Goal: Transaction & Acquisition: Purchase product/service

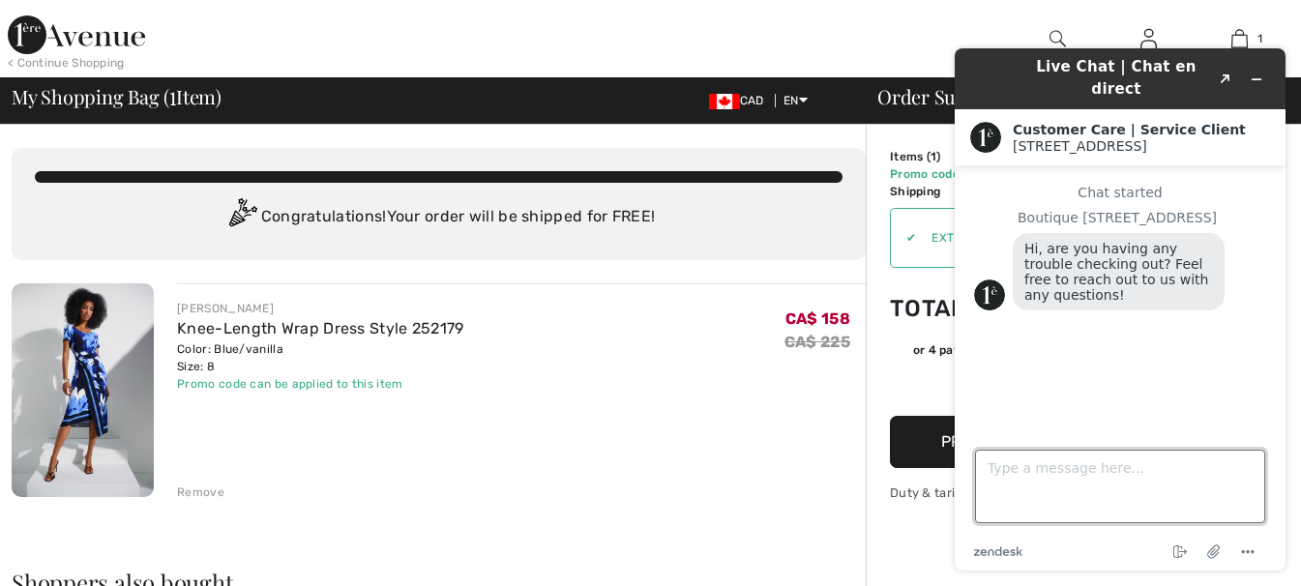
click at [1073, 491] on textarea "Type a message here..." at bounding box center [1120, 487] width 290 height 74
click at [717, 421] on div "JOSEPH RIBKOFF Knee-Length Wrap Dress Style 252179 Color: Blue/vanilla Size: 8 …" at bounding box center [521, 392] width 689 height 218
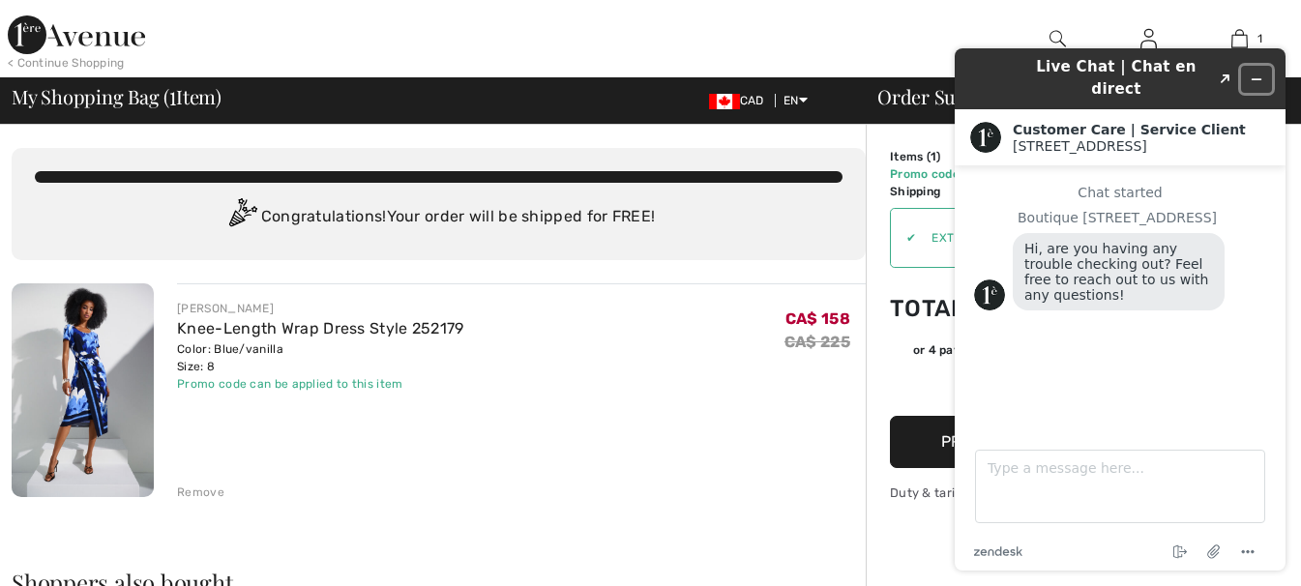
click at [1252, 73] on icon "Minimize widget" at bounding box center [1257, 80] width 14 height 14
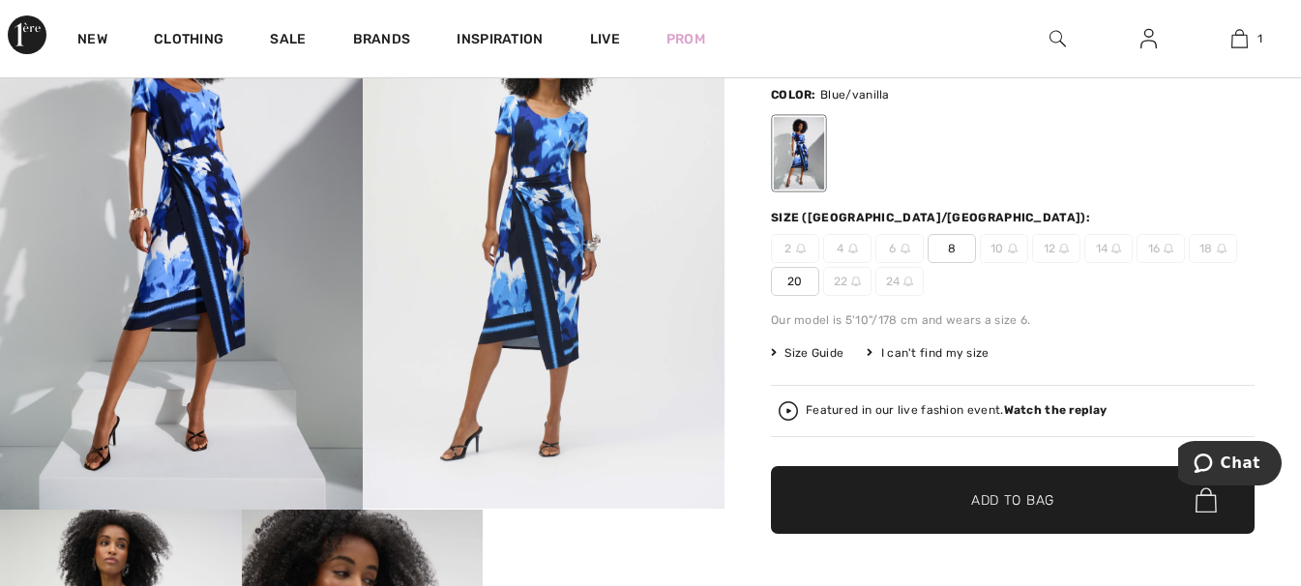
scroll to position [322, 0]
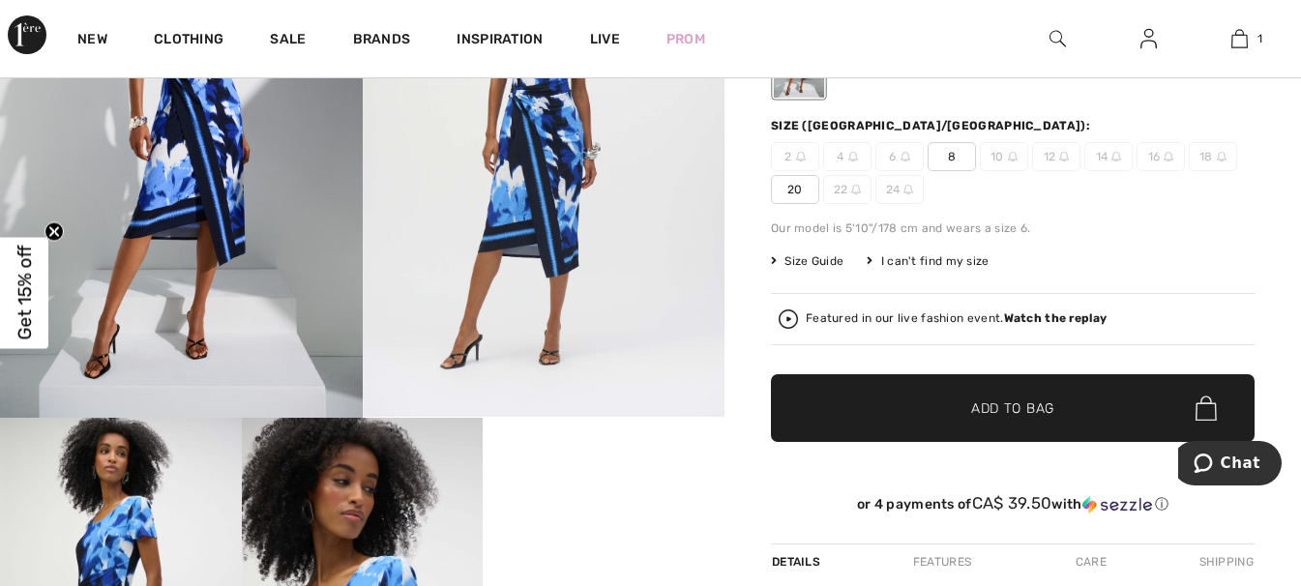
click at [823, 261] on span "Size Guide" at bounding box center [807, 261] width 73 height 17
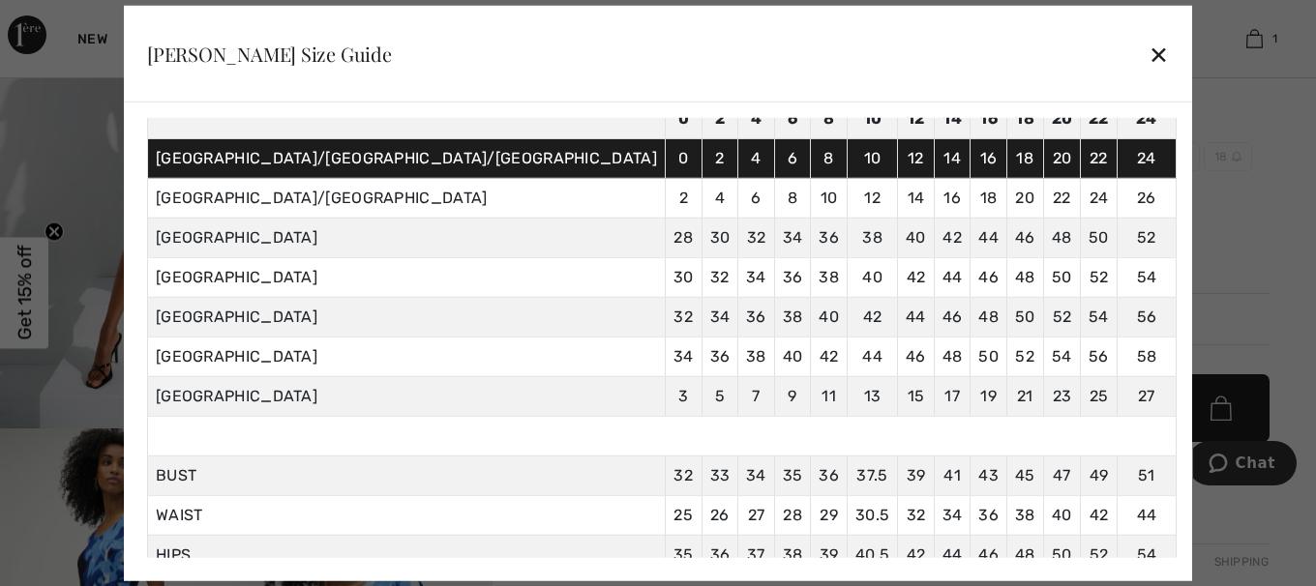
scroll to position [200, 0]
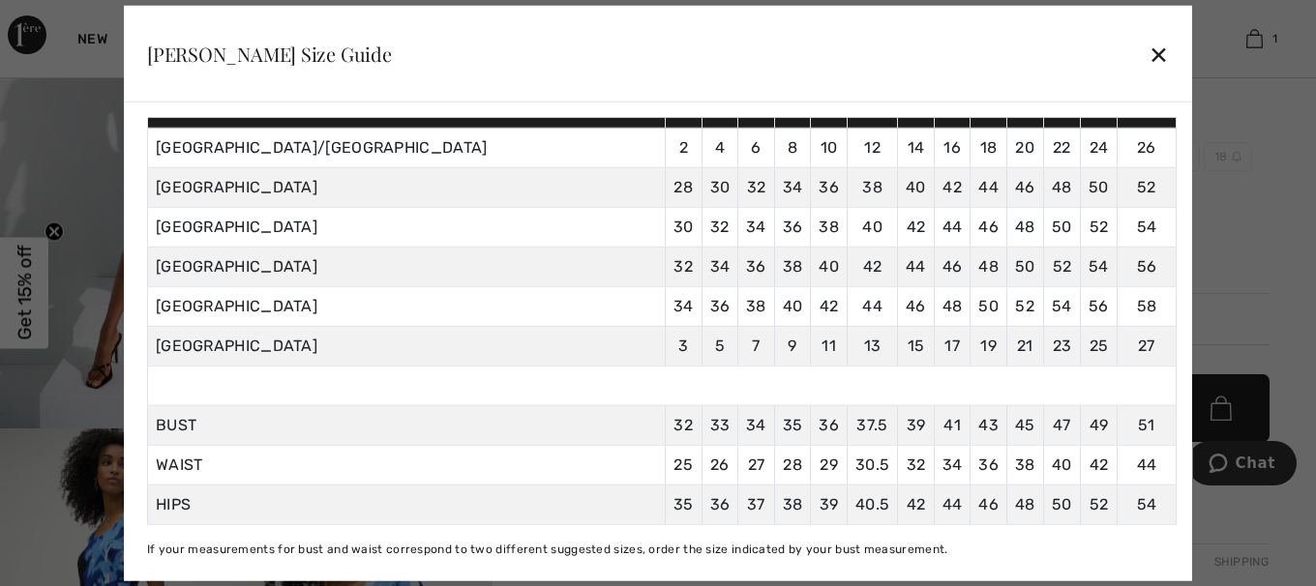
click at [783, 495] on span "38" at bounding box center [793, 504] width 20 height 18
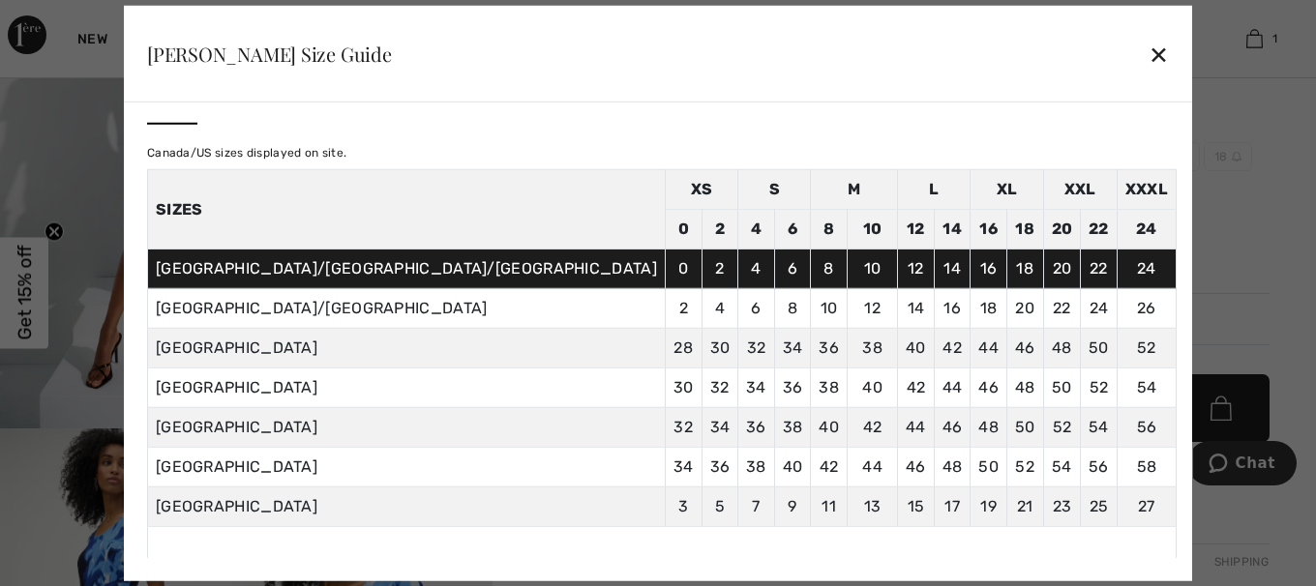
scroll to position [0, 0]
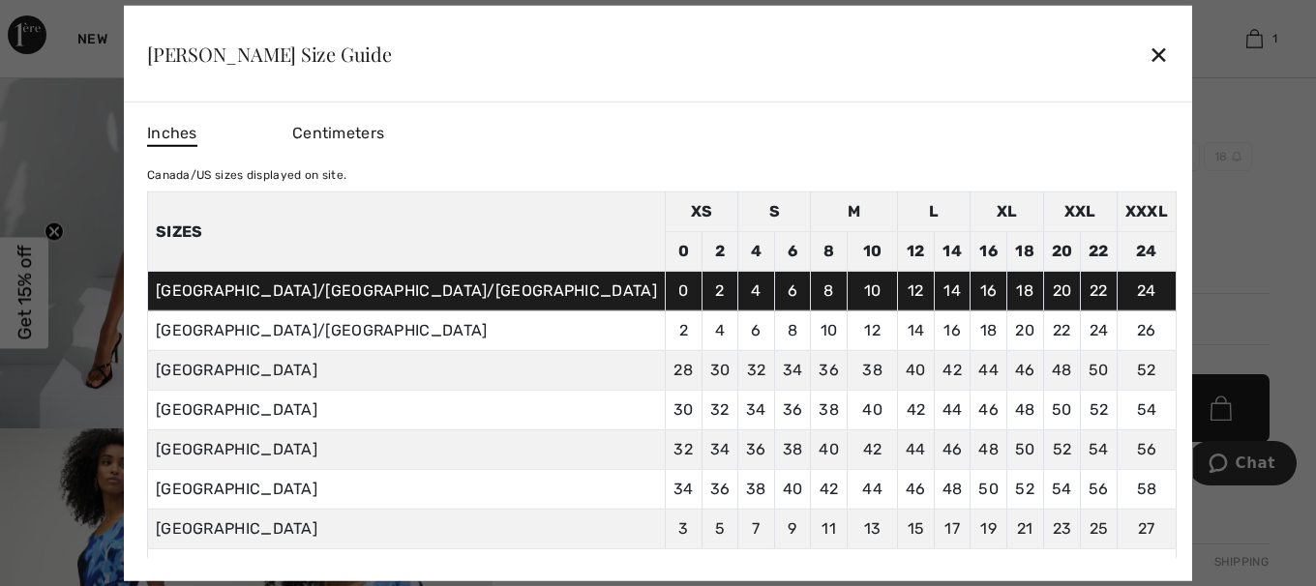
click at [1148, 58] on div "✕" at bounding box center [1158, 54] width 20 height 41
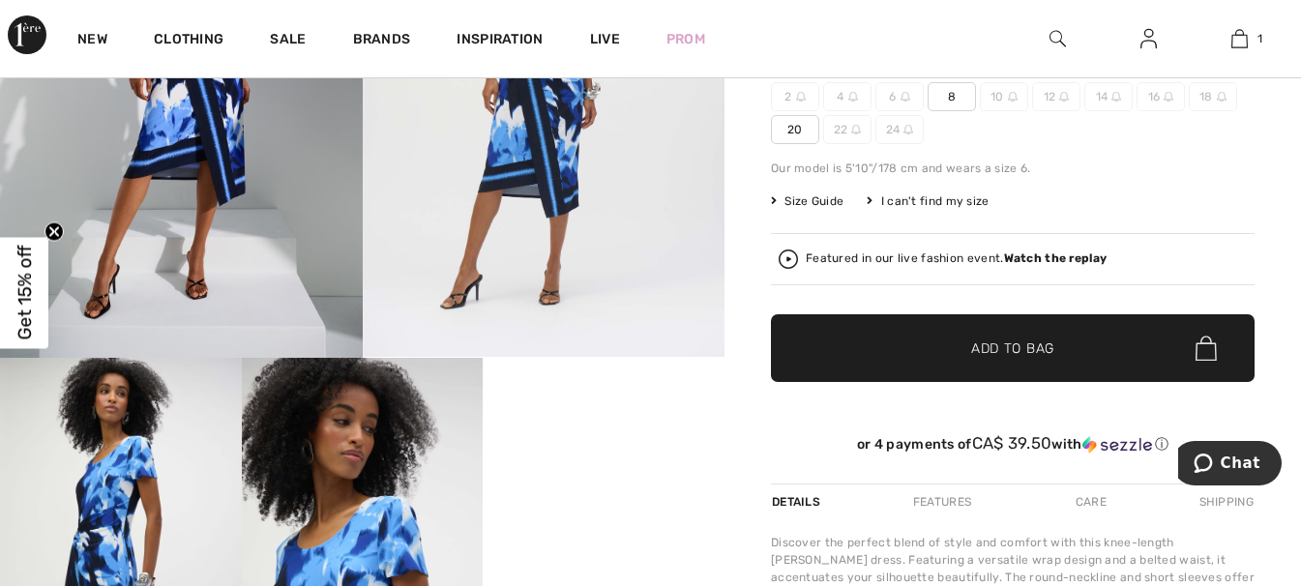
scroll to position [581, 0]
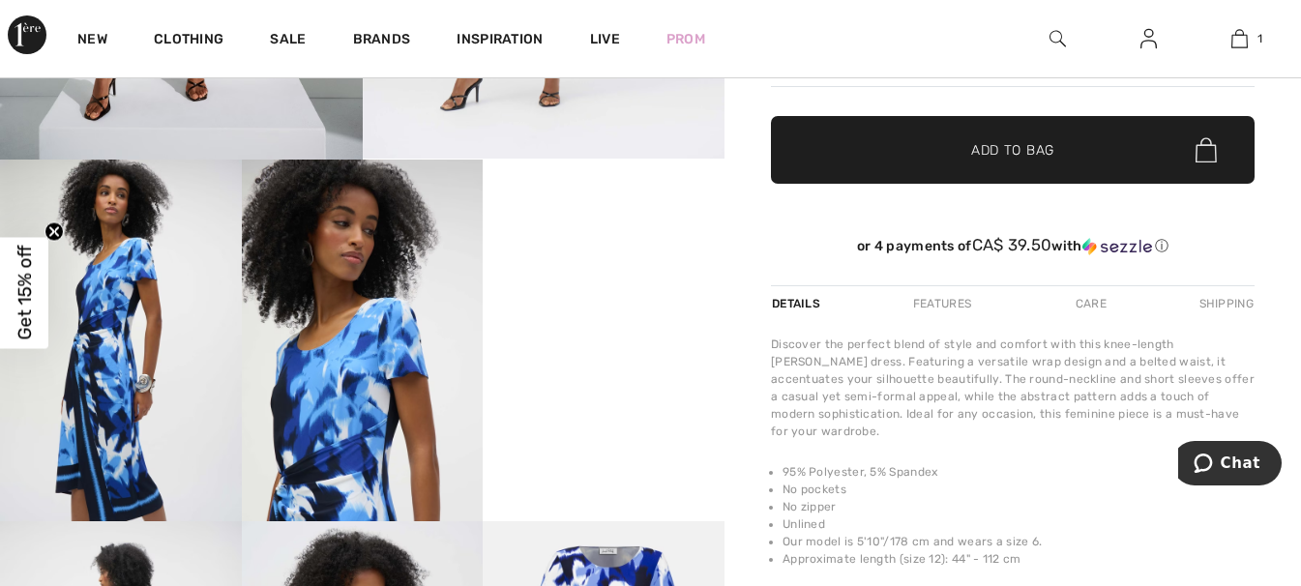
click at [592, 281] on video "Your browser does not support the video tag." at bounding box center [604, 220] width 242 height 121
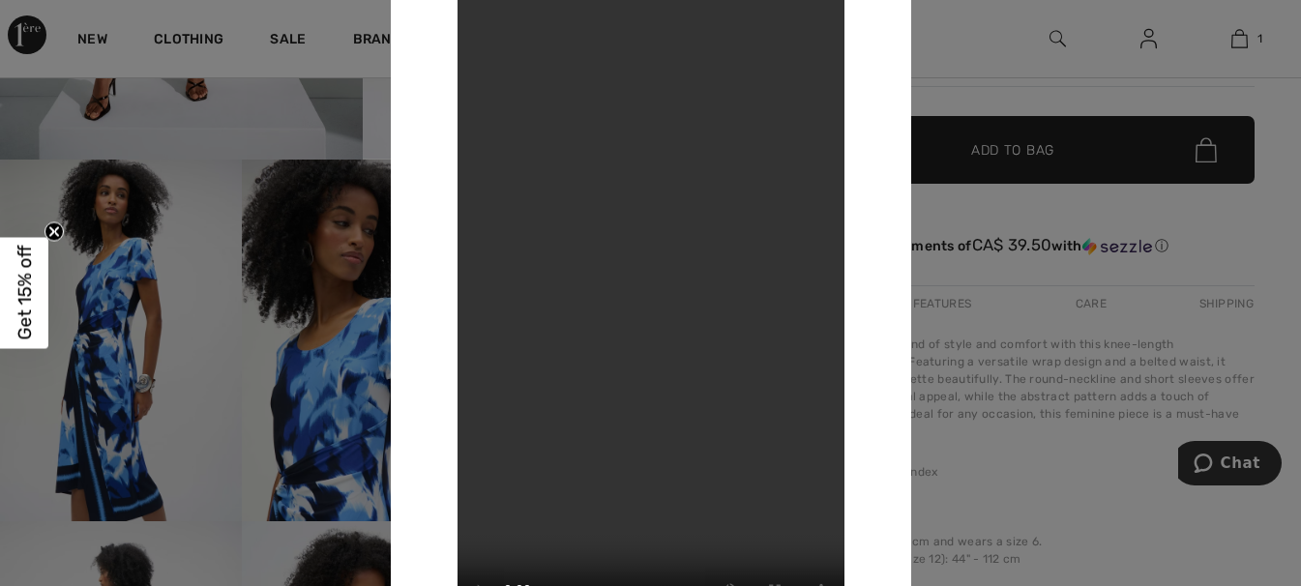
click at [970, 51] on div at bounding box center [650, 293] width 1301 height 586
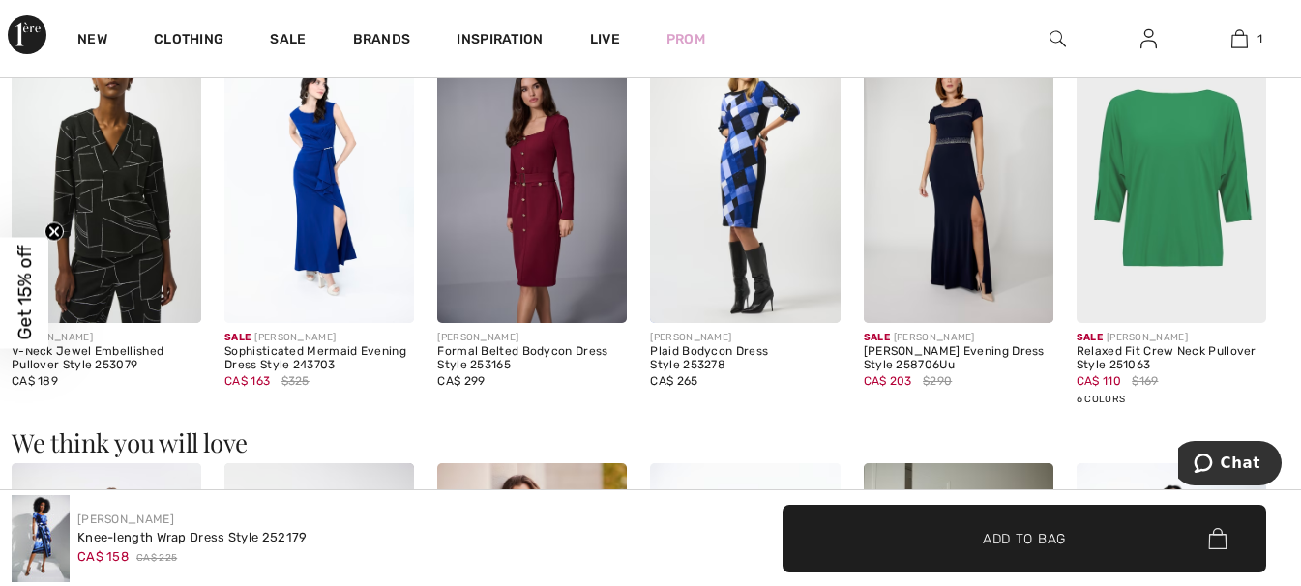
scroll to position [1483, 0]
click at [745, 245] on img at bounding box center [745, 180] width 190 height 284
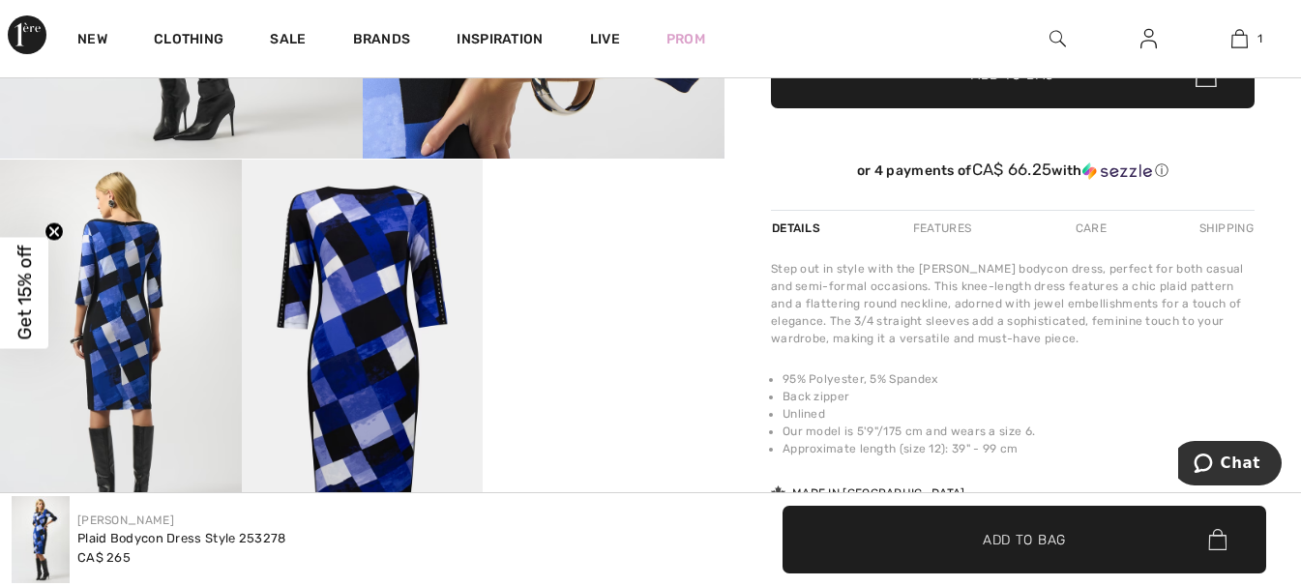
scroll to position [516, 0]
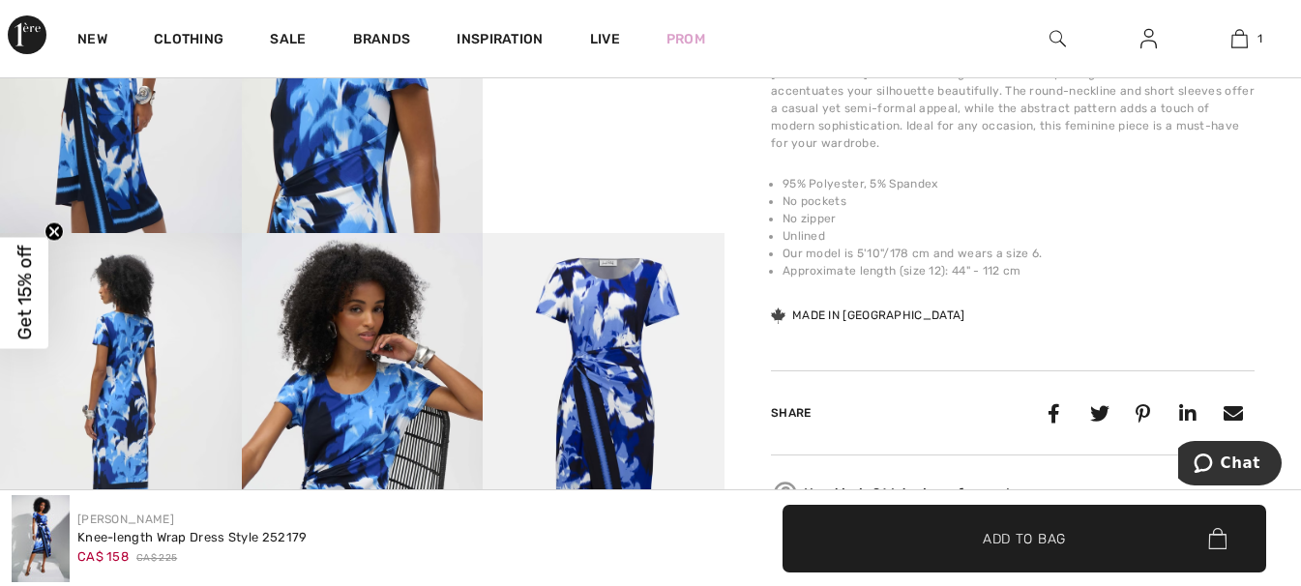
scroll to position [968, 0]
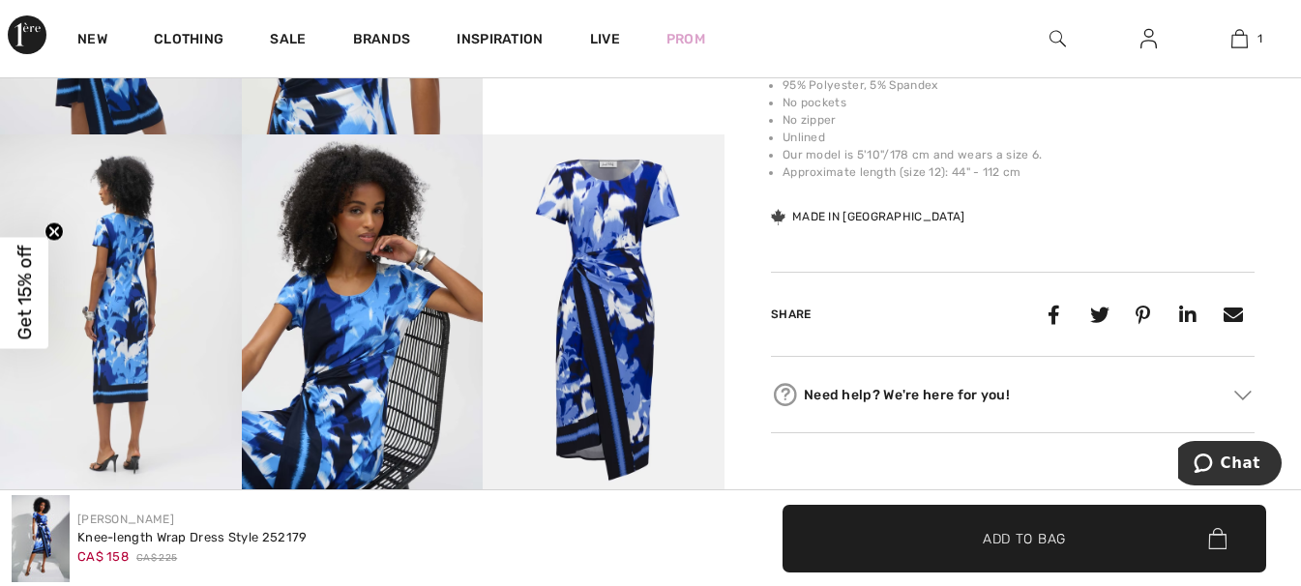
click at [617, 315] on img at bounding box center [604, 315] width 242 height 362
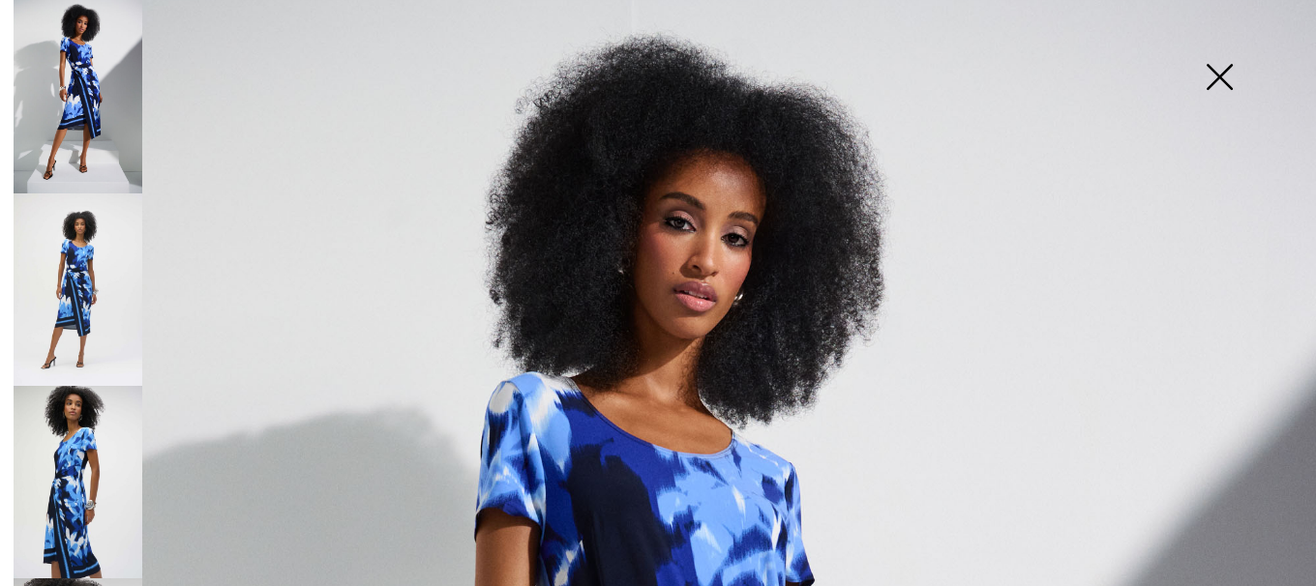
scroll to position [0, 0]
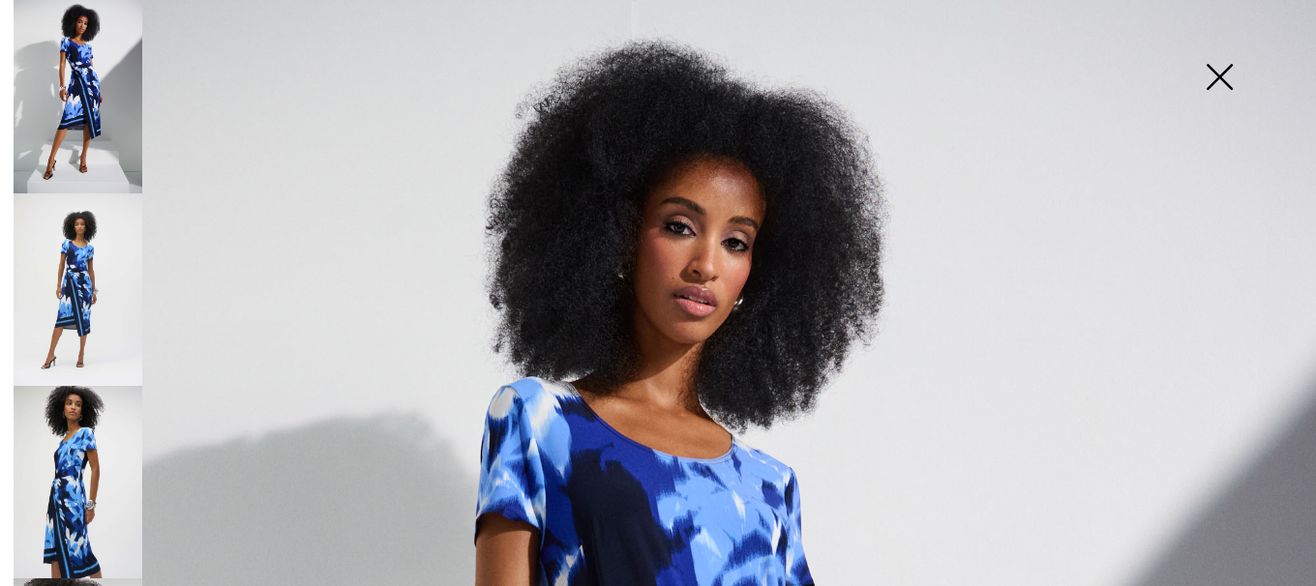
click at [1220, 76] on img at bounding box center [1219, 79] width 97 height 100
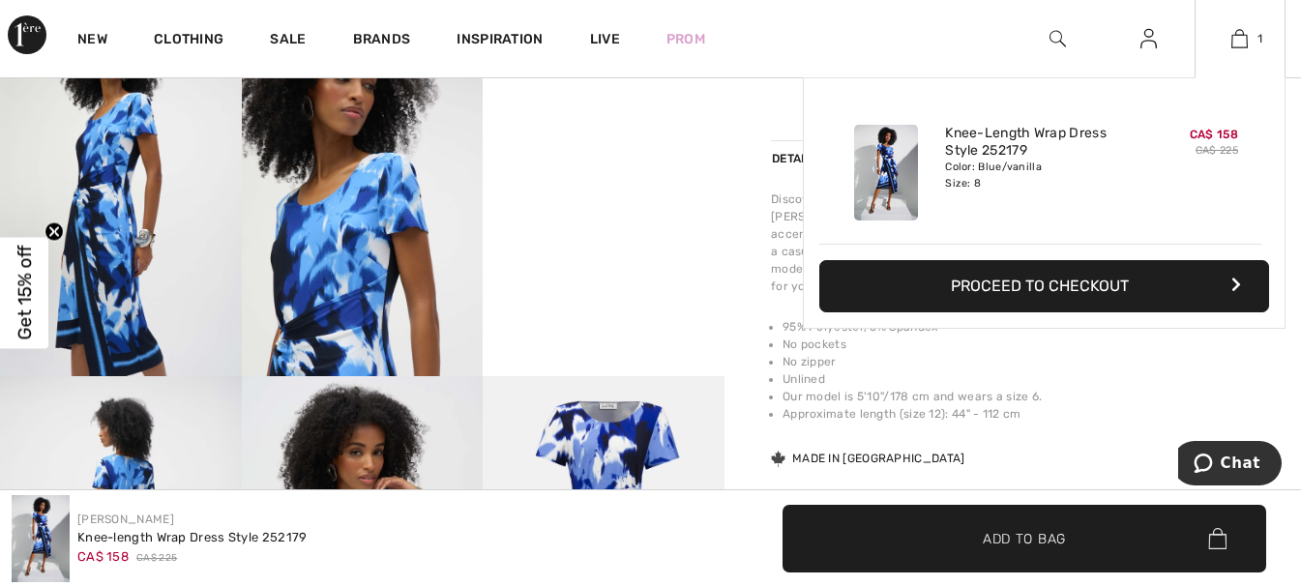
scroll to position [644, 0]
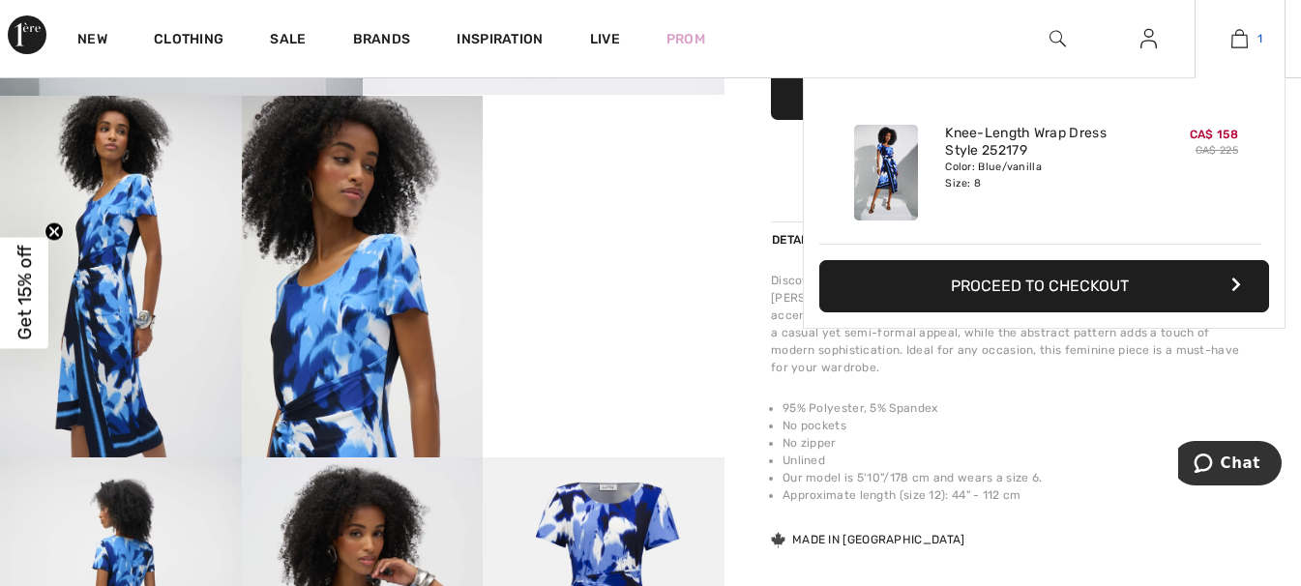
click at [1244, 35] on img at bounding box center [1240, 38] width 16 height 23
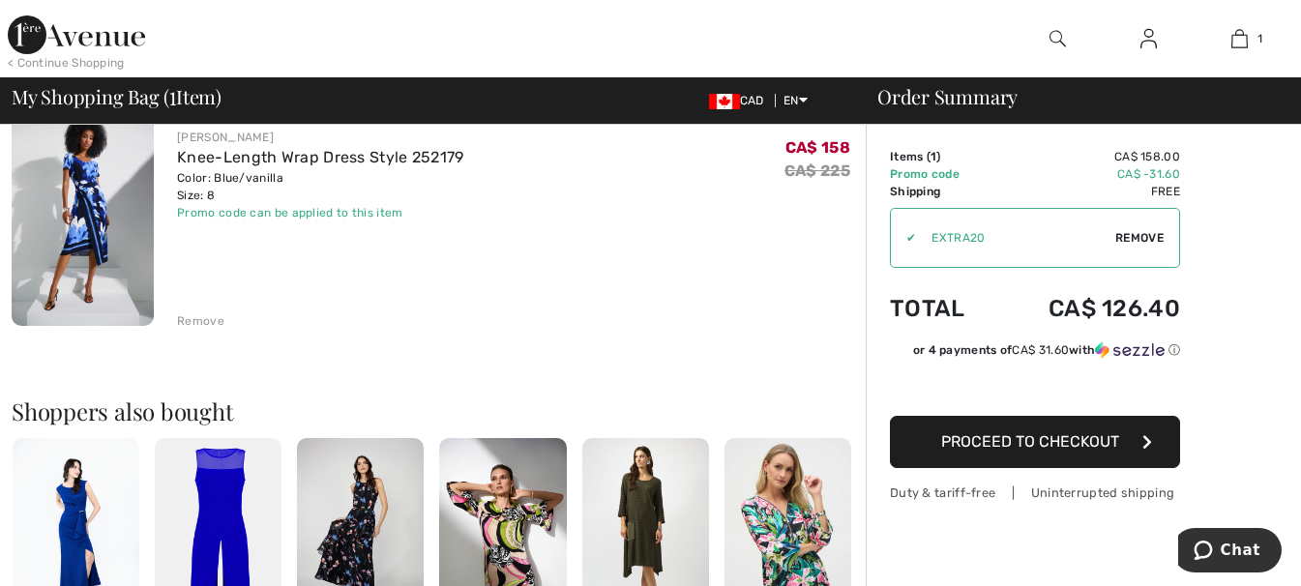
scroll to position [194, 0]
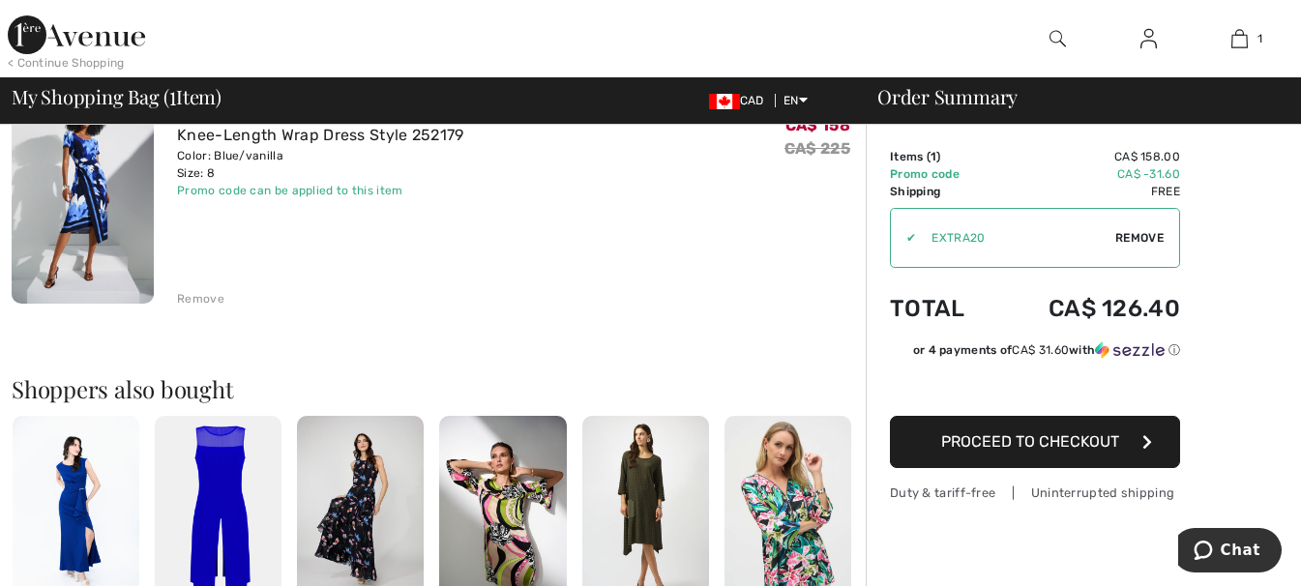
click at [1021, 434] on span "Proceed to Checkout" at bounding box center [1030, 441] width 178 height 18
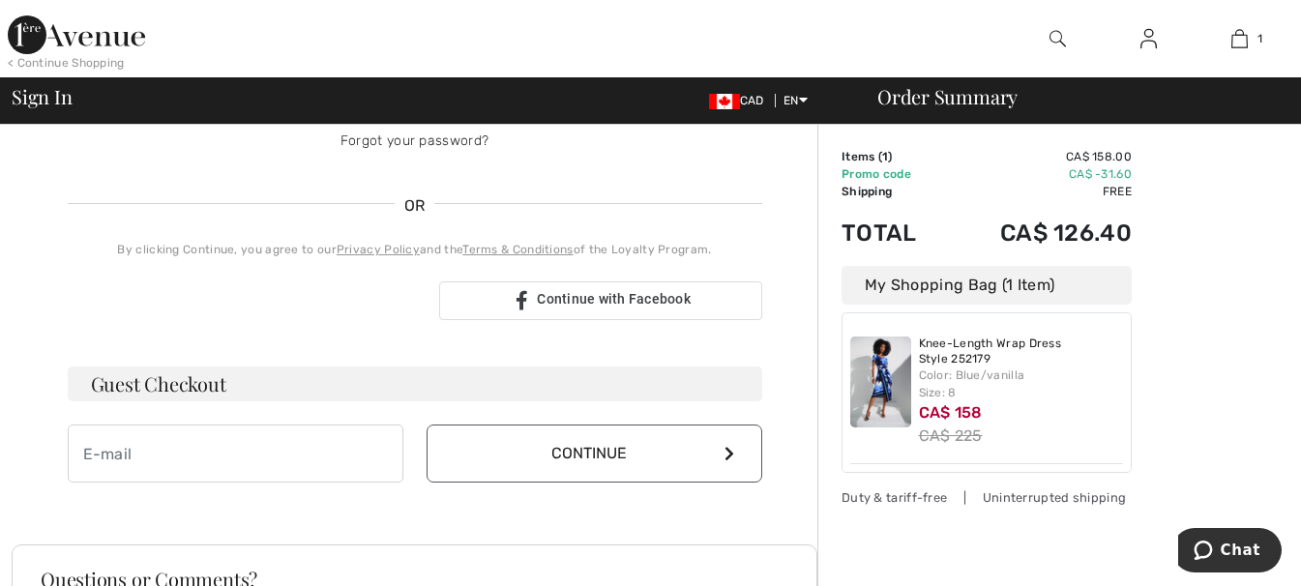
scroll to position [405, 0]
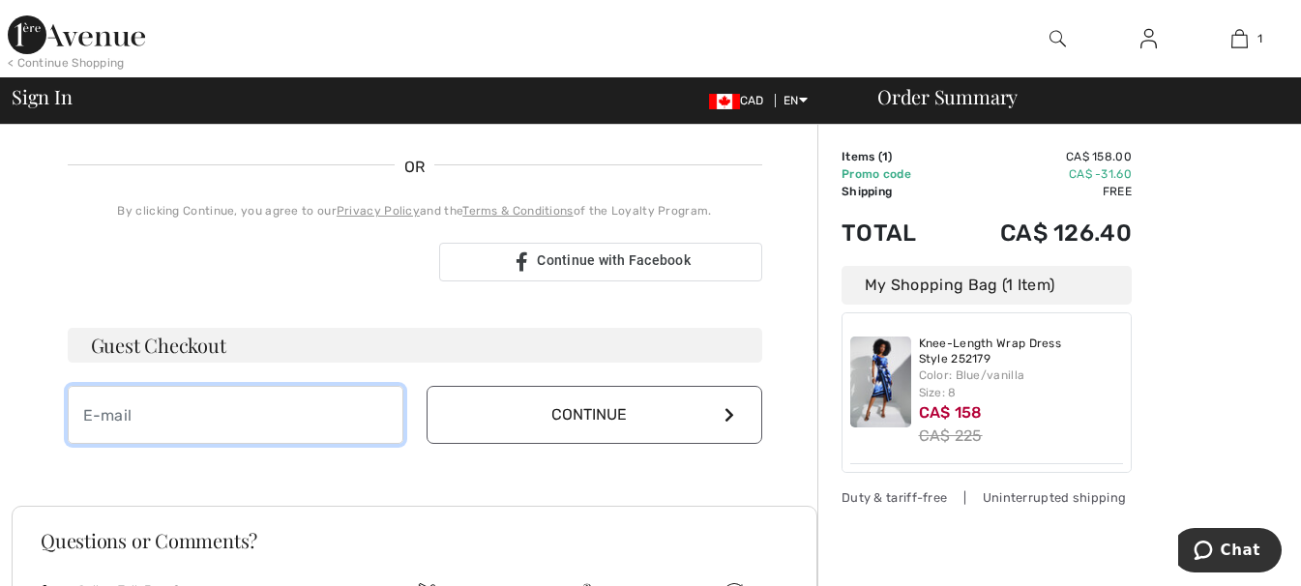
click at [246, 412] on input "email" at bounding box center [236, 415] width 336 height 58
type input "heather.rossi@sympatico.ca"
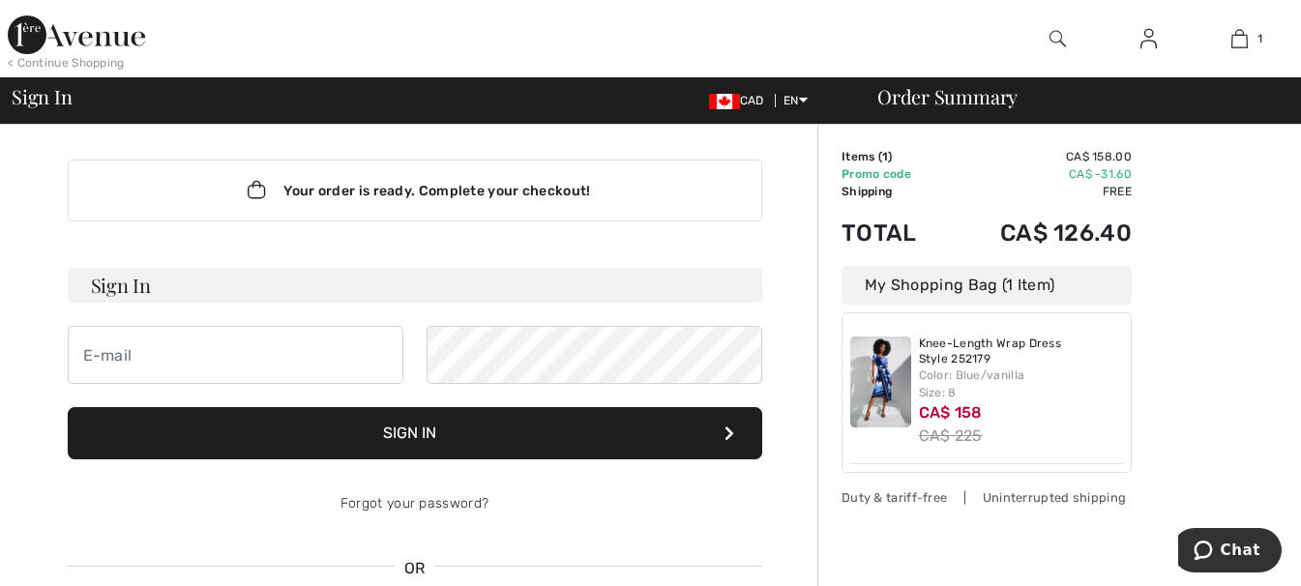
scroll to position [0, 0]
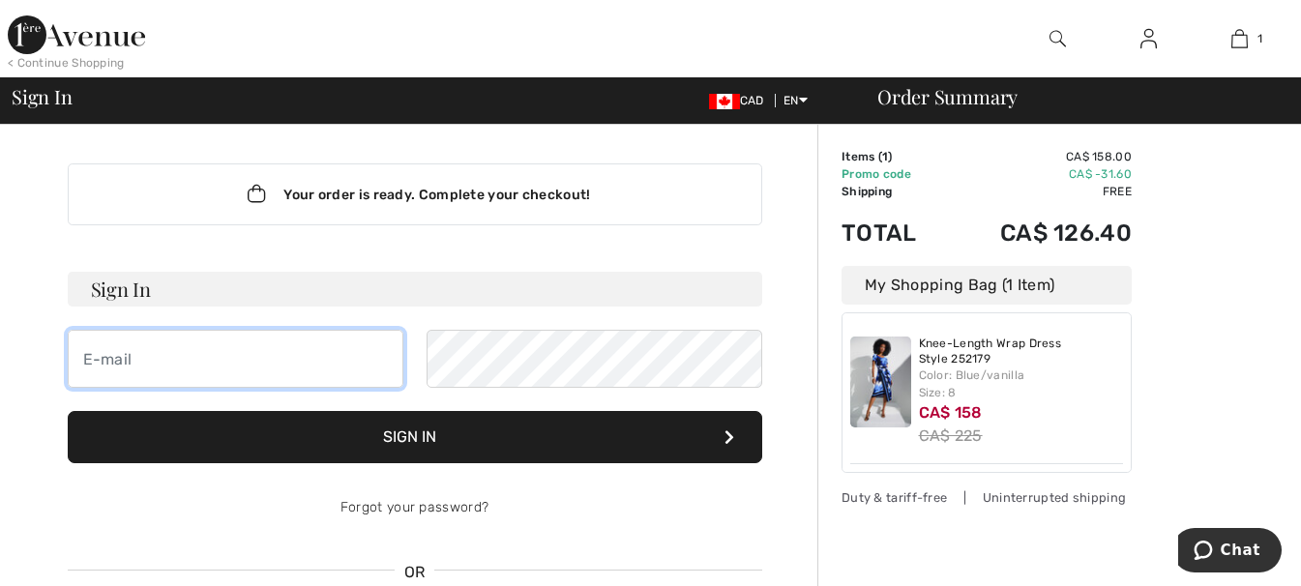
click at [173, 352] on input "email" at bounding box center [236, 359] width 336 height 58
type input "heather.rossi@sympatico.ca"
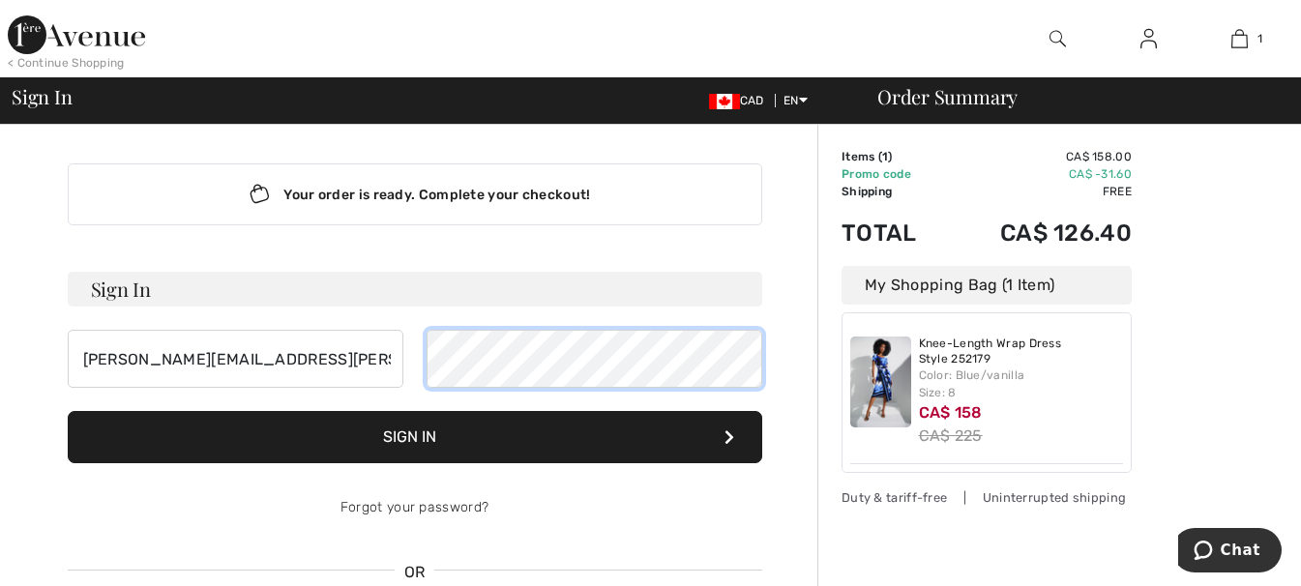
click at [68, 411] on button "Sign In" at bounding box center [415, 437] width 695 height 52
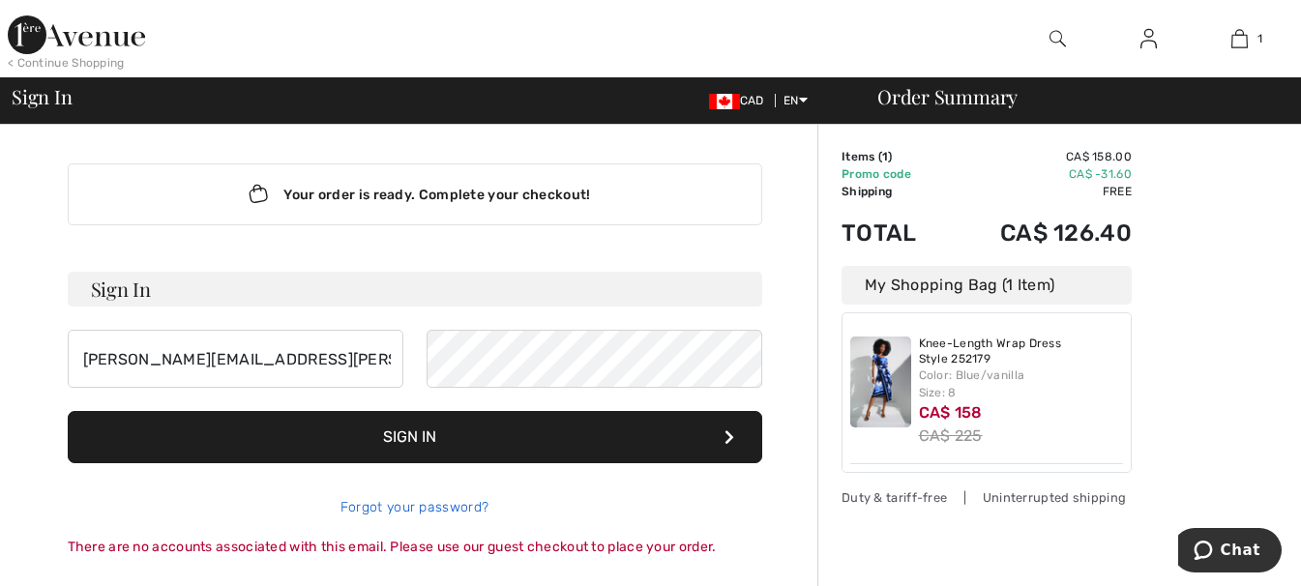
click at [462, 504] on link "Forgot your password?" at bounding box center [415, 507] width 148 height 16
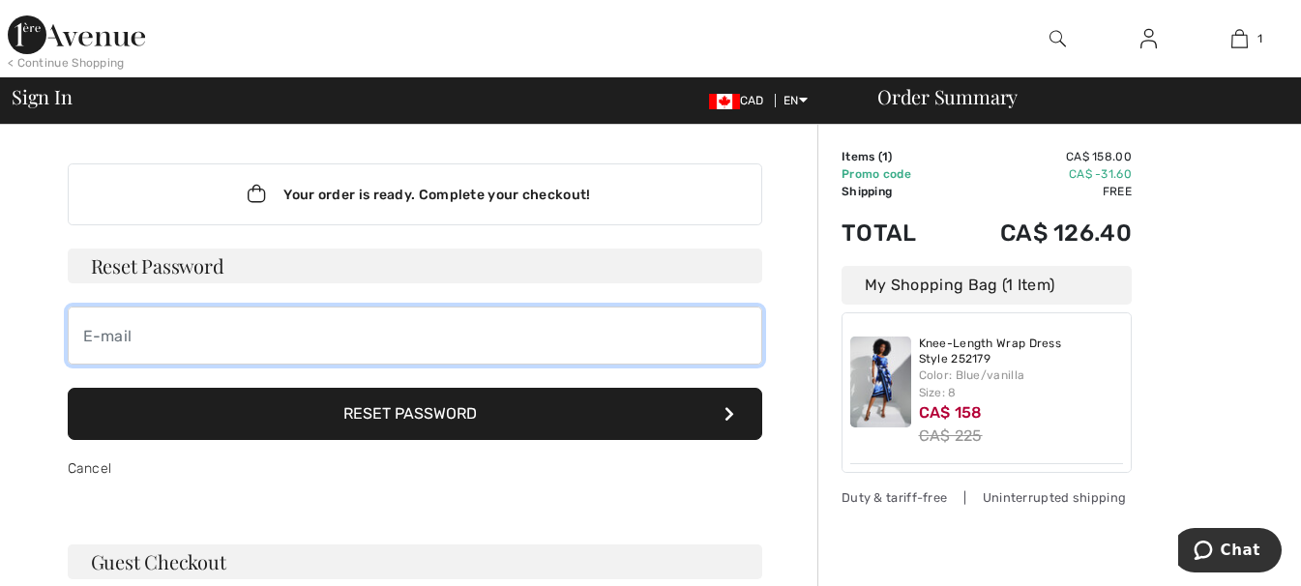
click at [284, 347] on input "email" at bounding box center [415, 336] width 695 height 58
type input "heather.rossi@sympatico.ca"
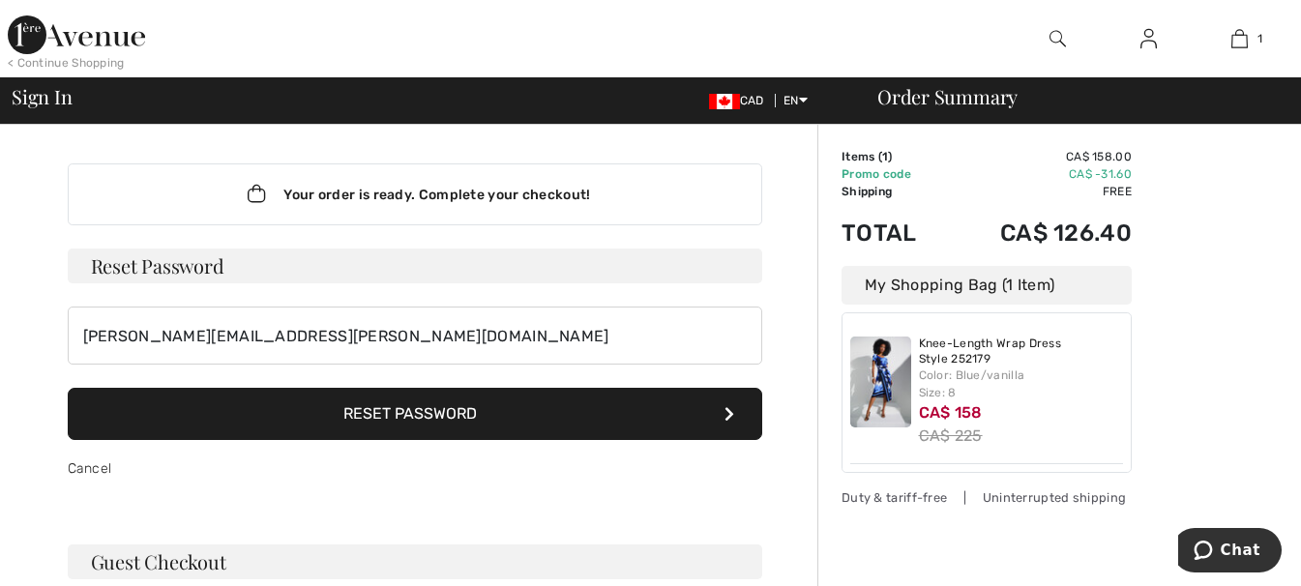
click at [461, 417] on button "Reset Password" at bounding box center [415, 414] width 695 height 52
click at [91, 58] on div "< Continue Shopping" at bounding box center [66, 62] width 117 height 17
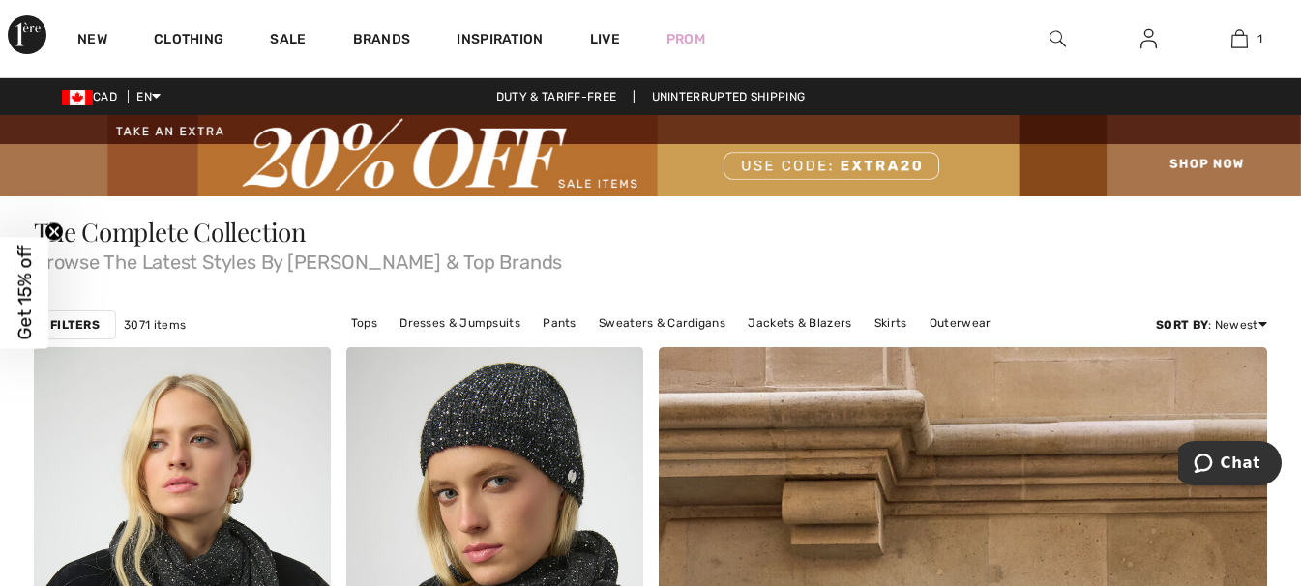
click at [24, 285] on span "Get 15% off" at bounding box center [25, 293] width 22 height 95
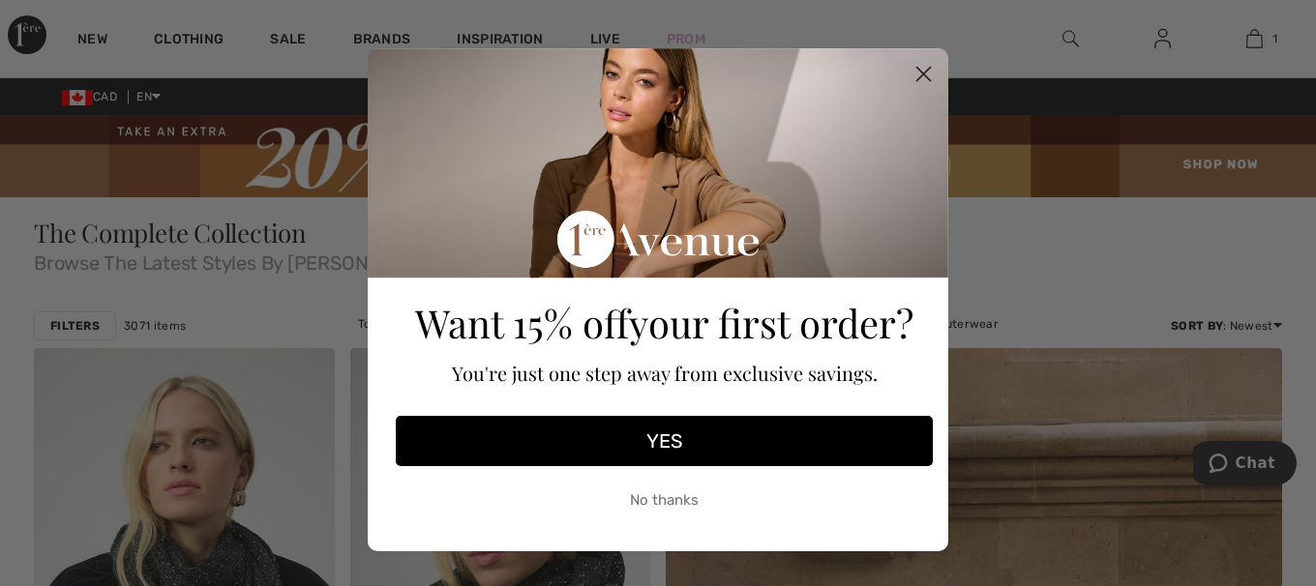
click at [683, 442] on button "YES" at bounding box center [664, 441] width 537 height 50
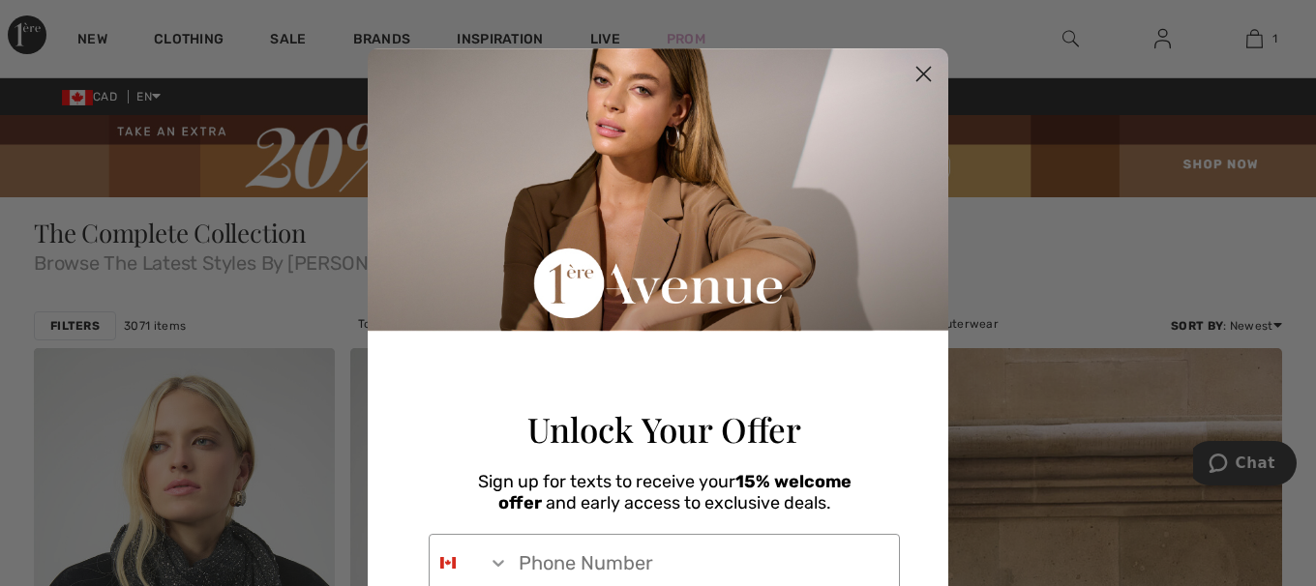
click at [919, 74] on circle "Close dialog" at bounding box center [924, 74] width 32 height 32
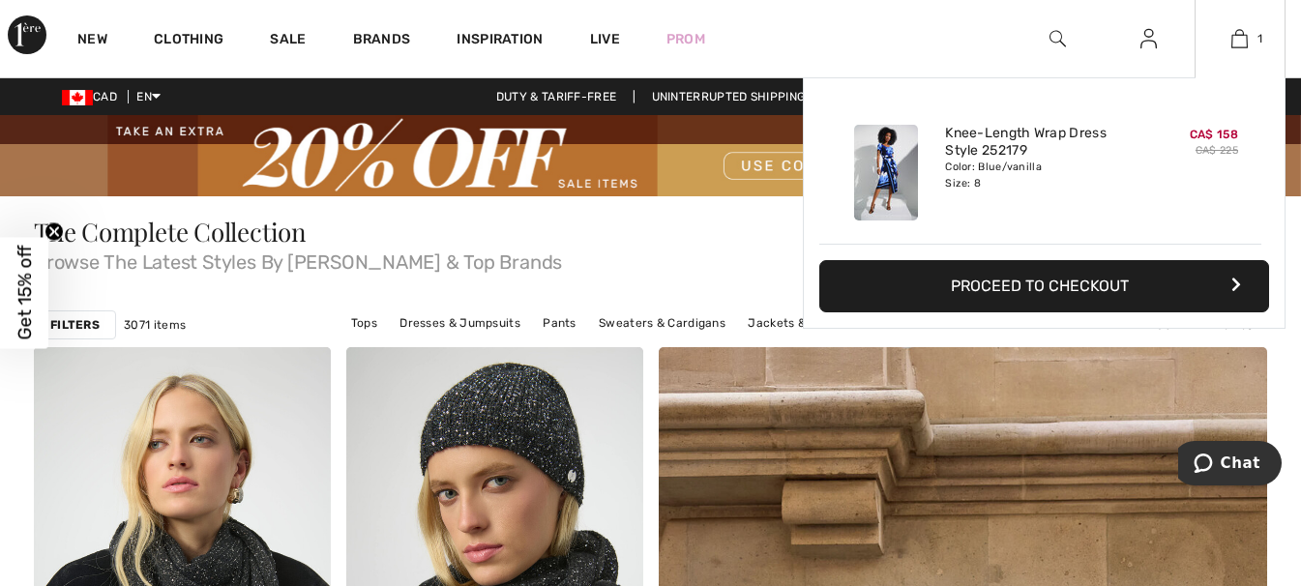
click at [1056, 286] on button "Proceed to Checkout" at bounding box center [1044, 286] width 450 height 52
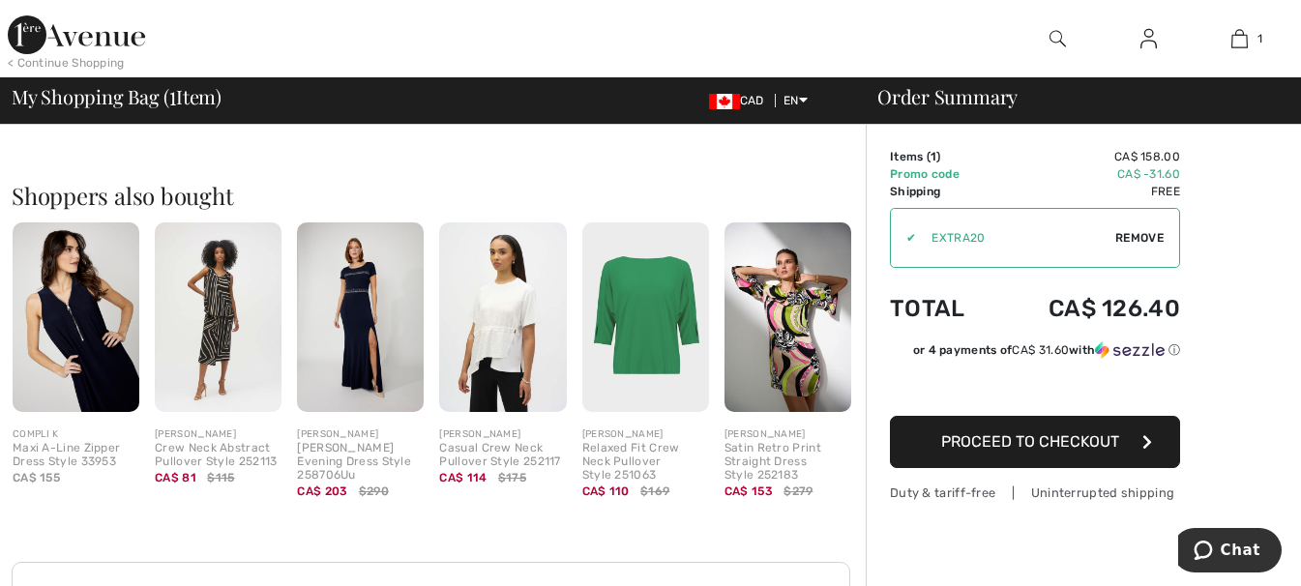
scroll to position [452, 0]
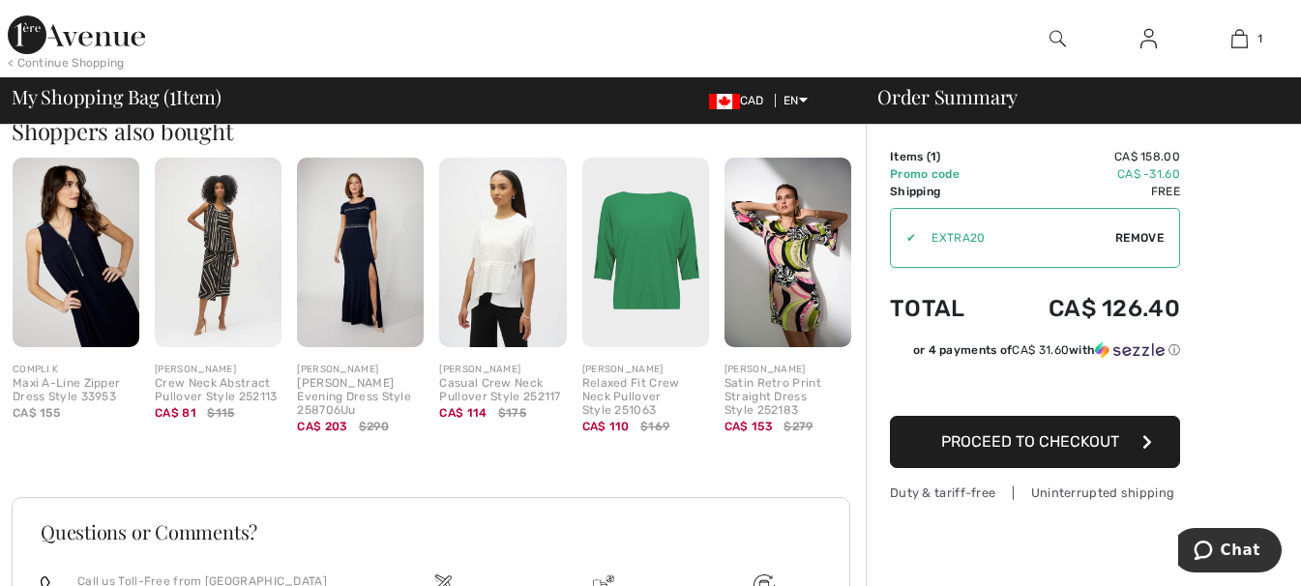
click at [1084, 440] on span "Proceed to Checkout" at bounding box center [1030, 441] width 178 height 18
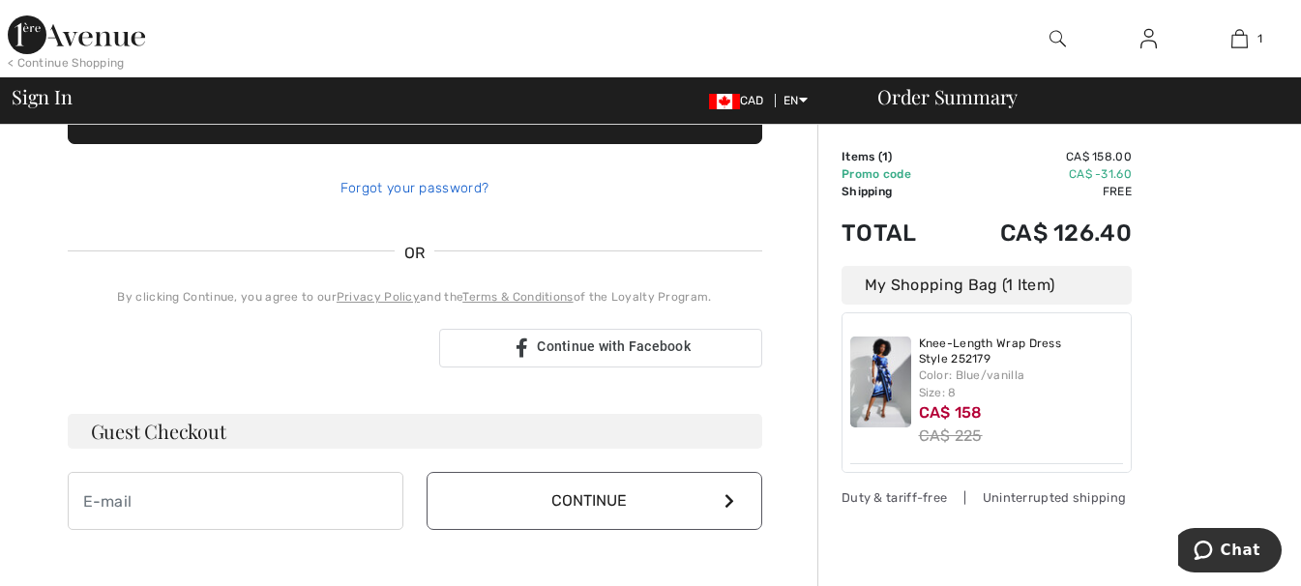
scroll to position [322, 0]
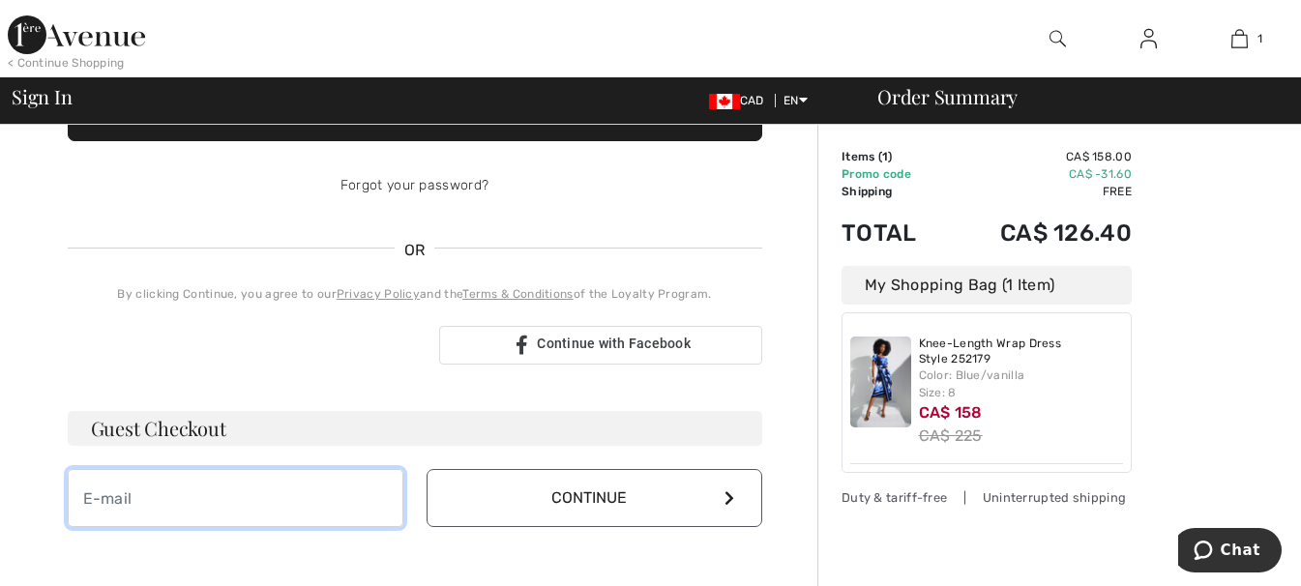
click at [211, 503] on input "email" at bounding box center [236, 498] width 336 height 58
type input "[PERSON_NAME][EMAIL_ADDRESS][PERSON_NAME][DOMAIN_NAME]"
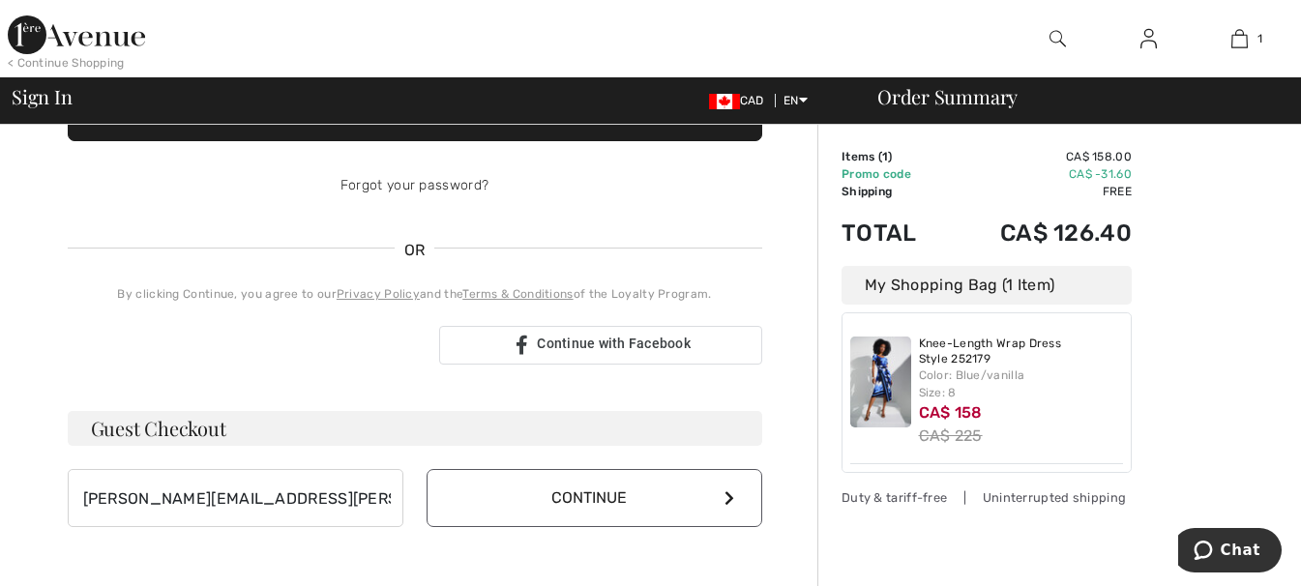
click at [609, 488] on button "Continue" at bounding box center [595, 498] width 336 height 58
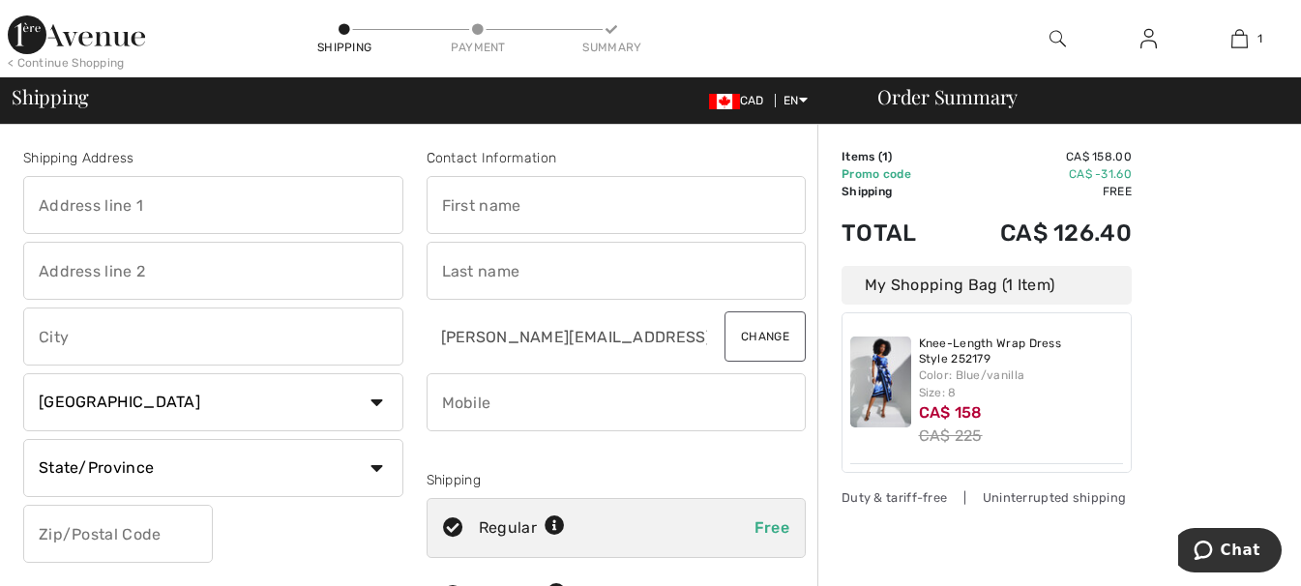
click at [131, 211] on input "text" at bounding box center [213, 205] width 380 height 58
type input "[STREET_ADDRESS]"
type input "[GEOGRAPHIC_DATA]"
select select "ON"
type input "L1C 5Z9"
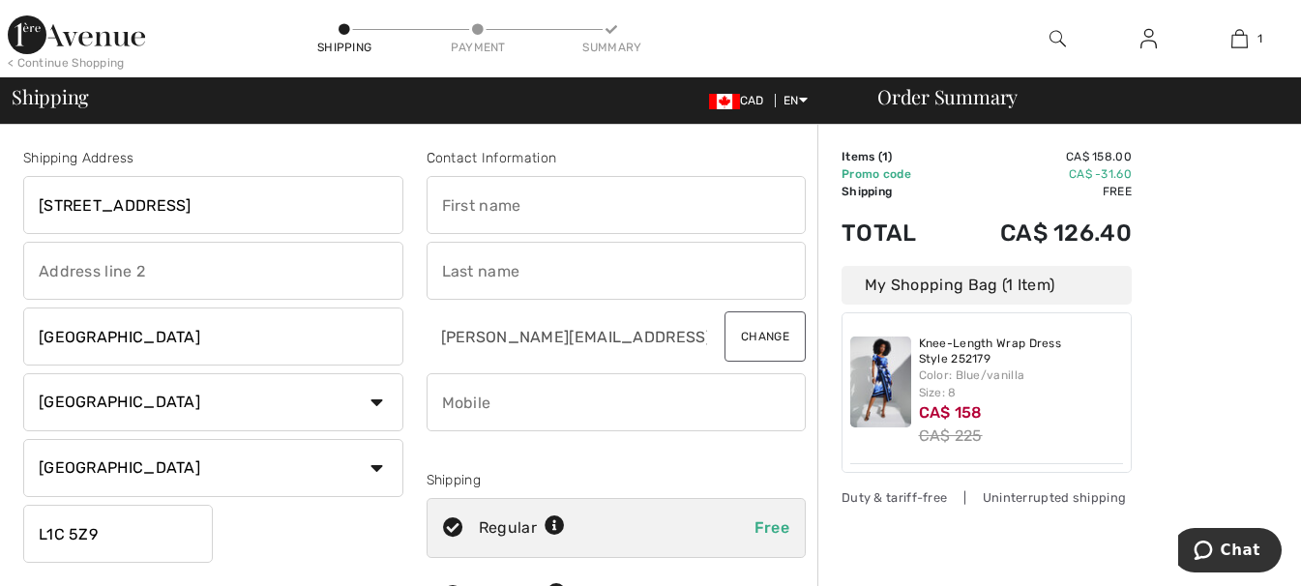
type input "[PERSON_NAME]"
type input "9054100801"
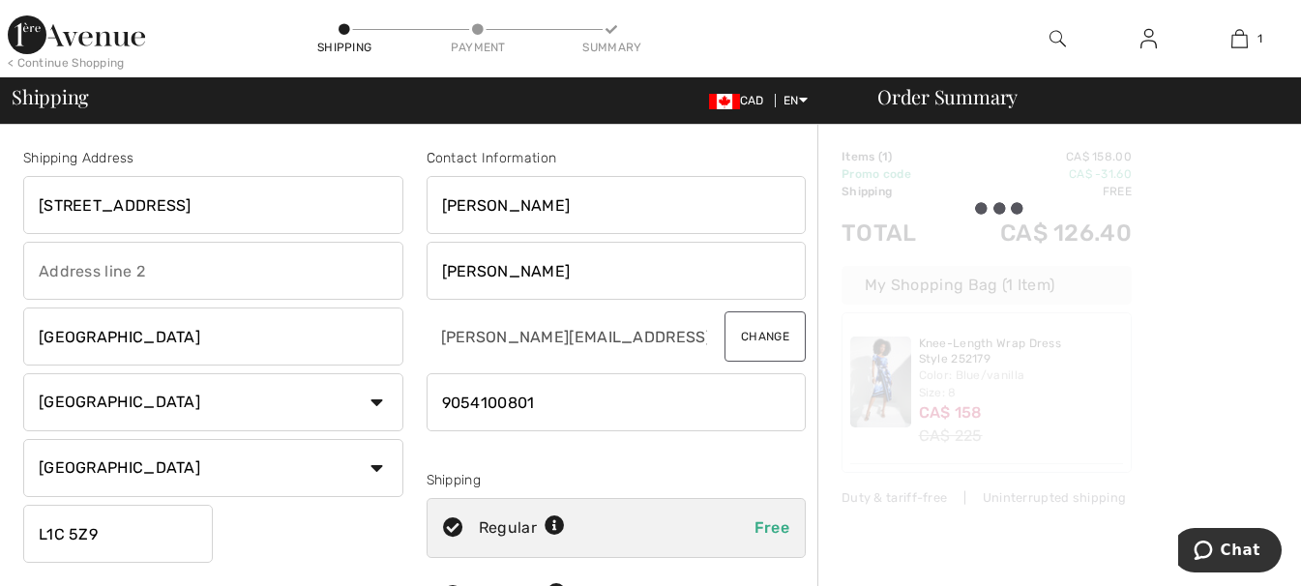
type input "L1C5Z9"
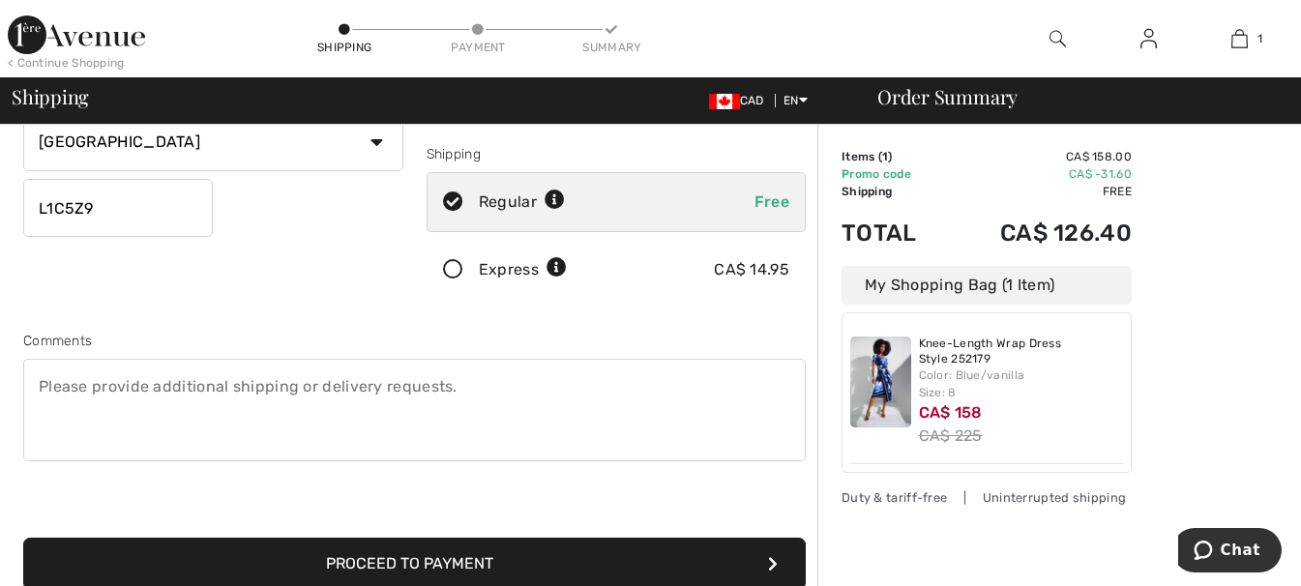
scroll to position [452, 0]
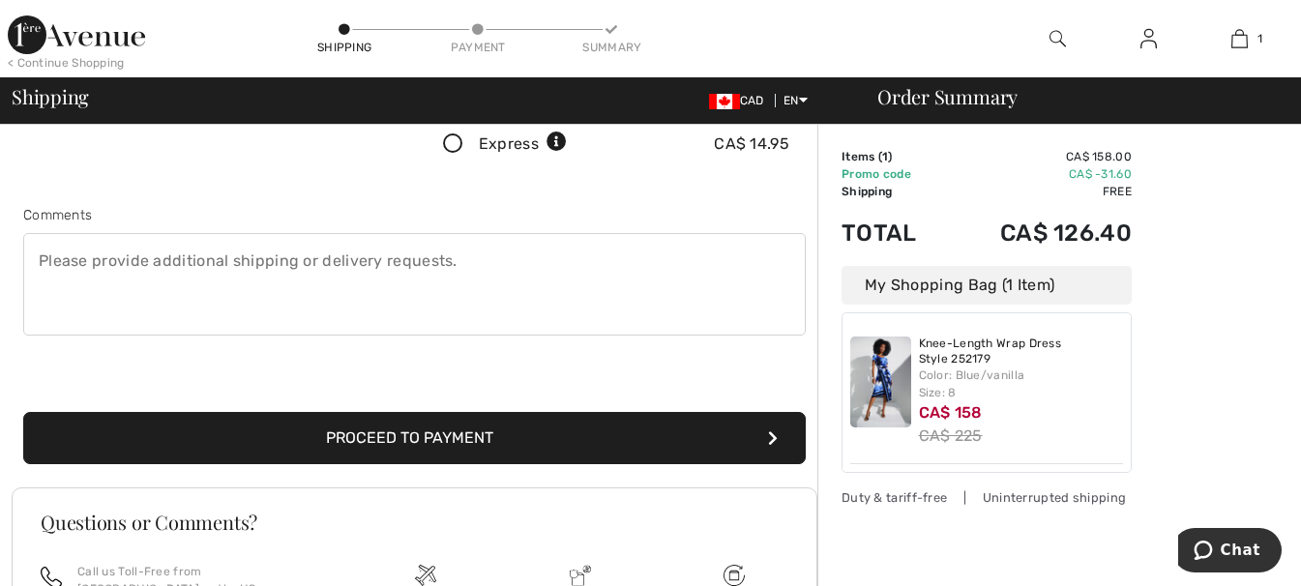
click at [492, 429] on button "Proceed to Payment" at bounding box center [414, 438] width 783 height 52
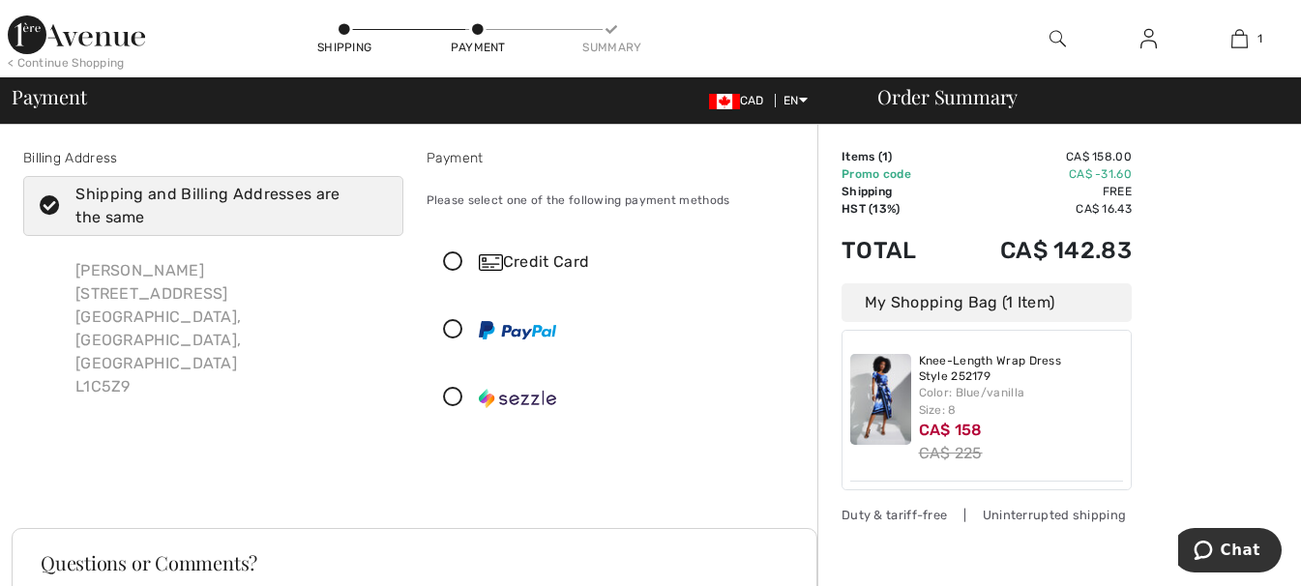
click at [456, 262] on icon at bounding box center [453, 263] width 51 height 20
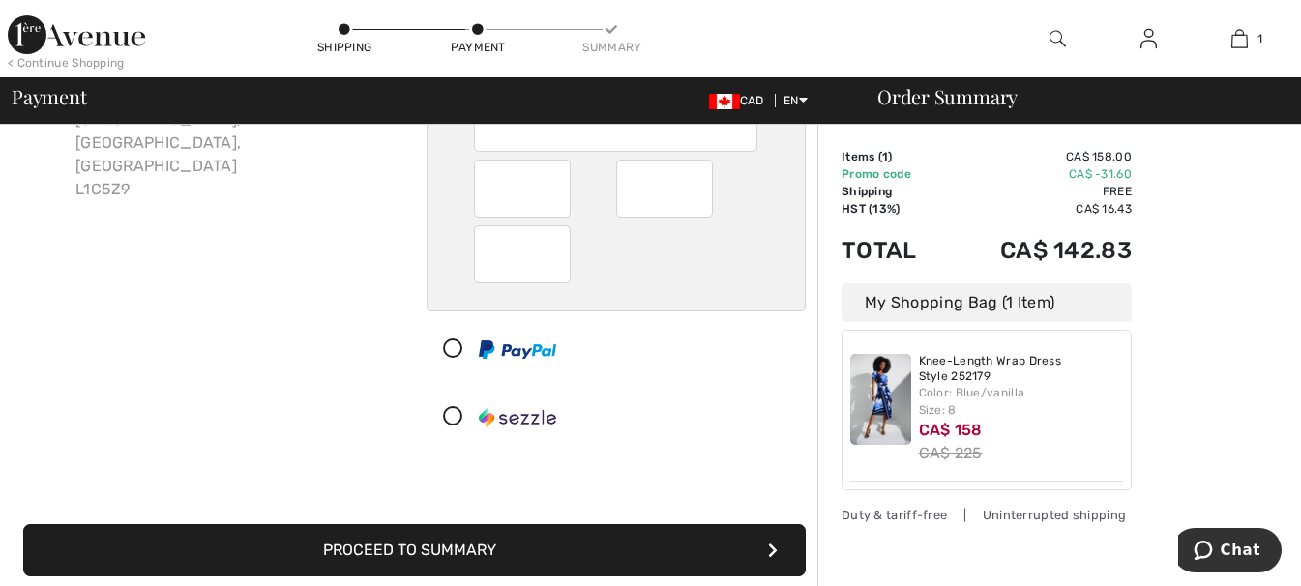
scroll to position [322, 0]
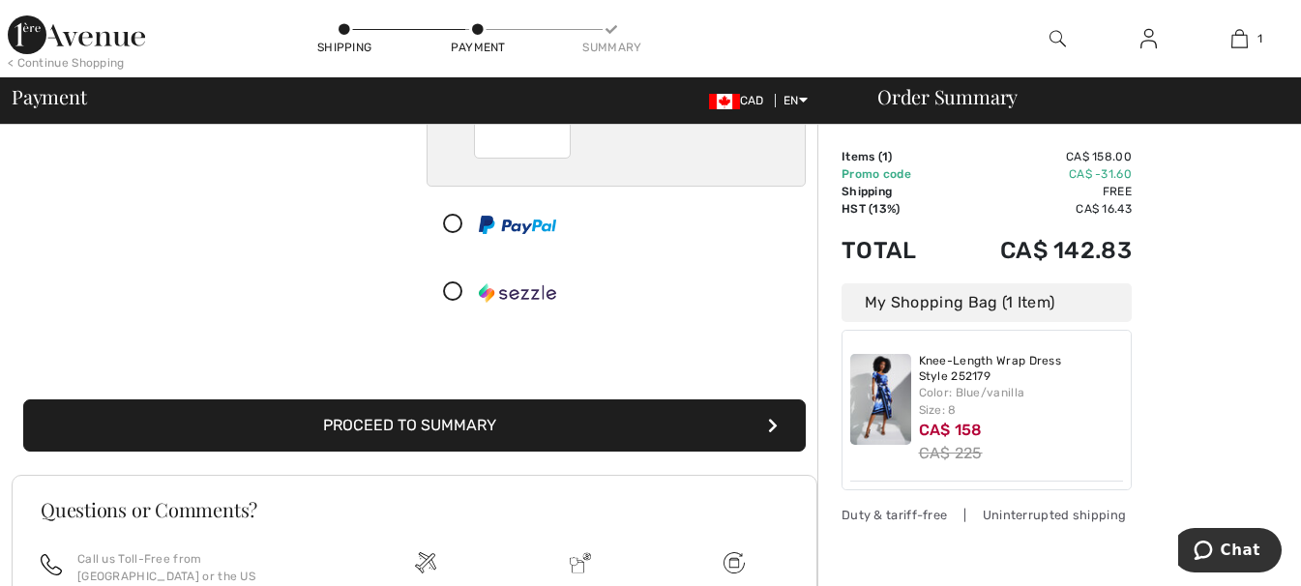
click at [743, 425] on button "Proceed to Summary" at bounding box center [414, 426] width 783 height 52
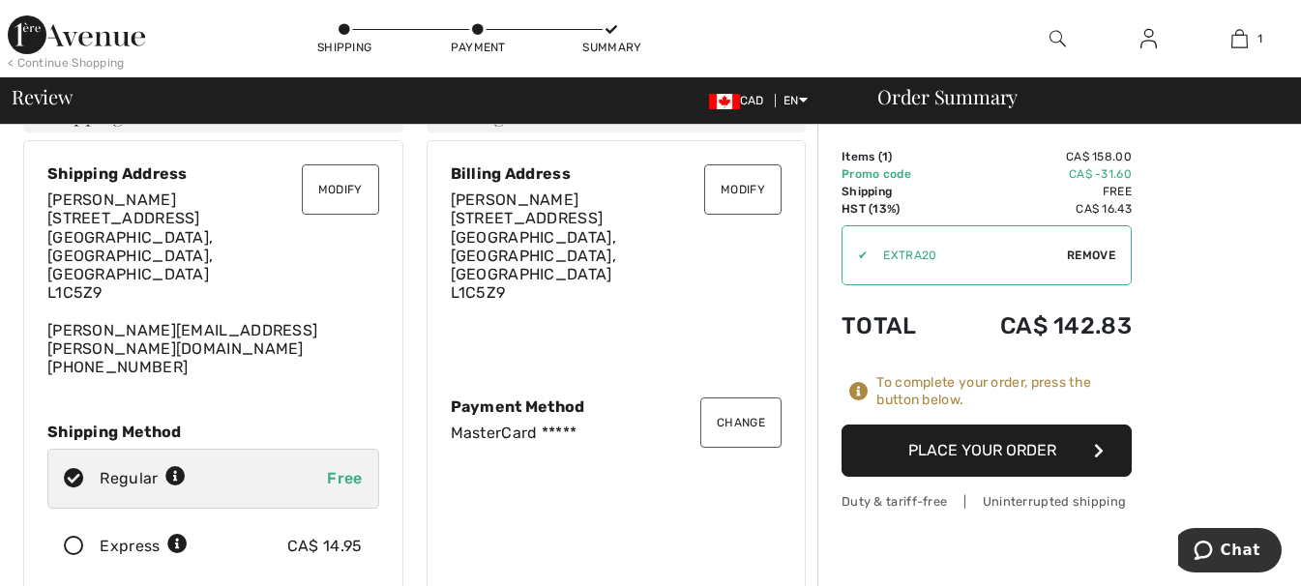
scroll to position [65, 0]
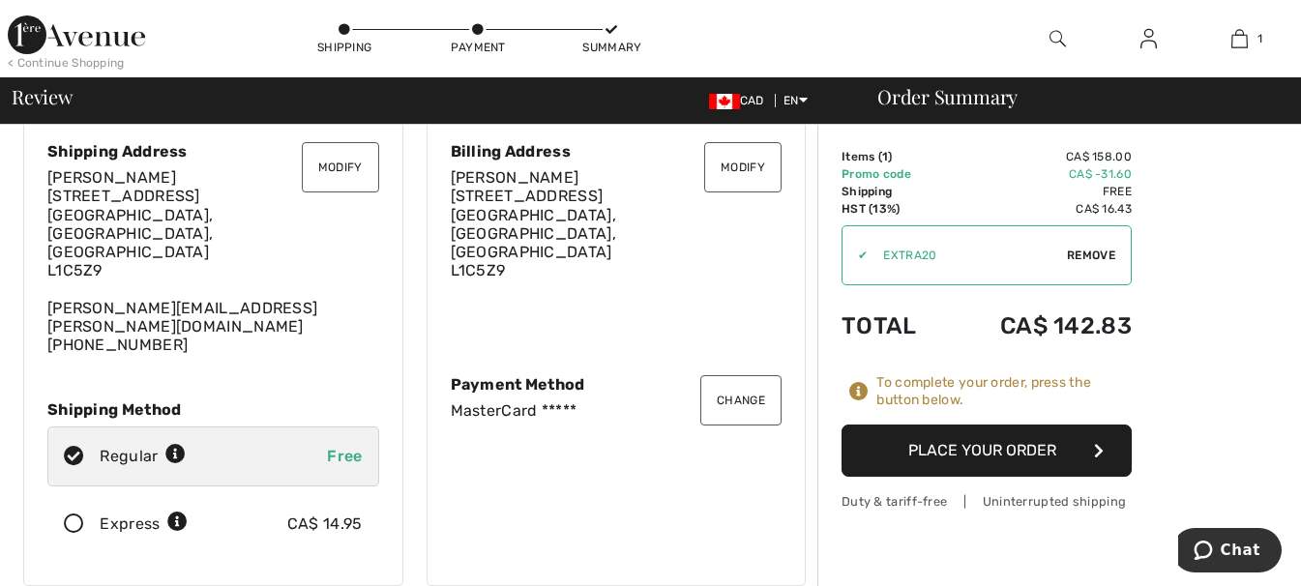
click at [1067, 449] on button "Place Your Order" at bounding box center [987, 451] width 290 height 52
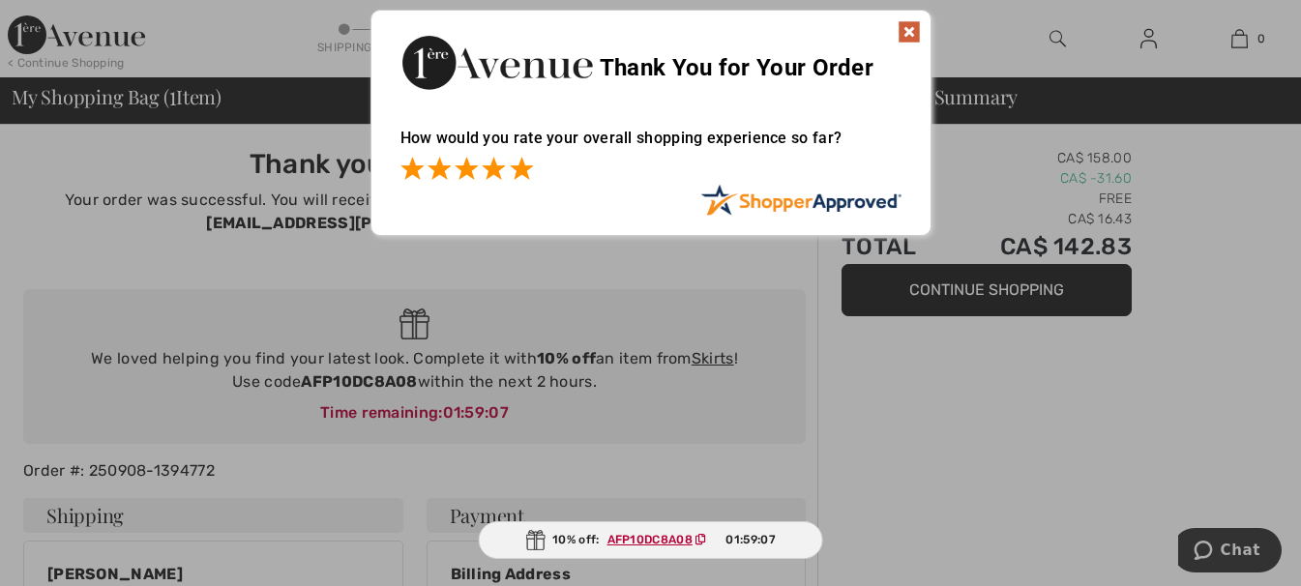
click at [530, 175] on span at bounding box center [521, 168] width 23 height 23
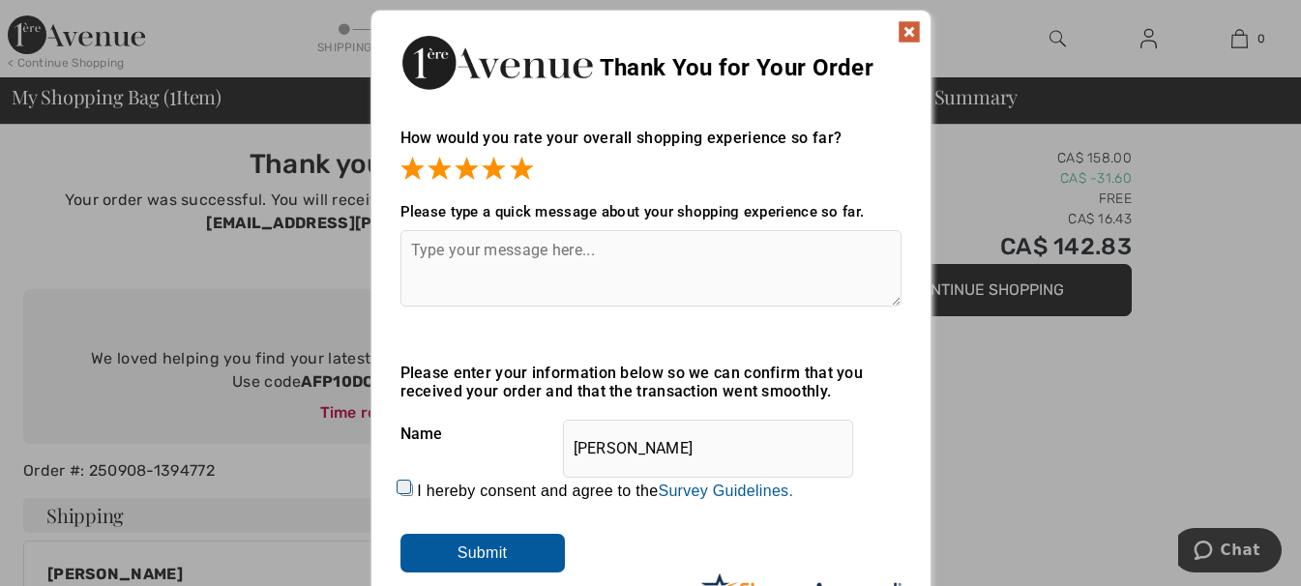
click at [905, 34] on img at bounding box center [909, 31] width 23 height 23
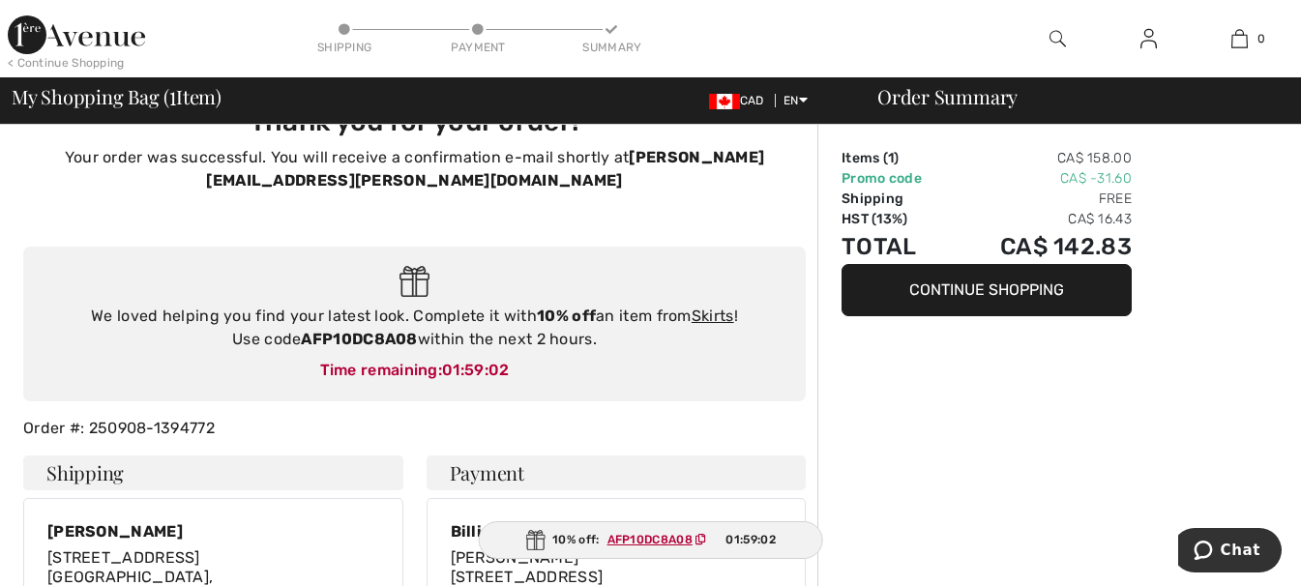
scroll to position [129, 0]
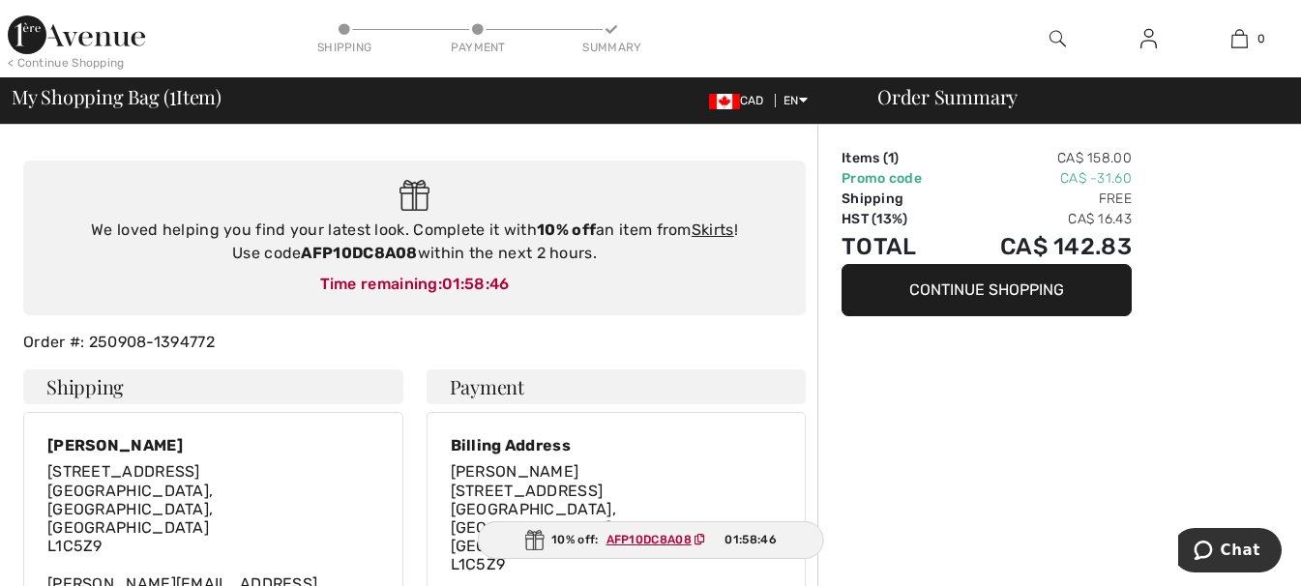
click at [128, 39] on img at bounding box center [76, 34] width 137 height 39
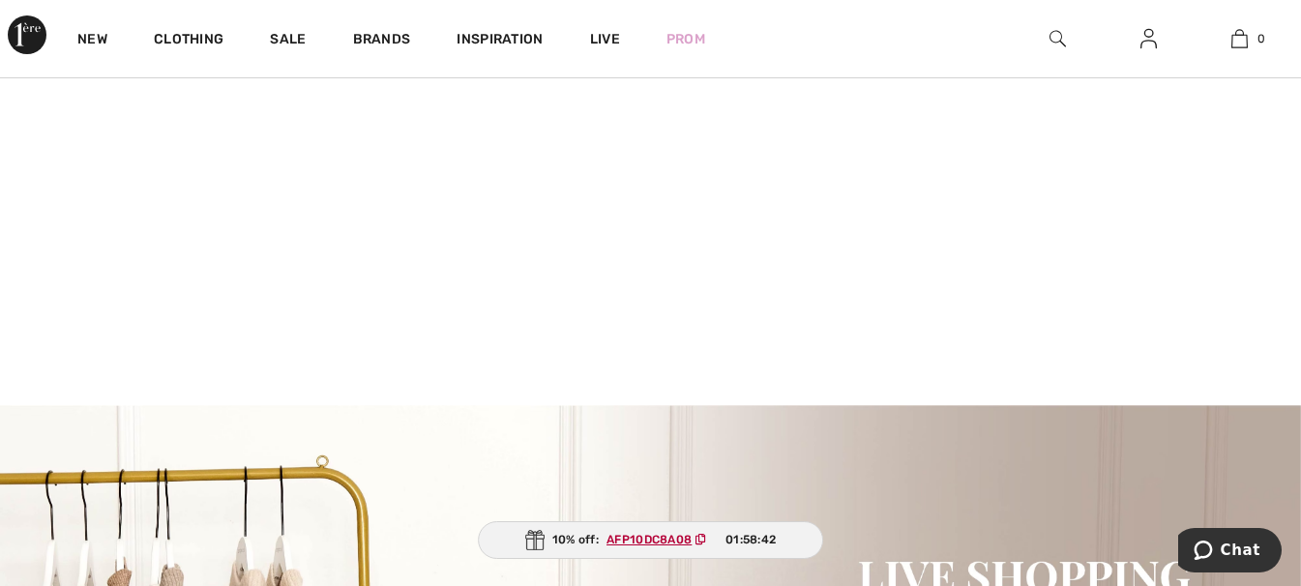
scroll to position [452, 0]
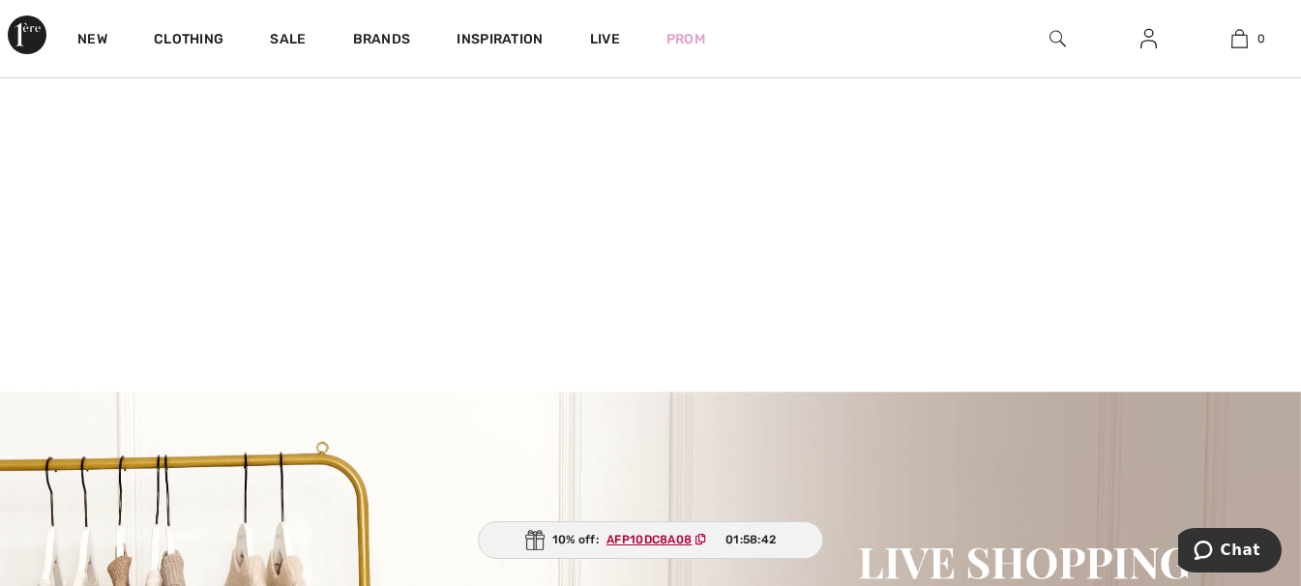
click at [278, 193] on video at bounding box center [650, 70] width 1301 height 651
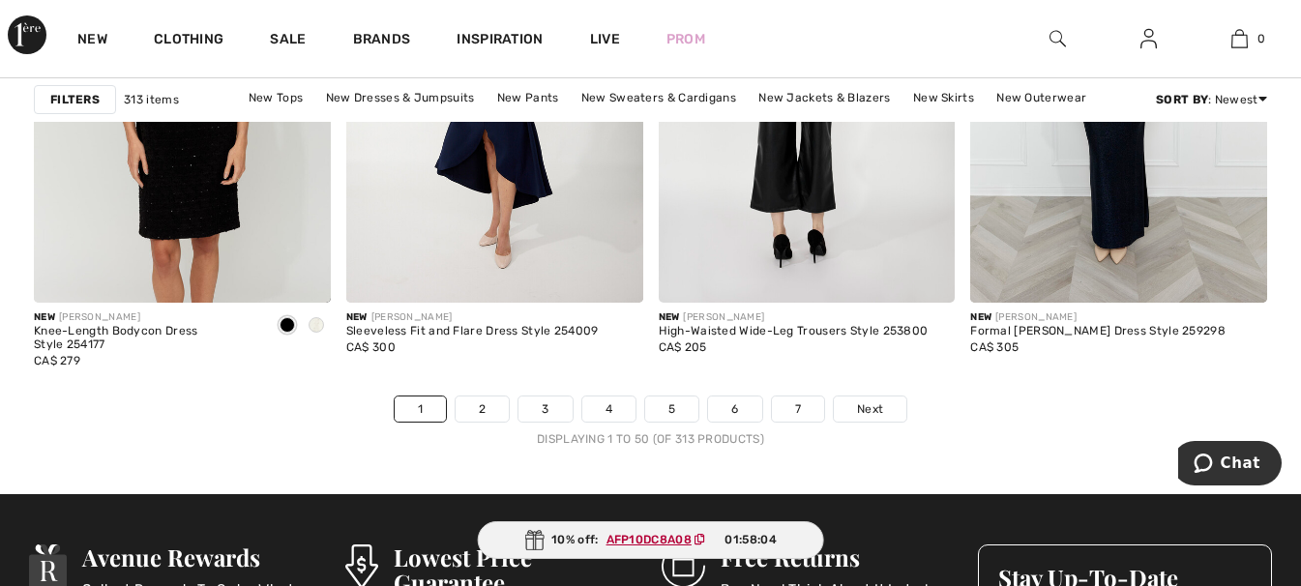
scroll to position [8449, 0]
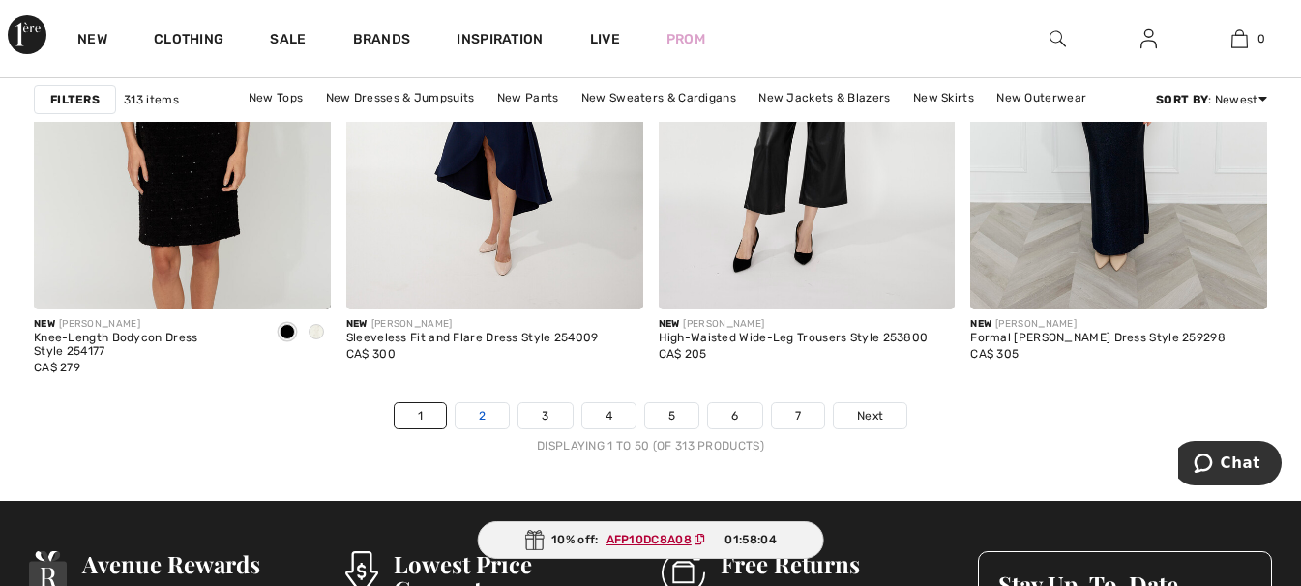
click at [493, 424] on link "2" at bounding box center [482, 415] width 53 height 25
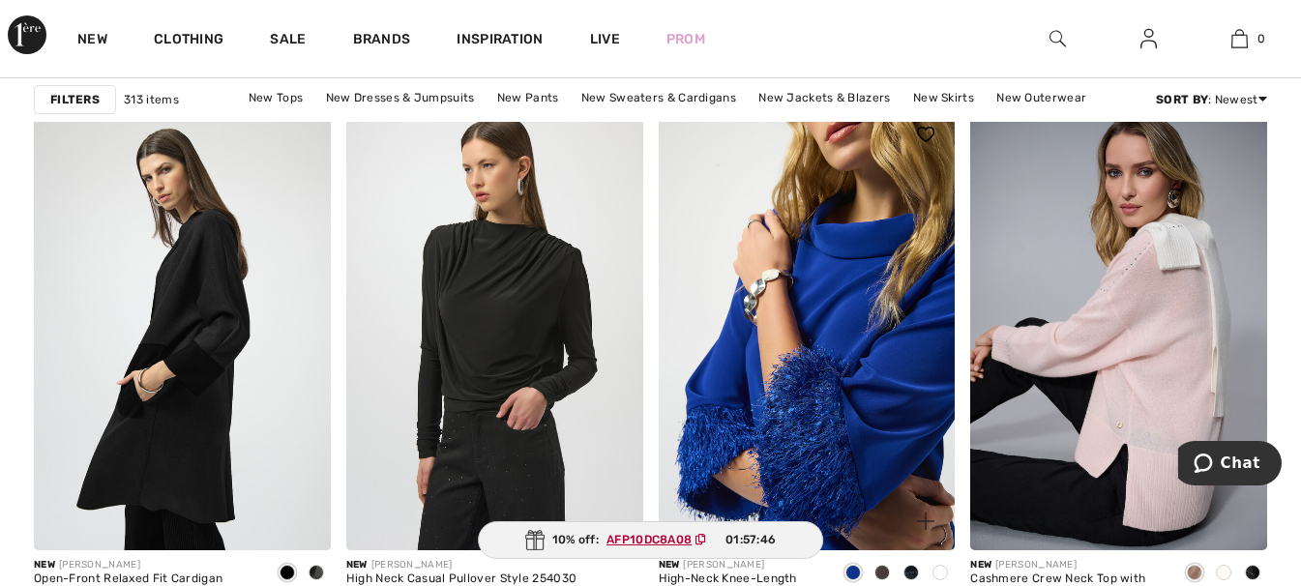
scroll to position [2709, 0]
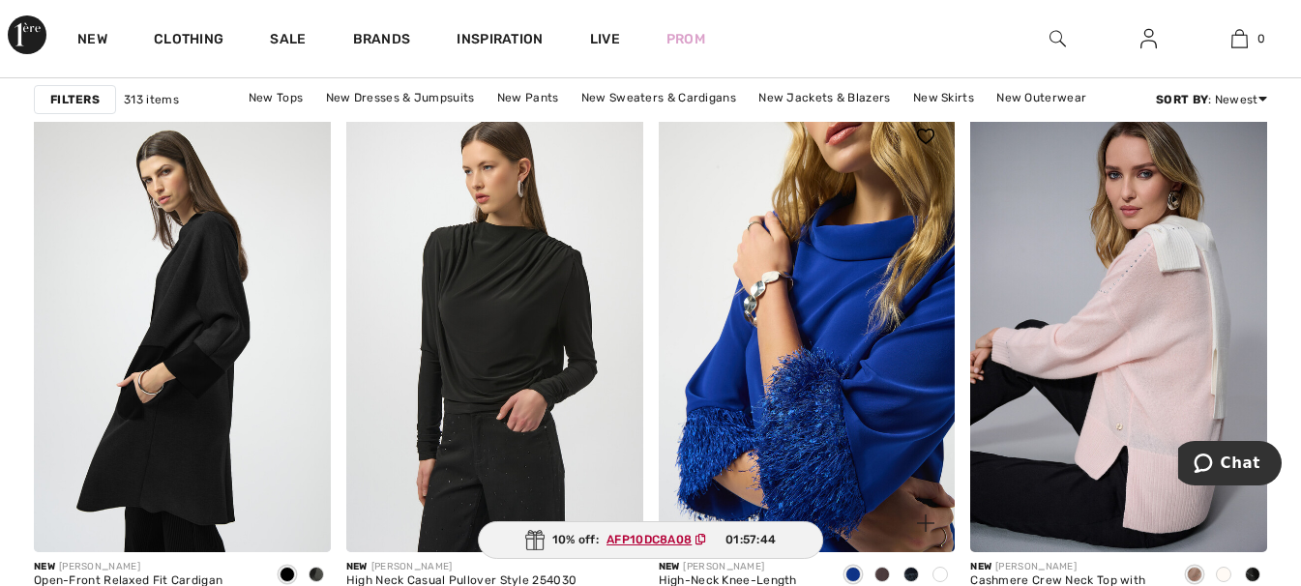
click at [837, 330] on img at bounding box center [807, 329] width 297 height 445
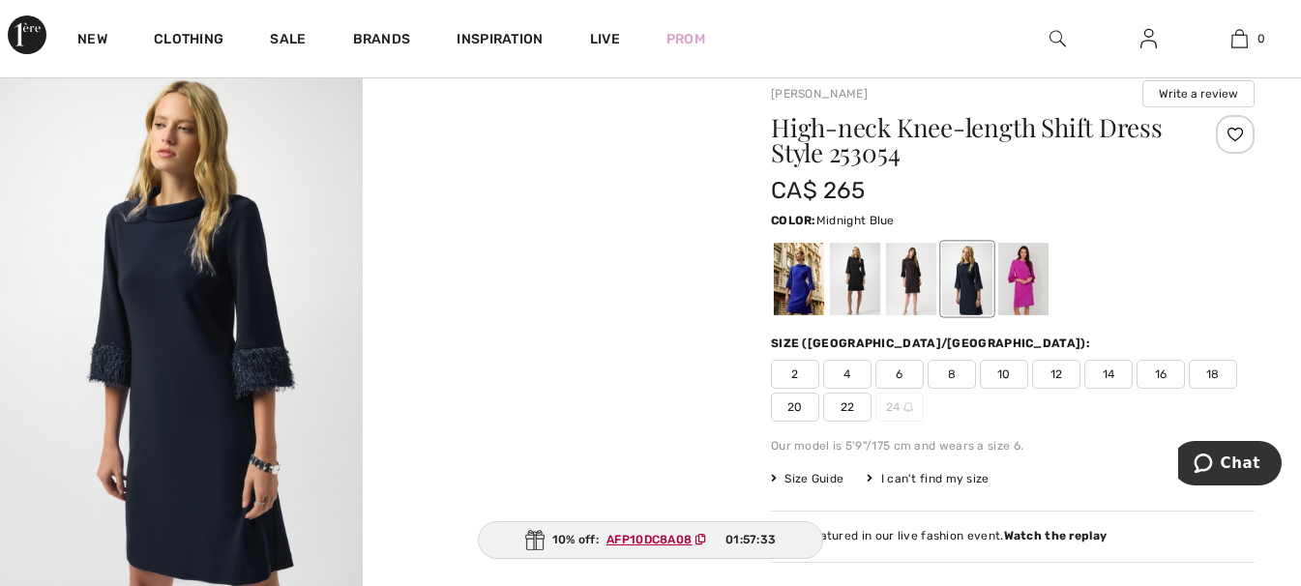
scroll to position [129, 0]
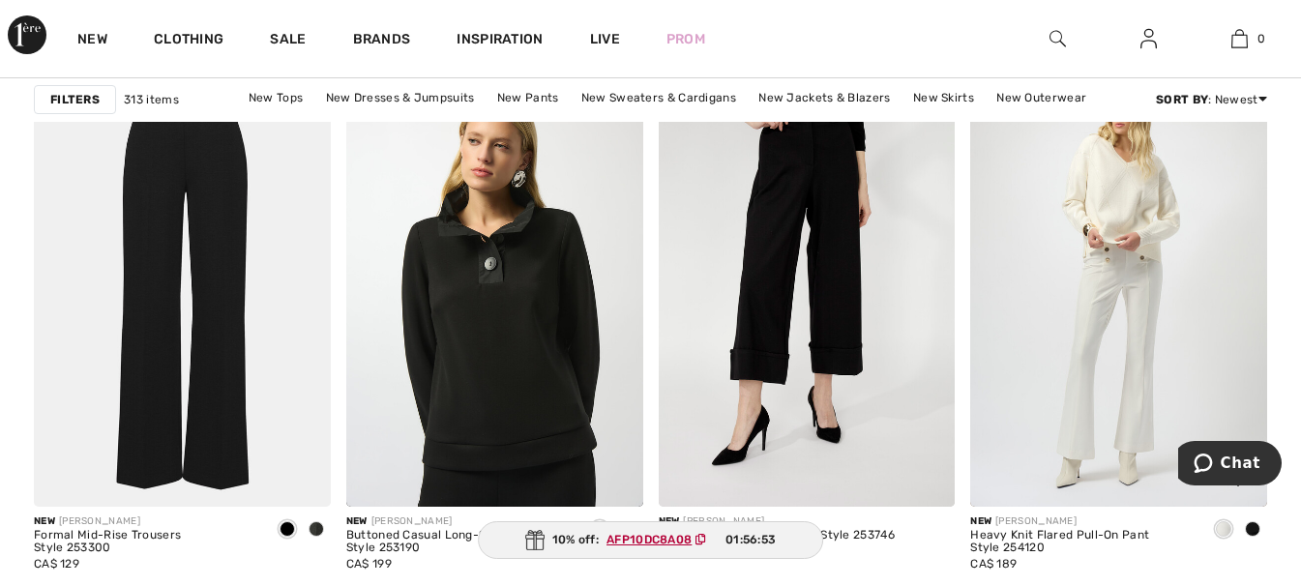
scroll to position [3290, 0]
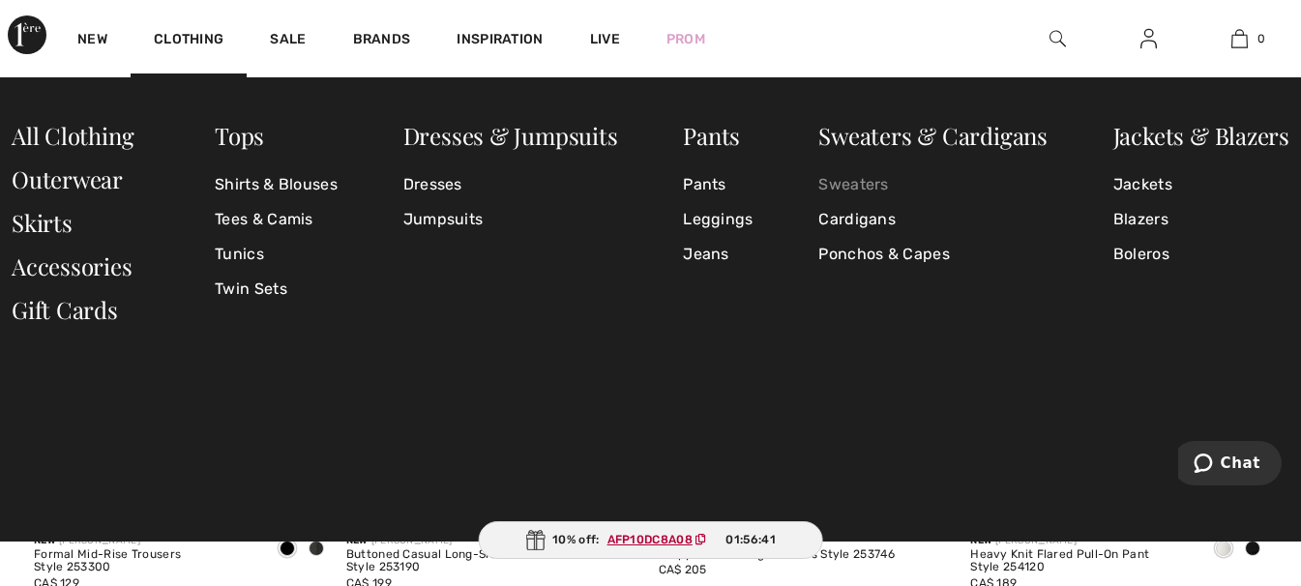
click at [862, 188] on link "Sweaters" at bounding box center [933, 184] width 229 height 35
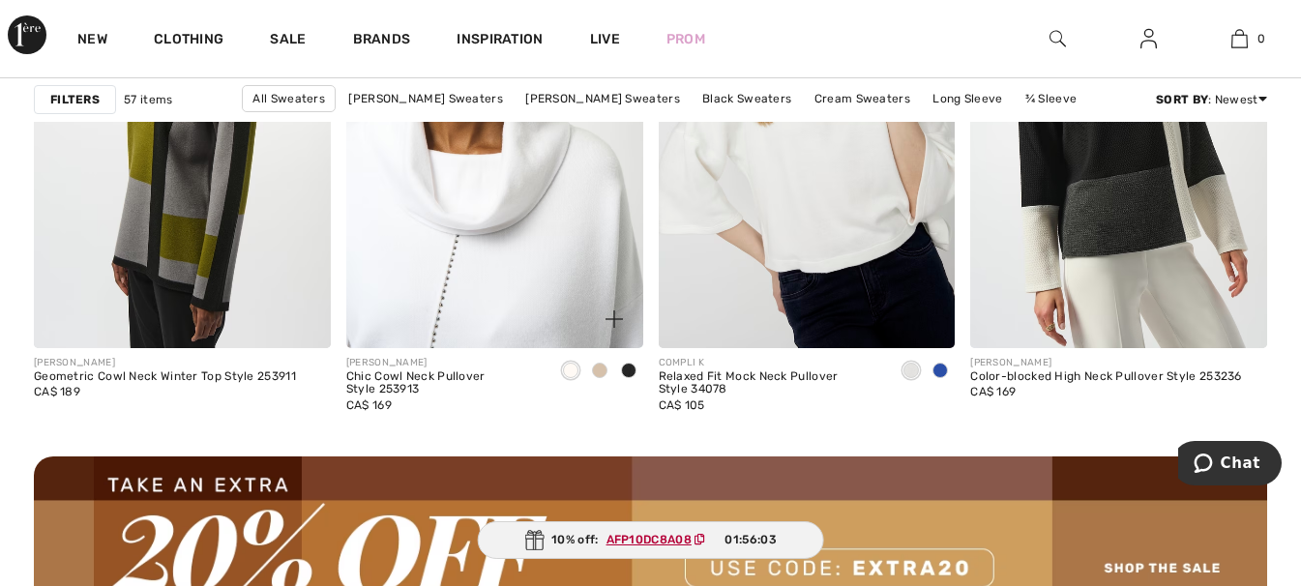
scroll to position [3999, 0]
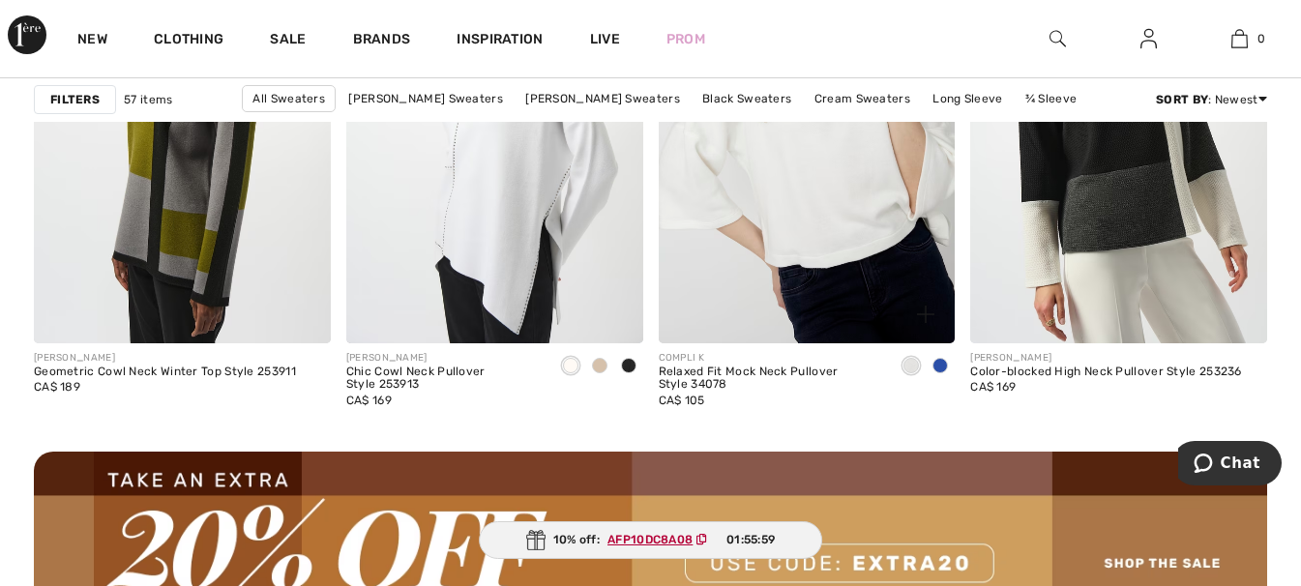
click at [942, 370] on span at bounding box center [940, 365] width 15 height 15
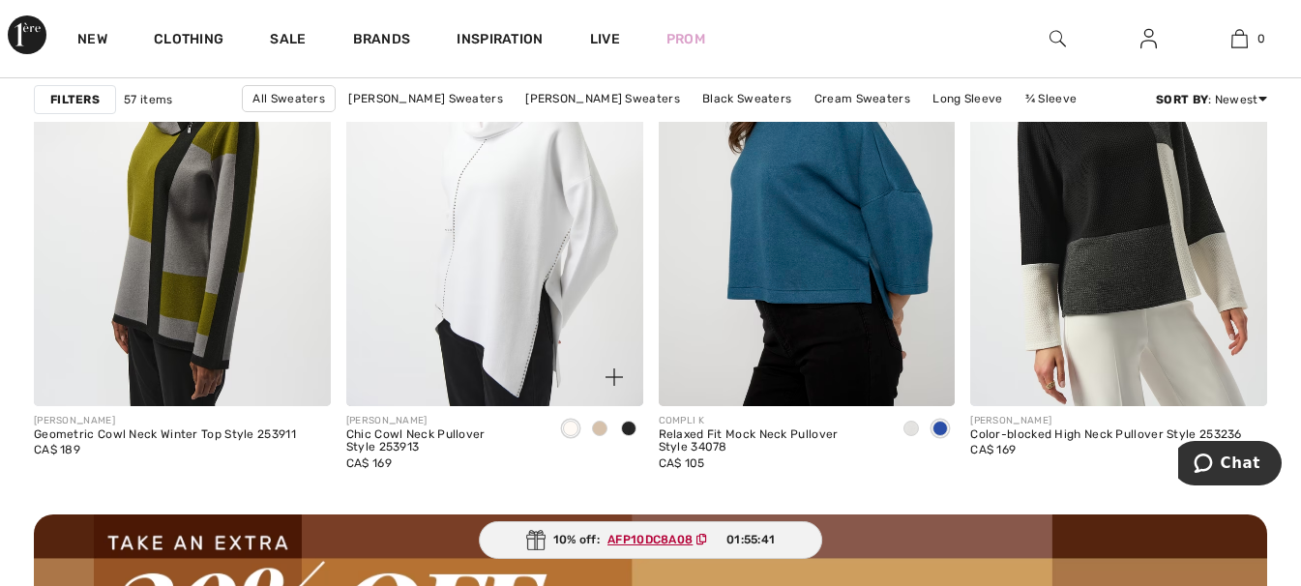
scroll to position [3870, 0]
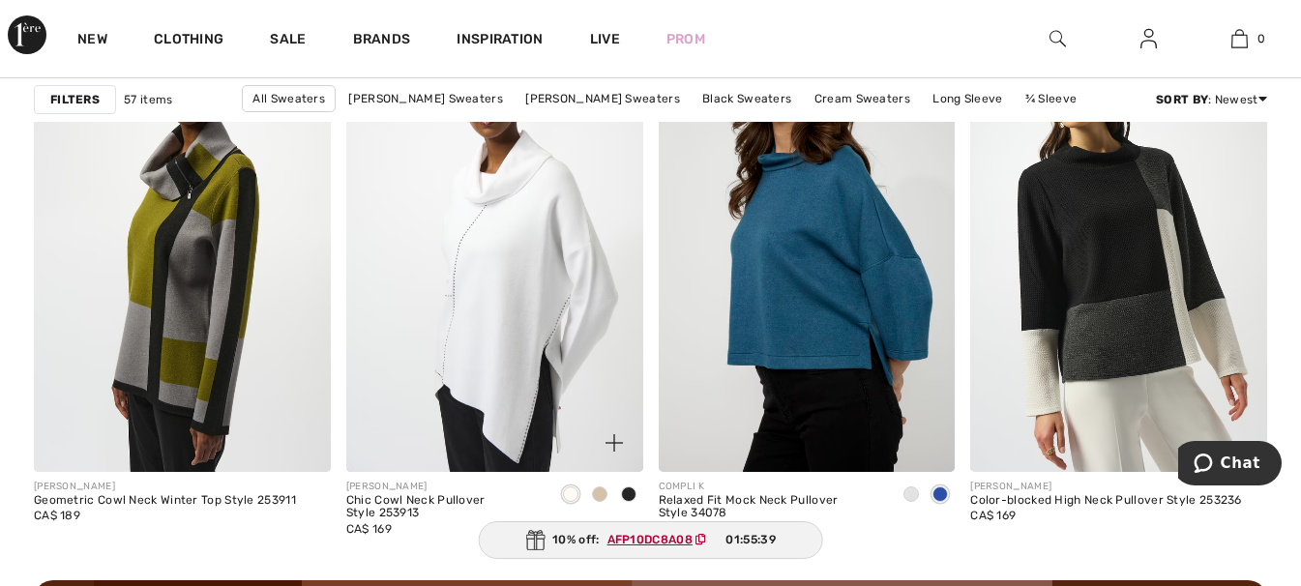
click at [600, 498] on span at bounding box center [599, 494] width 15 height 15
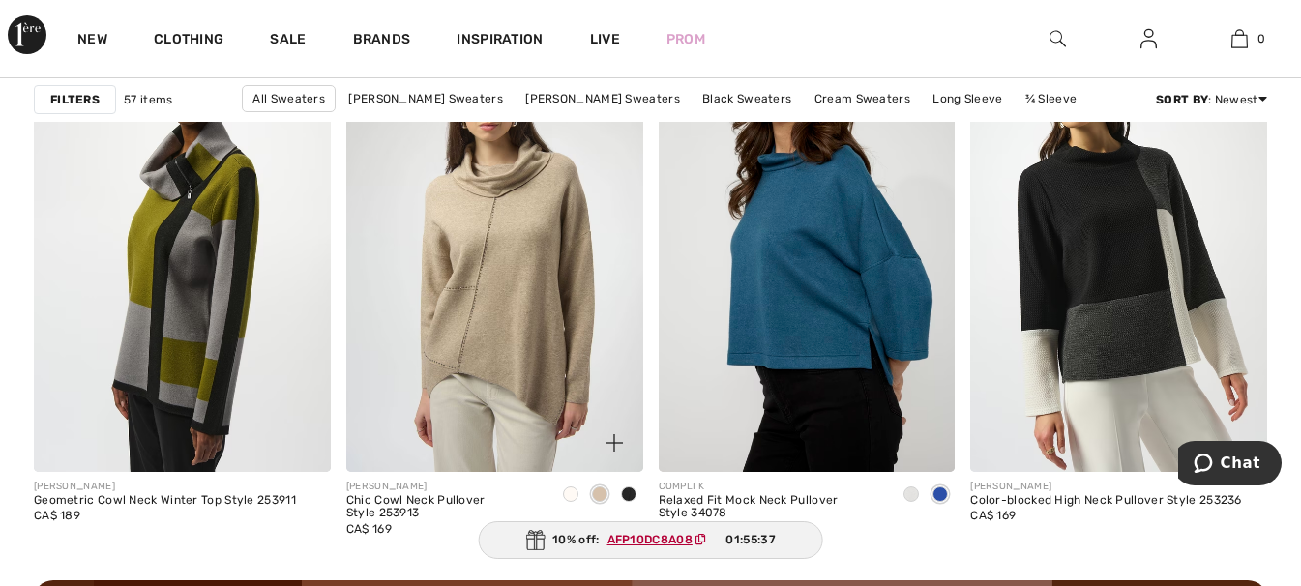
click at [630, 491] on span at bounding box center [628, 494] width 15 height 15
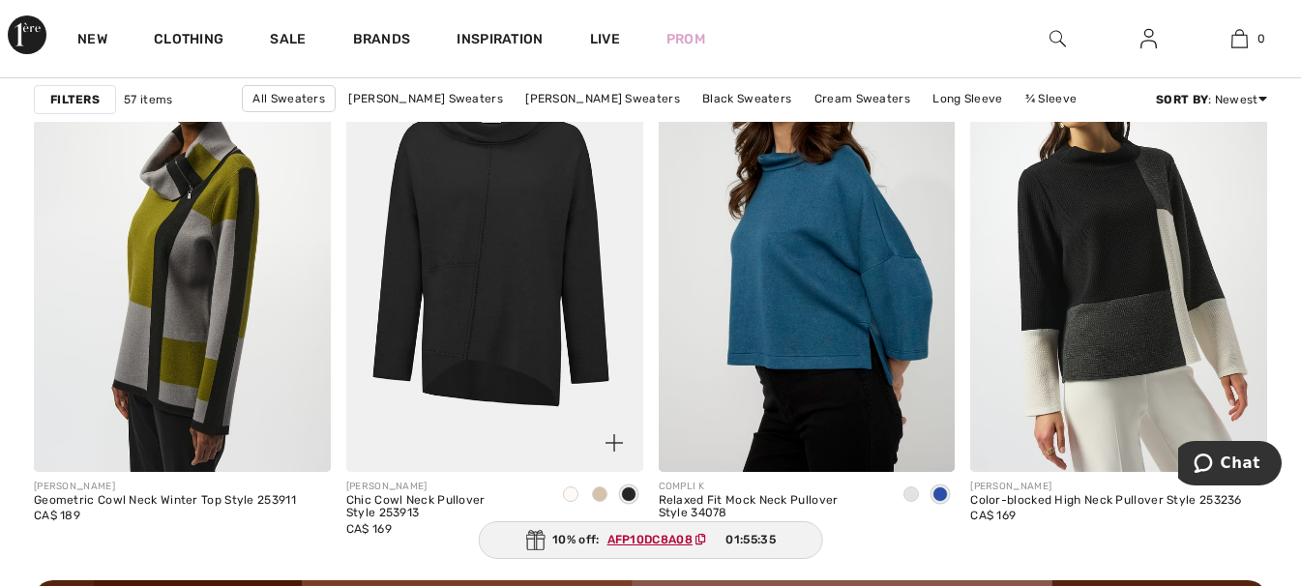
click at [578, 495] on span at bounding box center [570, 494] width 15 height 15
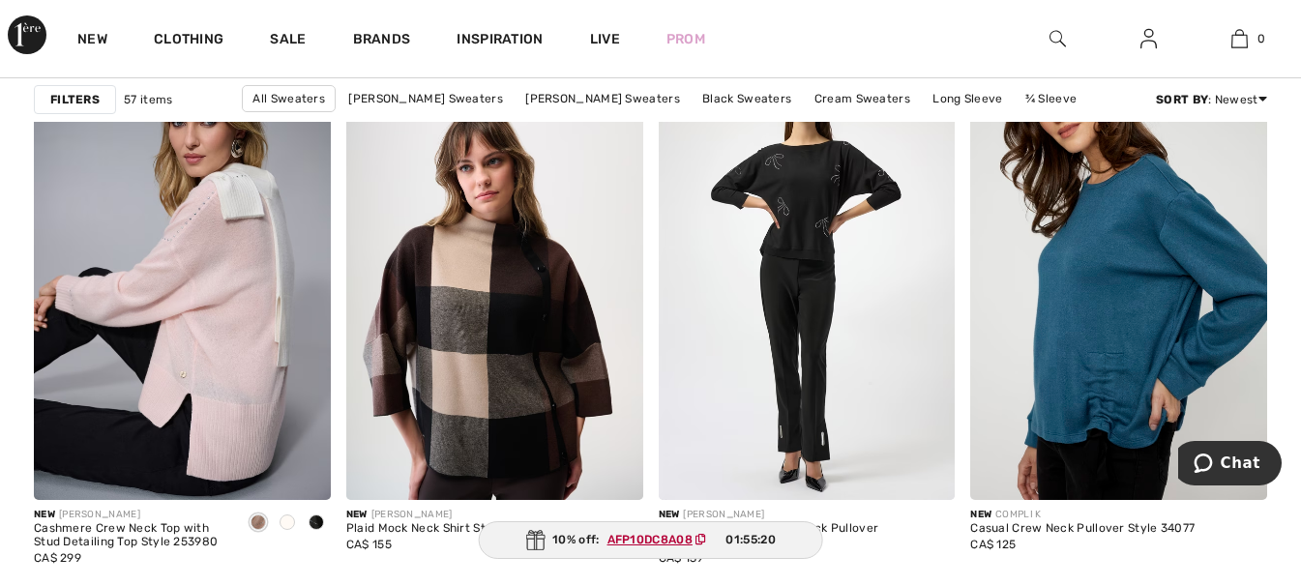
scroll to position [1483, 0]
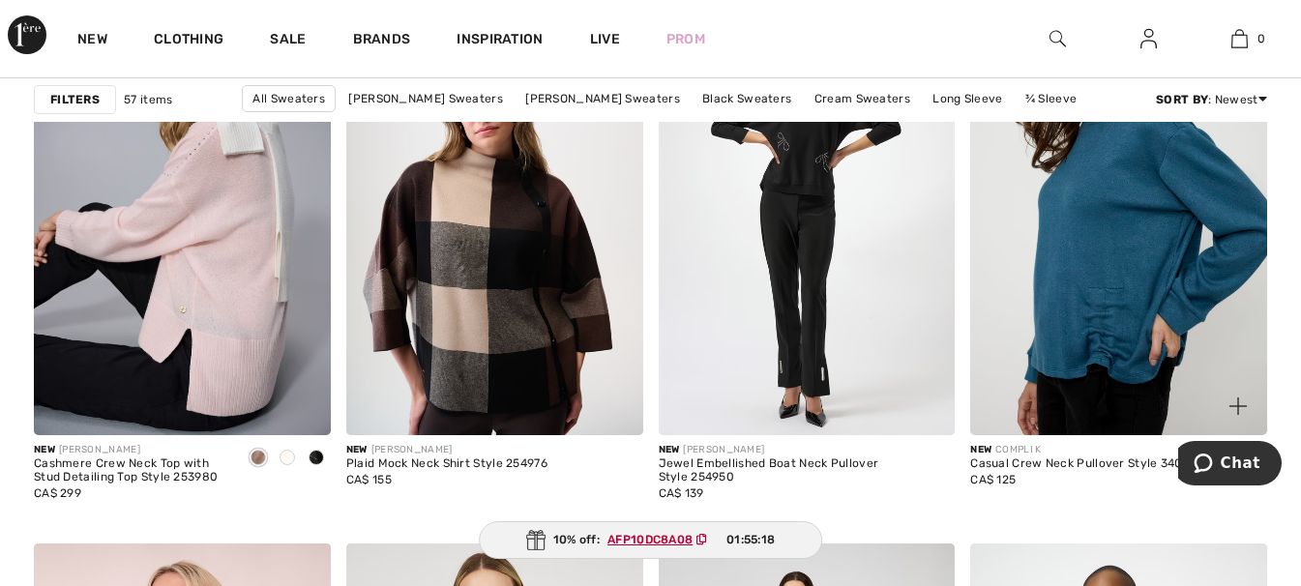
click at [1110, 334] on img at bounding box center [1118, 212] width 297 height 445
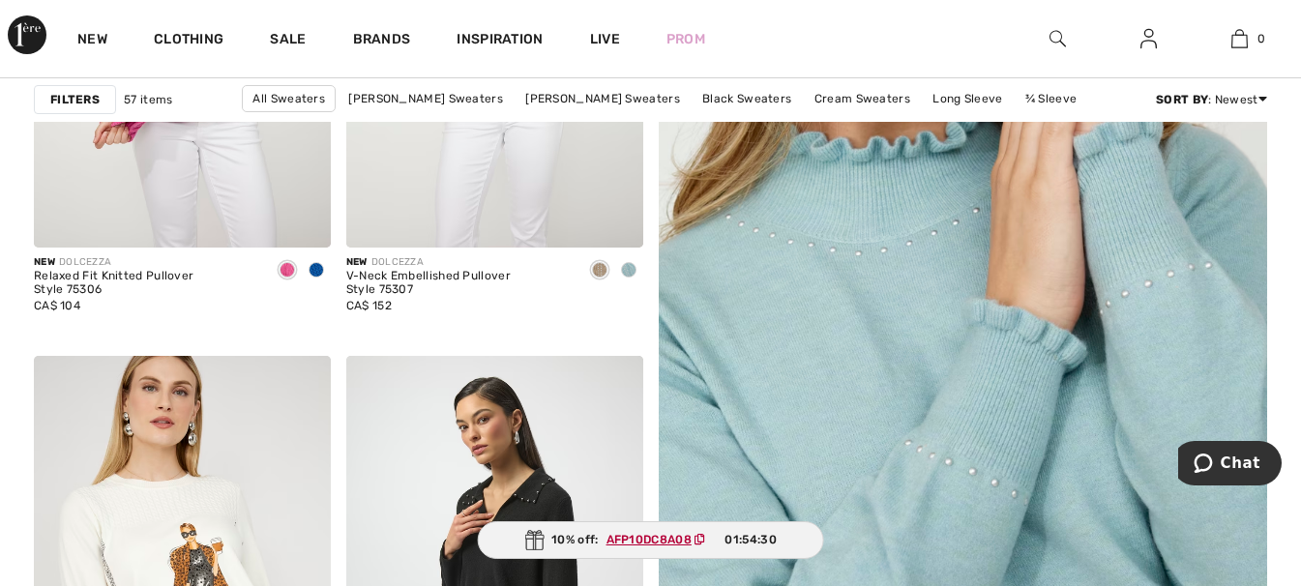
scroll to position [581, 0]
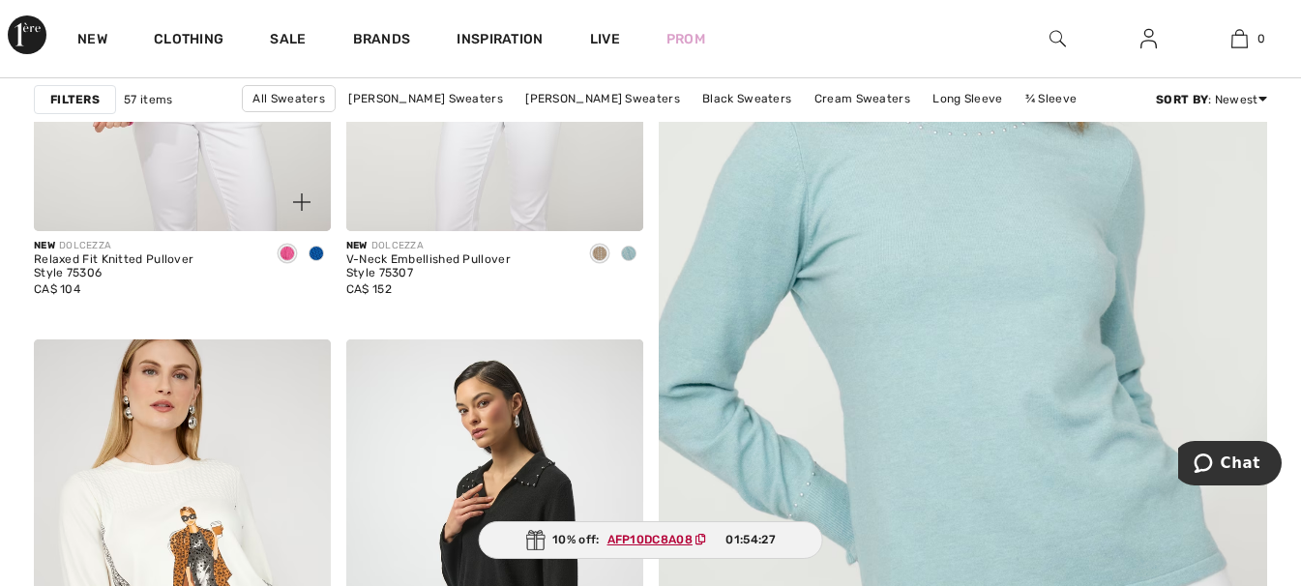
click at [310, 253] on span at bounding box center [316, 253] width 15 height 15
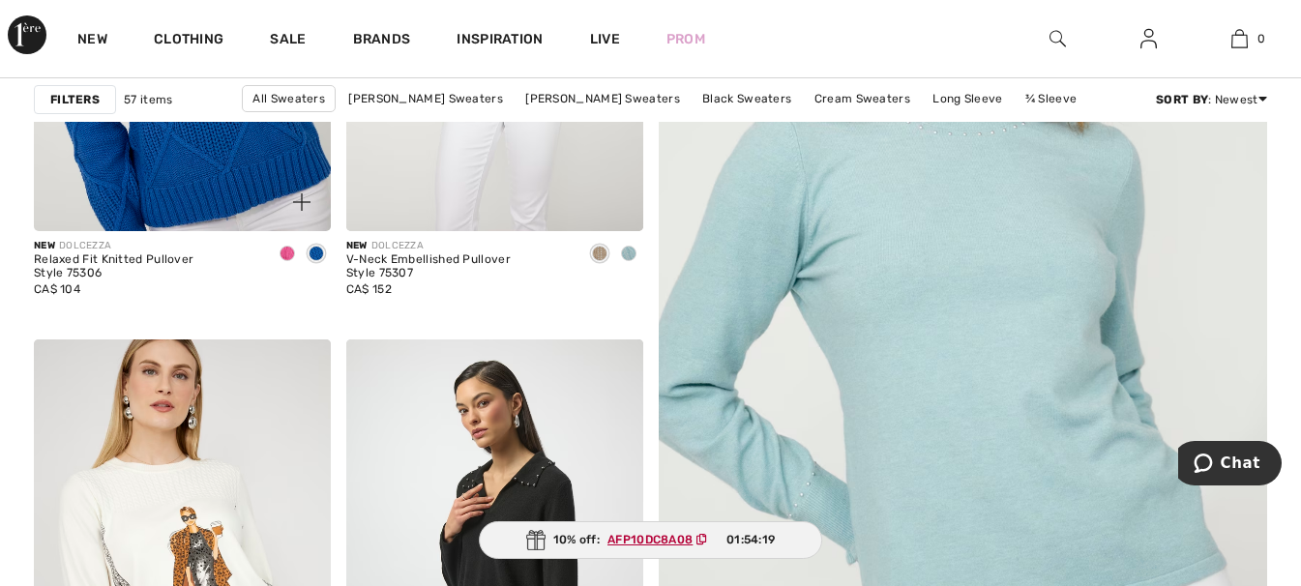
click at [222, 147] on img at bounding box center [182, 8] width 297 height 445
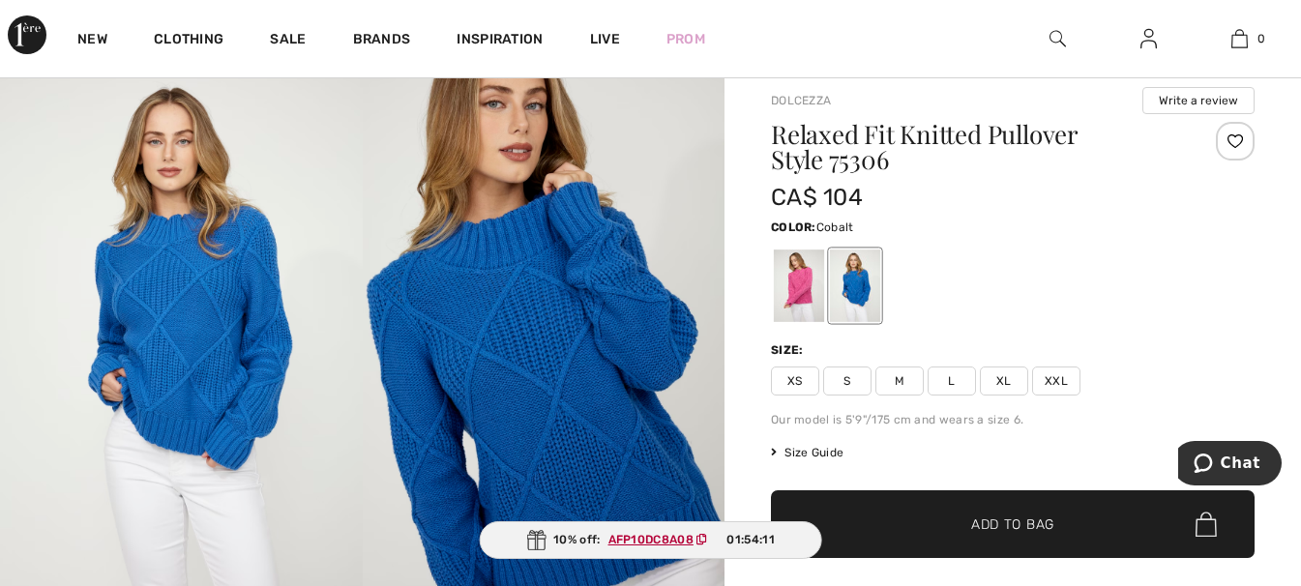
scroll to position [129, 0]
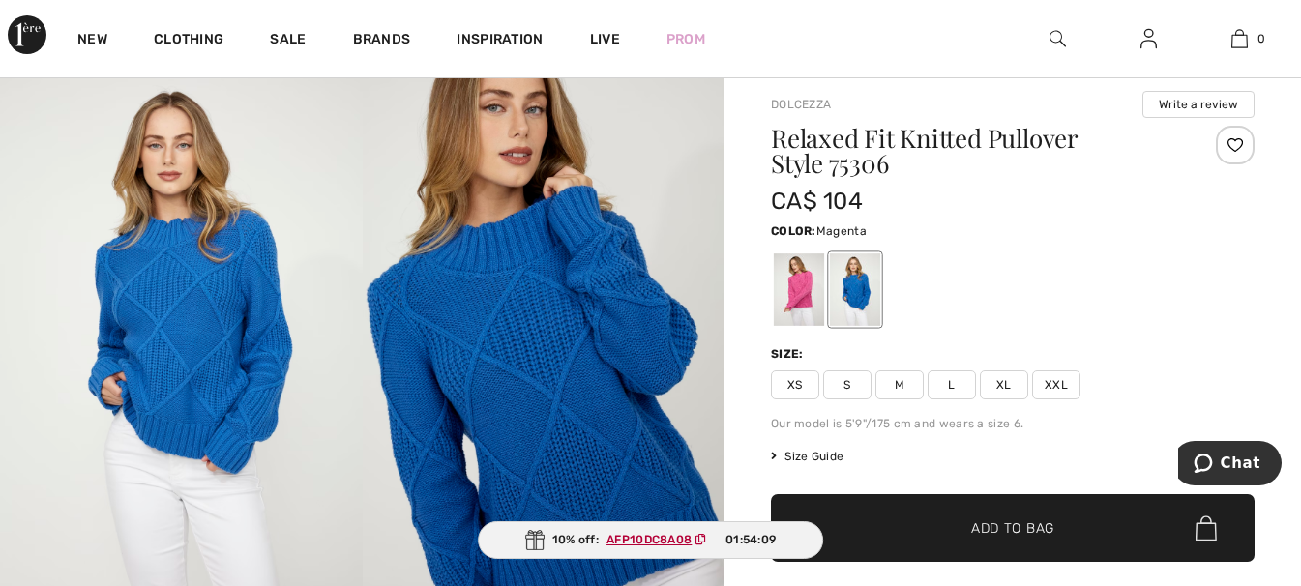
click at [804, 277] on div at bounding box center [799, 289] width 50 height 73
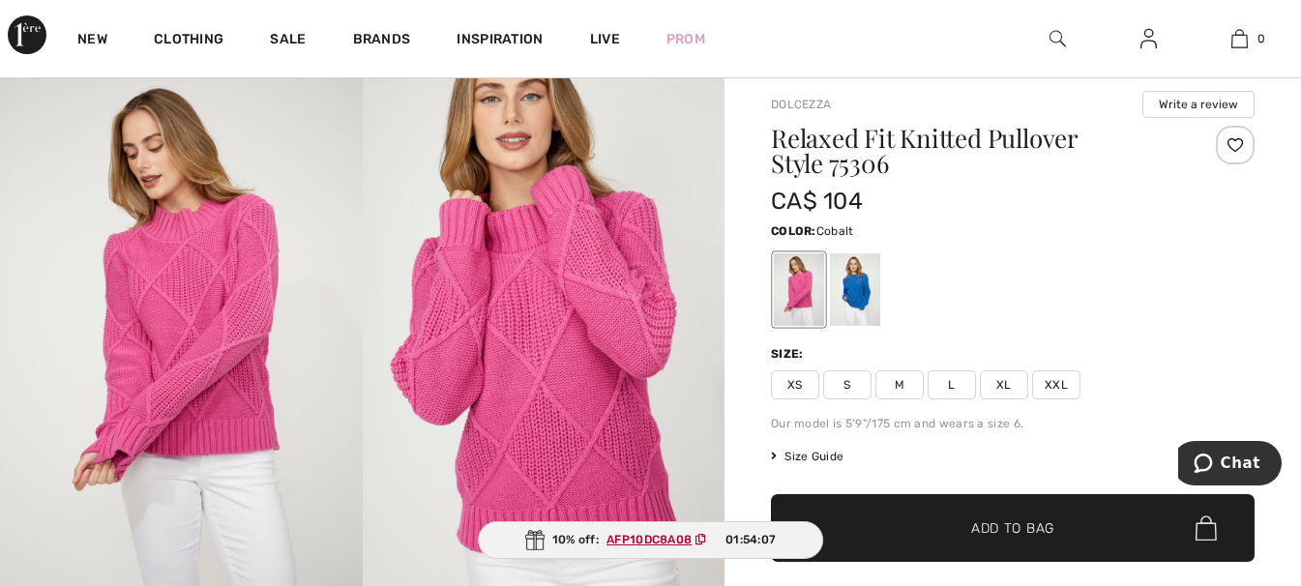
click at [852, 289] on div at bounding box center [855, 289] width 50 height 73
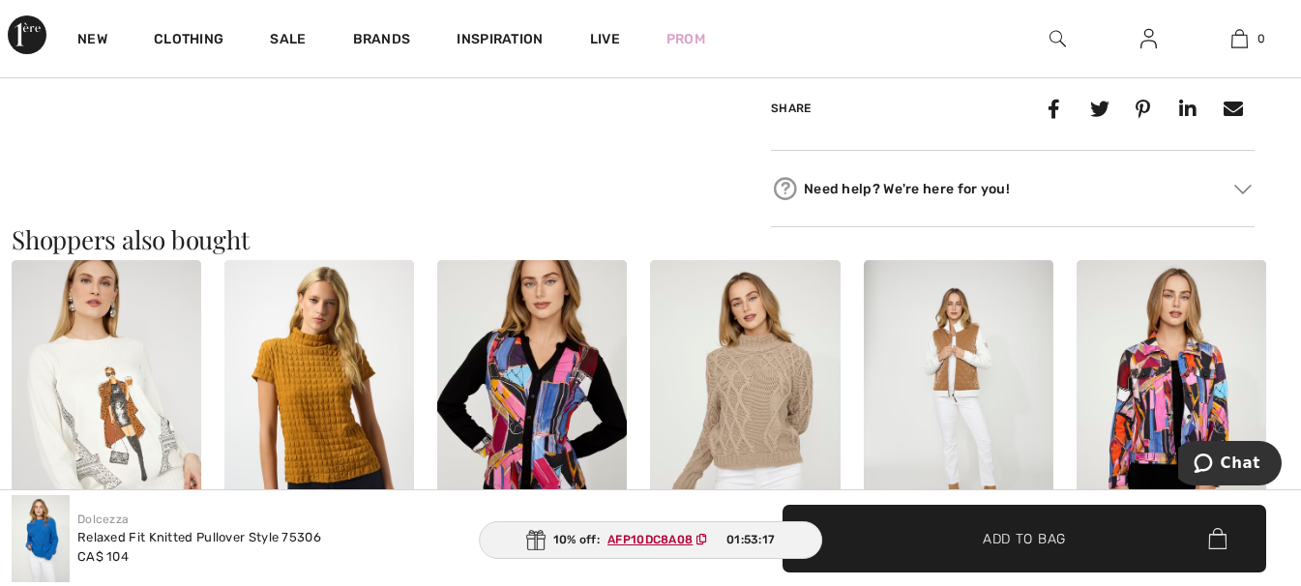
scroll to position [1096, 0]
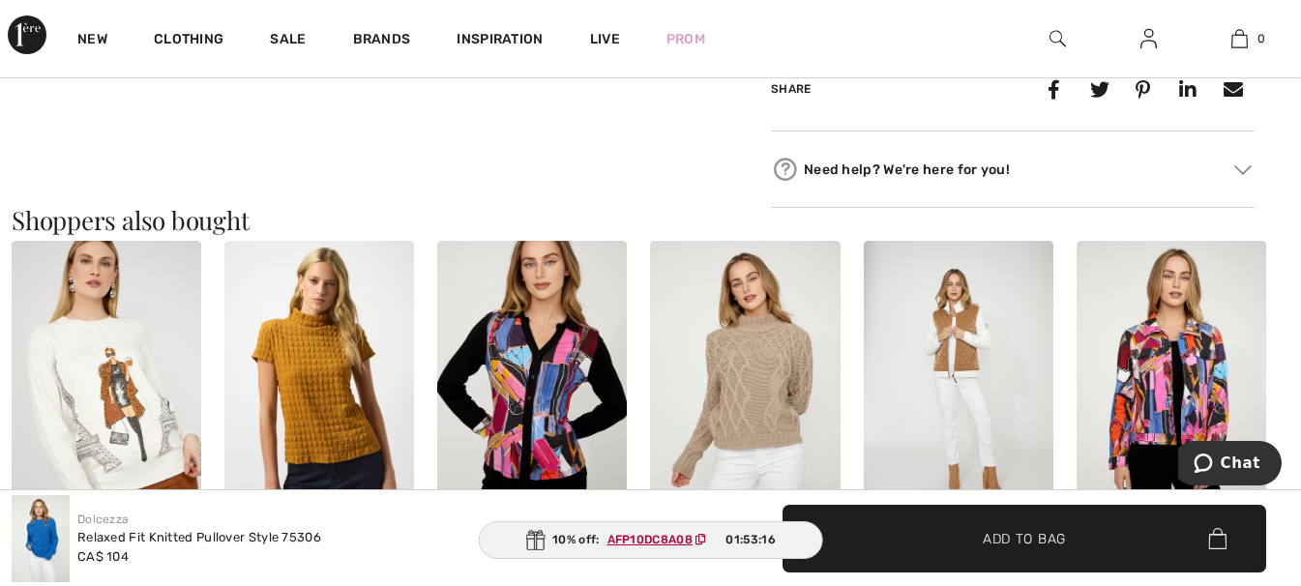
click at [774, 389] on img at bounding box center [745, 383] width 190 height 284
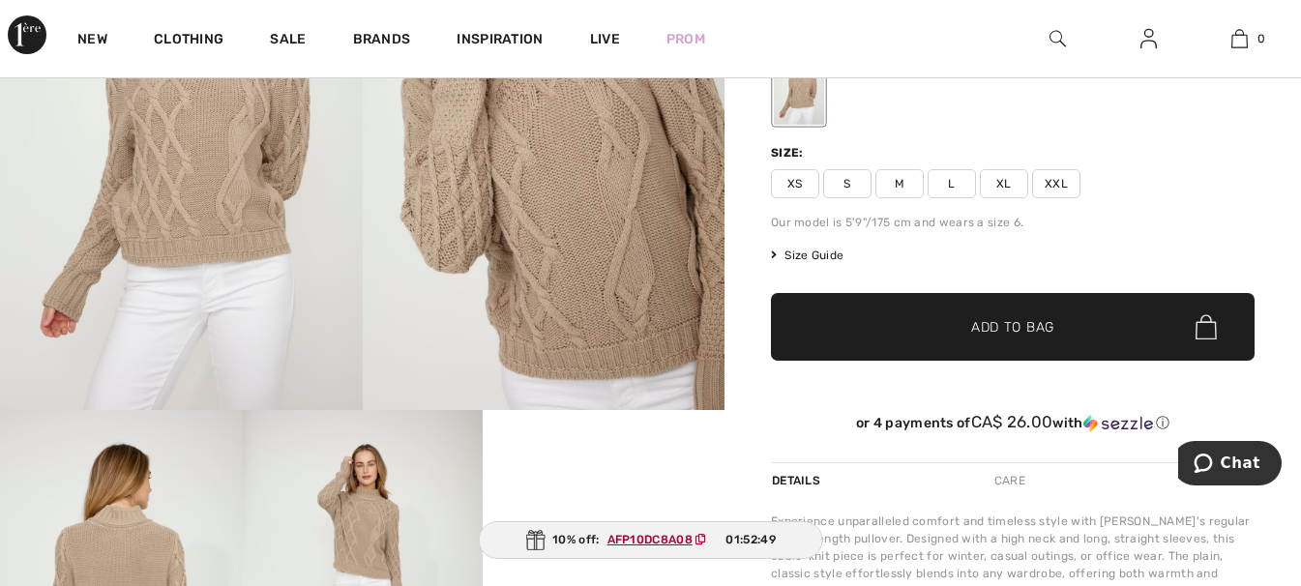
scroll to position [387, 0]
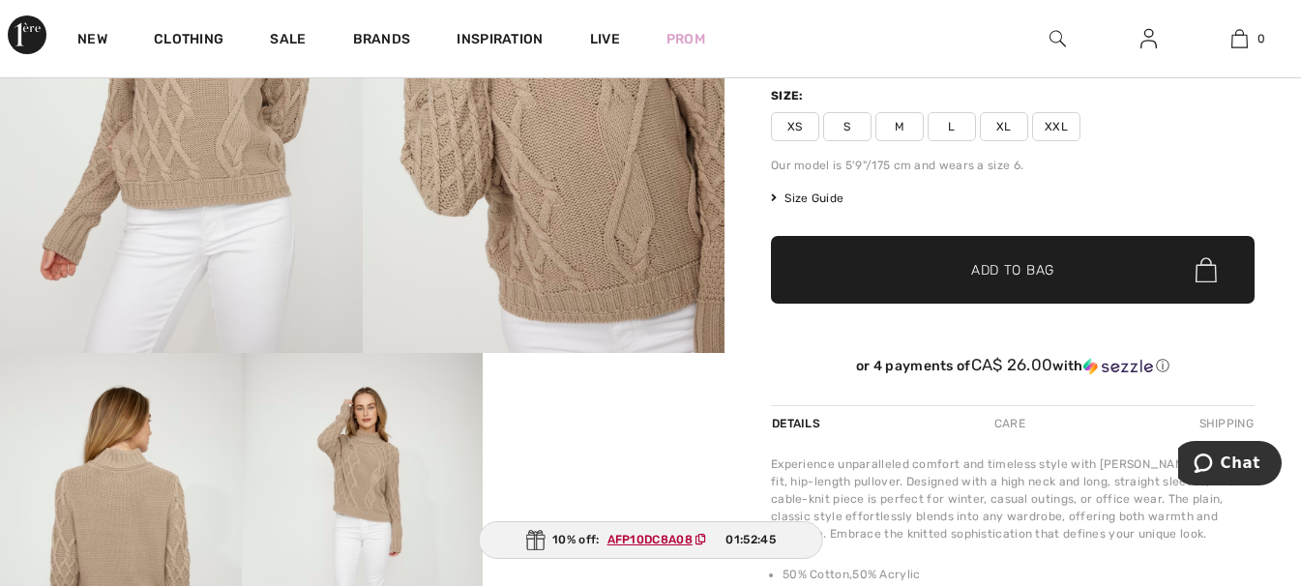
click at [842, 200] on span "Size Guide" at bounding box center [807, 198] width 73 height 17
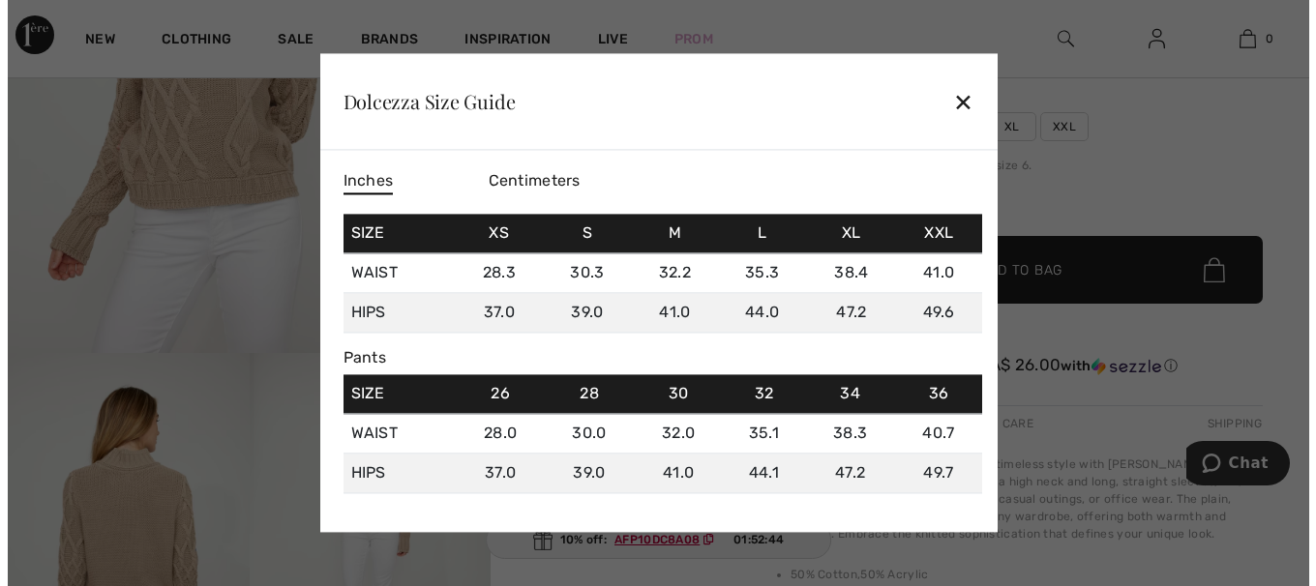
scroll to position [388, 0]
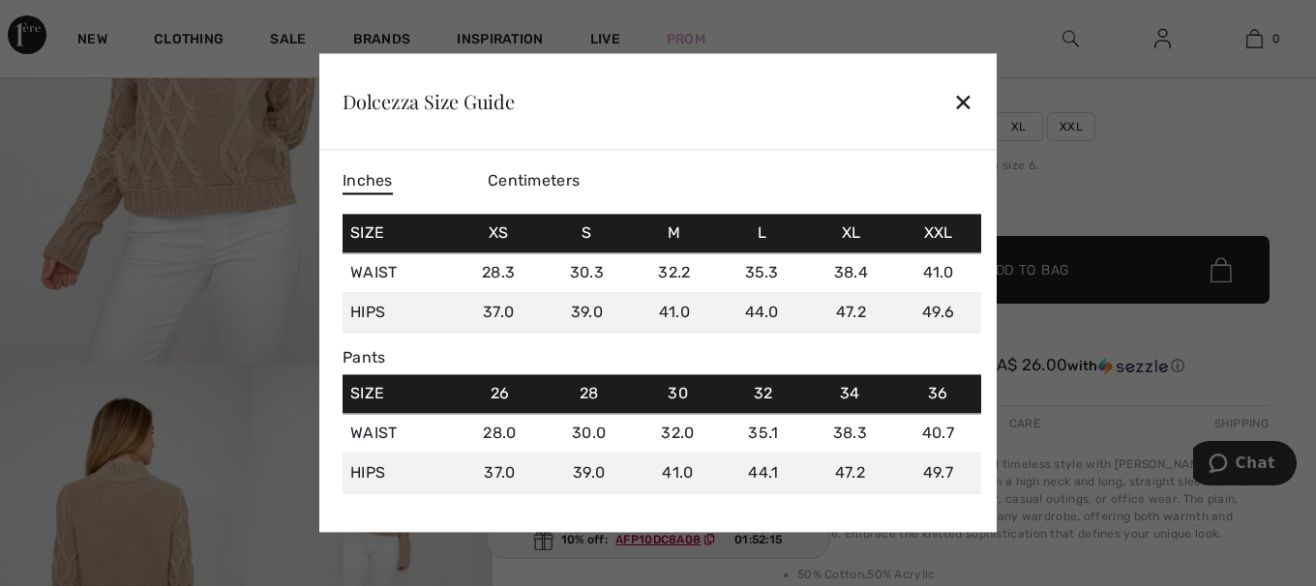
click at [968, 105] on div "✕" at bounding box center [963, 101] width 20 height 41
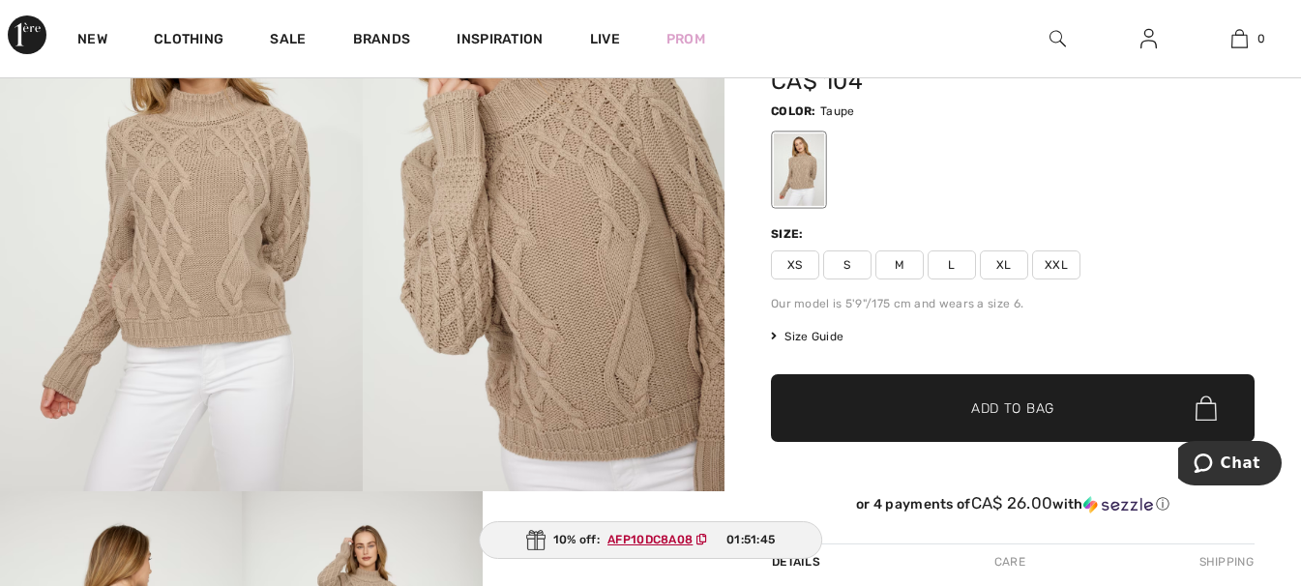
scroll to position [194, 0]
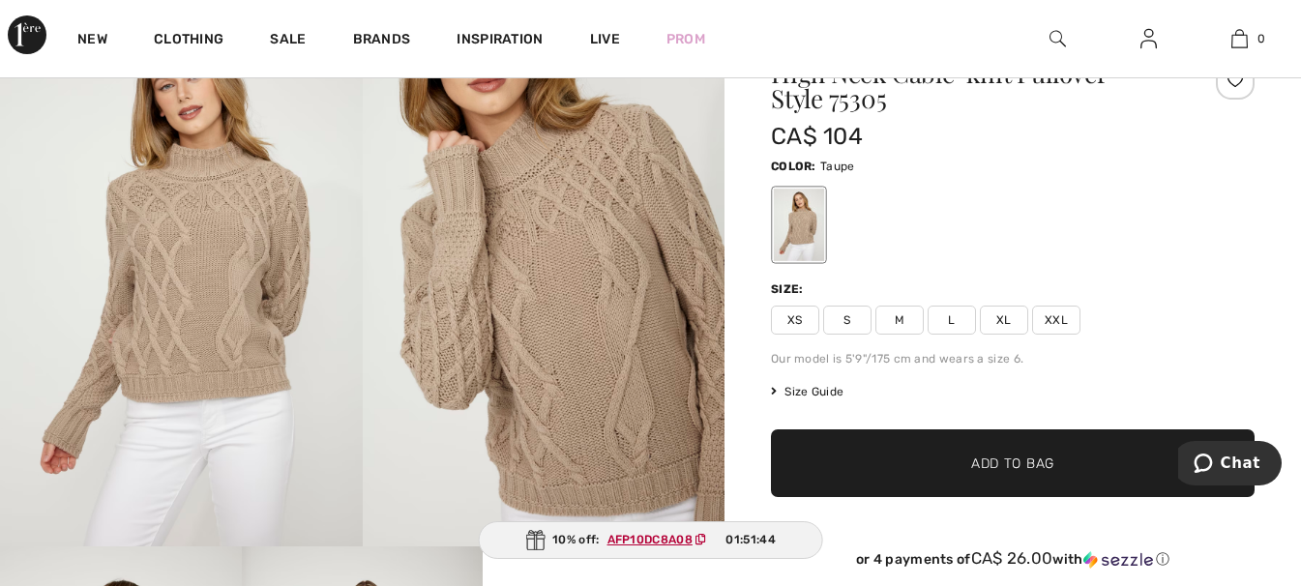
click at [856, 331] on span "S" at bounding box center [847, 320] width 48 height 29
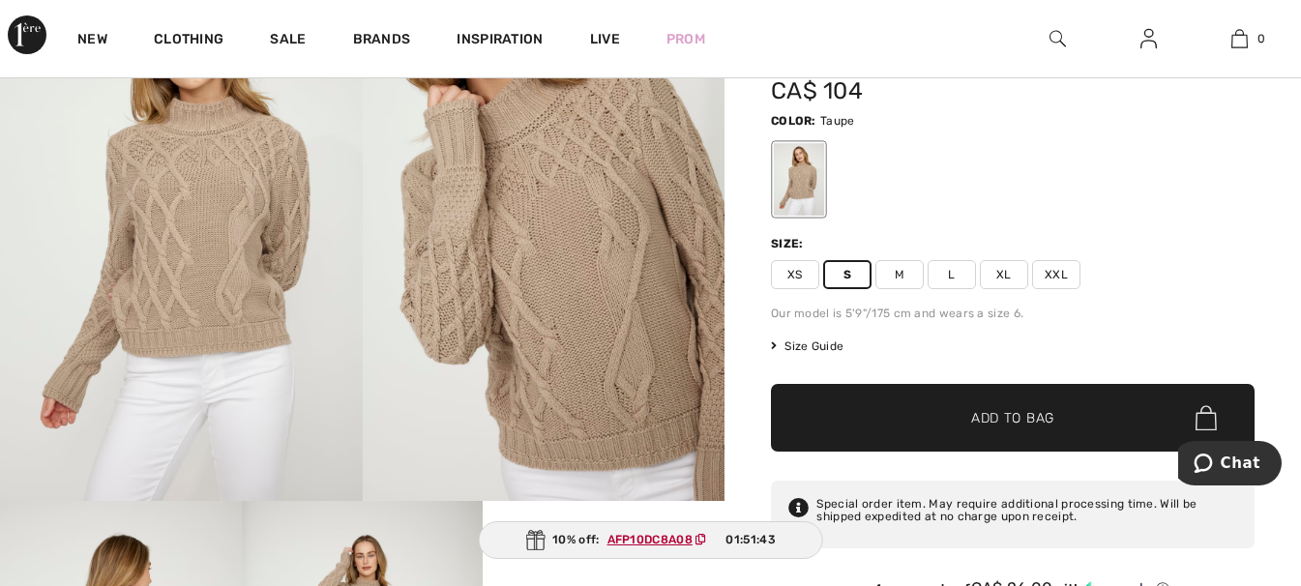
scroll to position [387, 0]
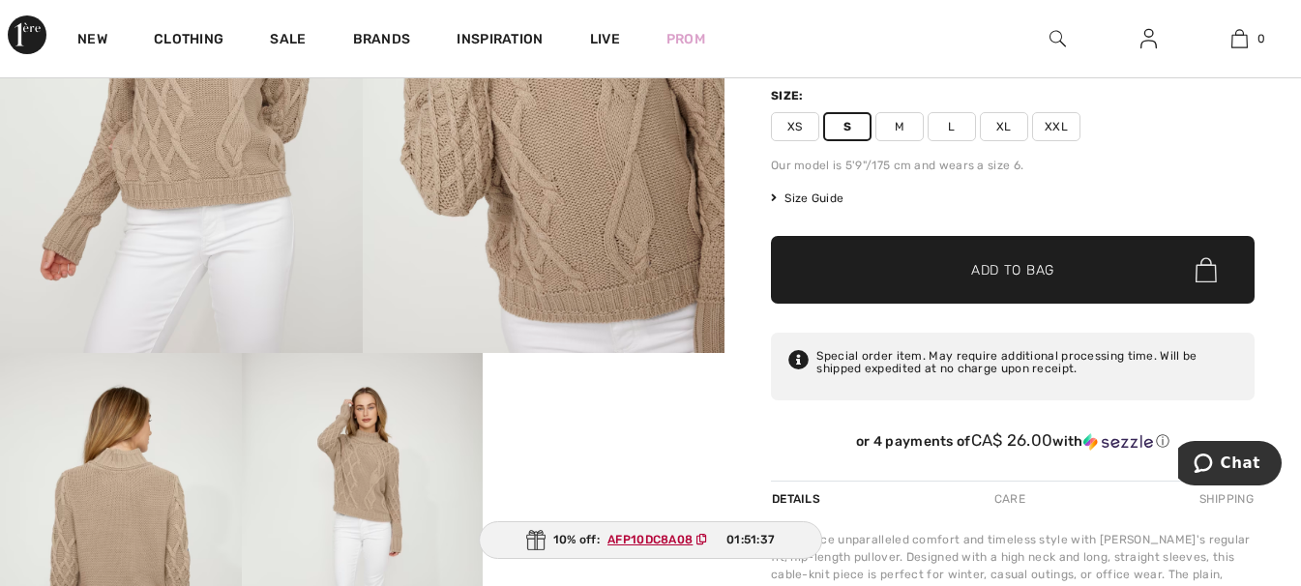
click at [797, 127] on span "XS" at bounding box center [795, 126] width 48 height 29
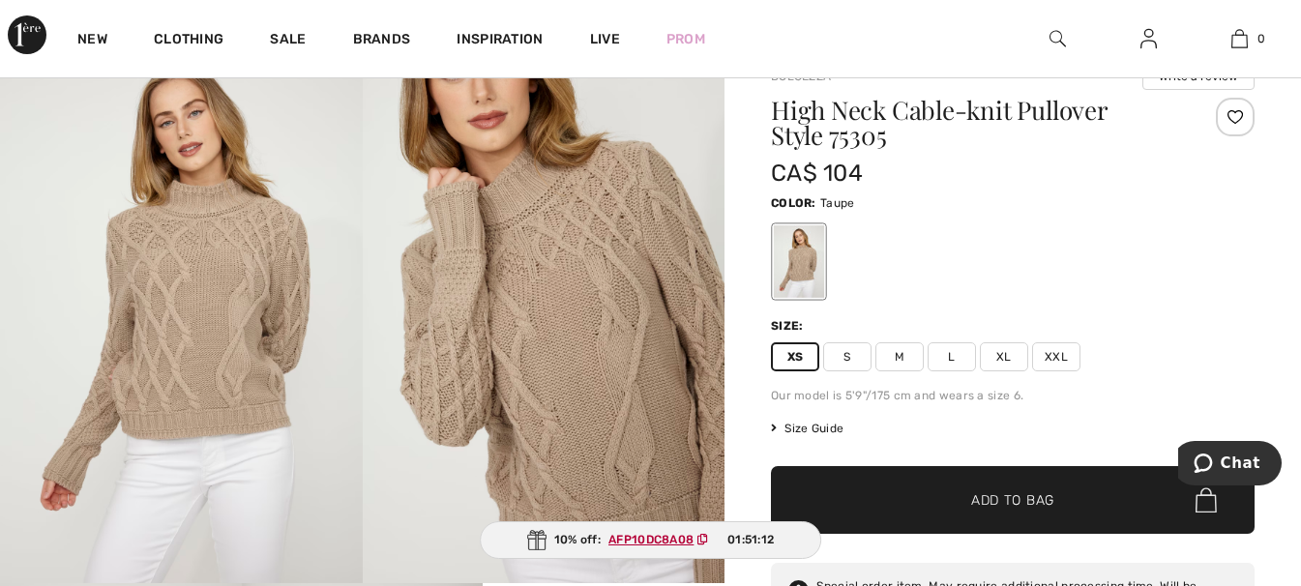
scroll to position [129, 0]
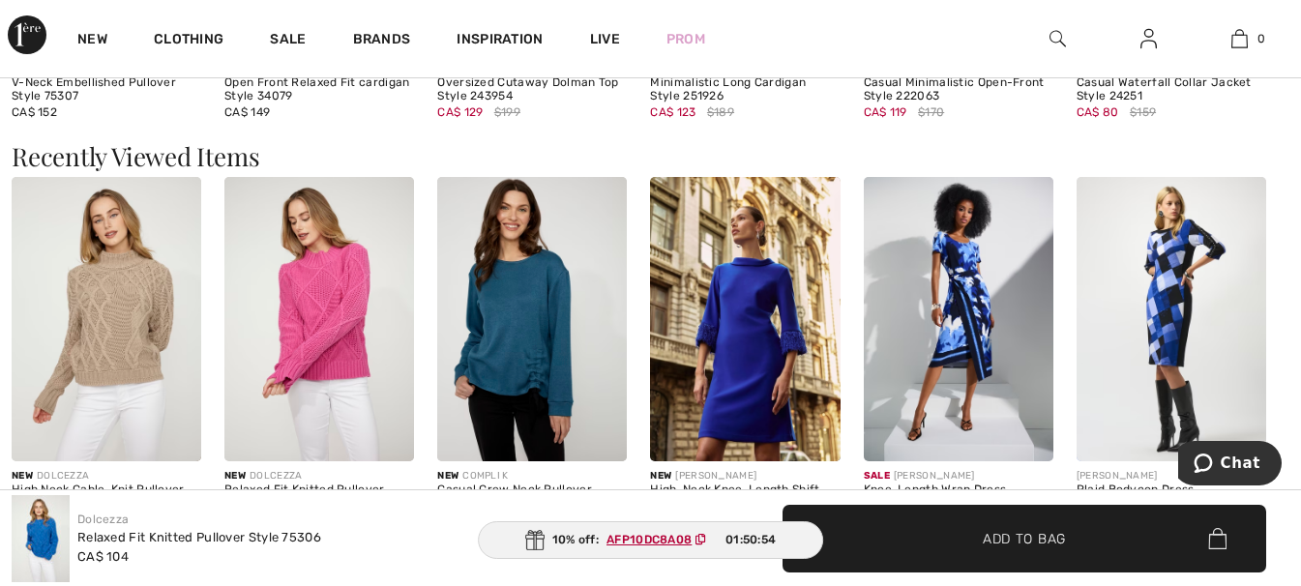
scroll to position [1999, 0]
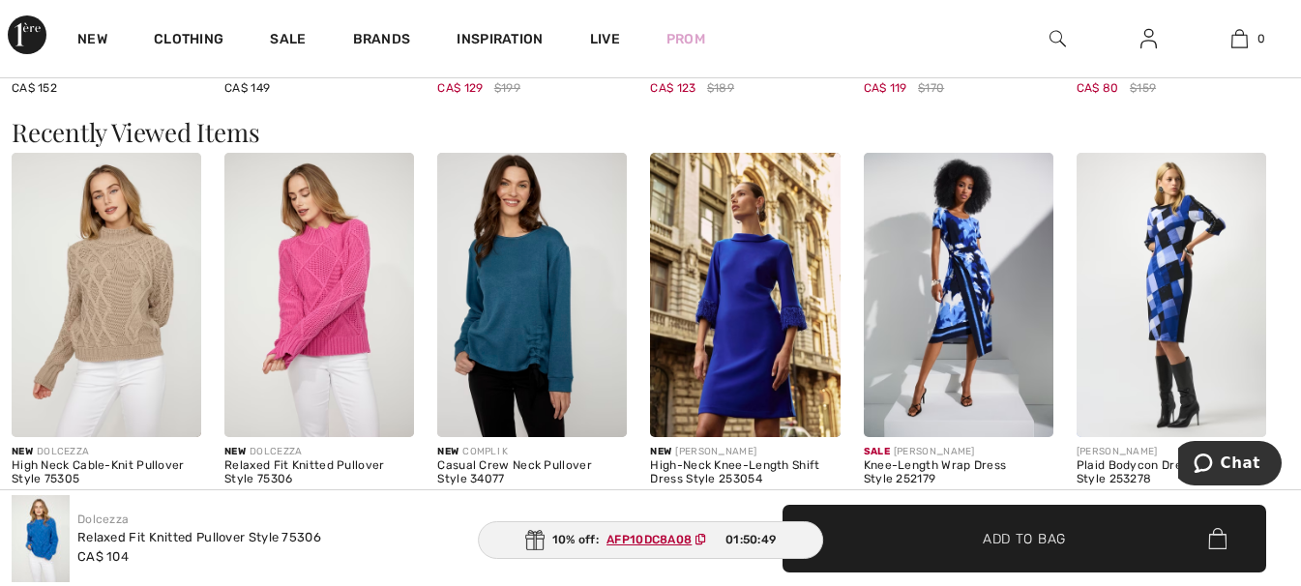
click at [327, 294] on img at bounding box center [319, 295] width 190 height 284
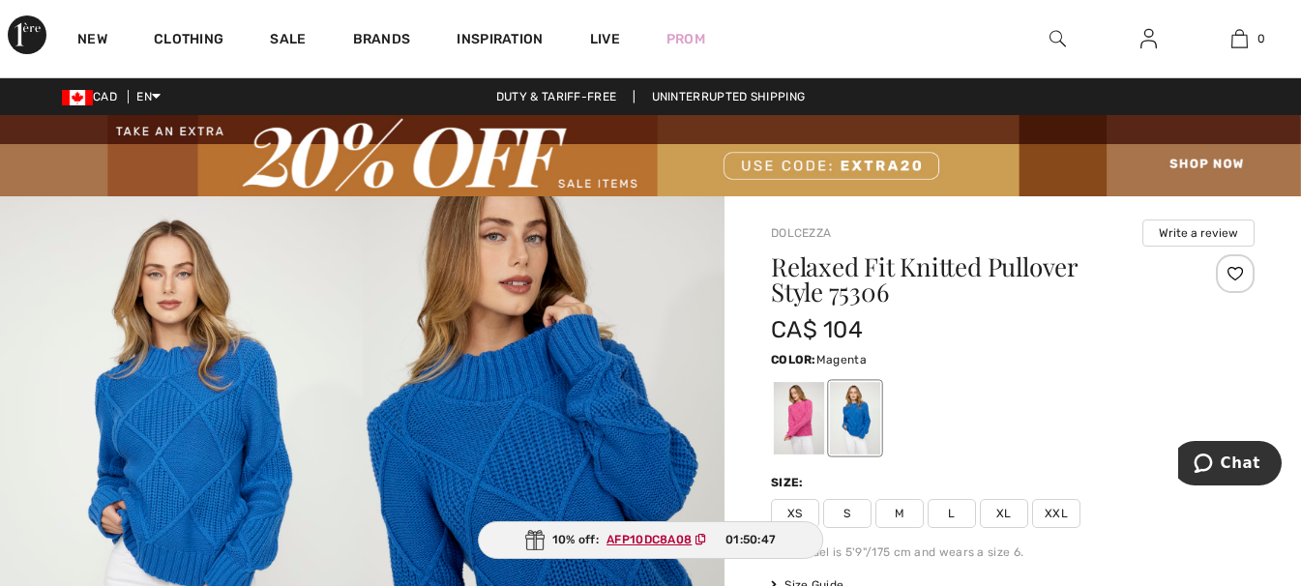
click at [796, 427] on div at bounding box center [799, 418] width 50 height 73
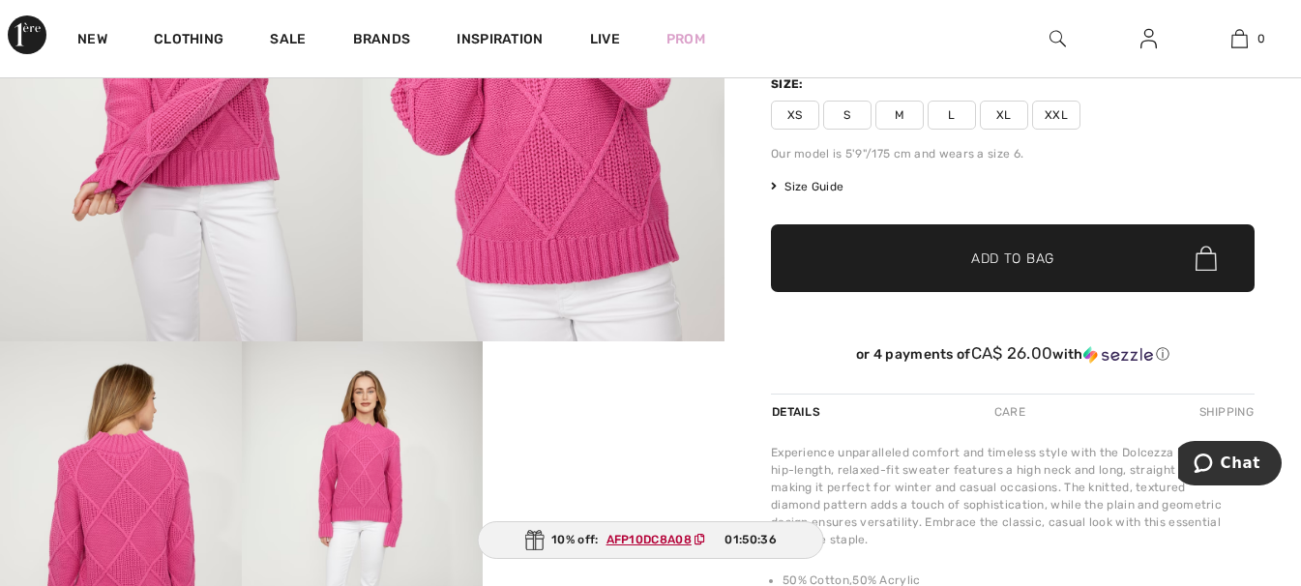
scroll to position [322, 0]
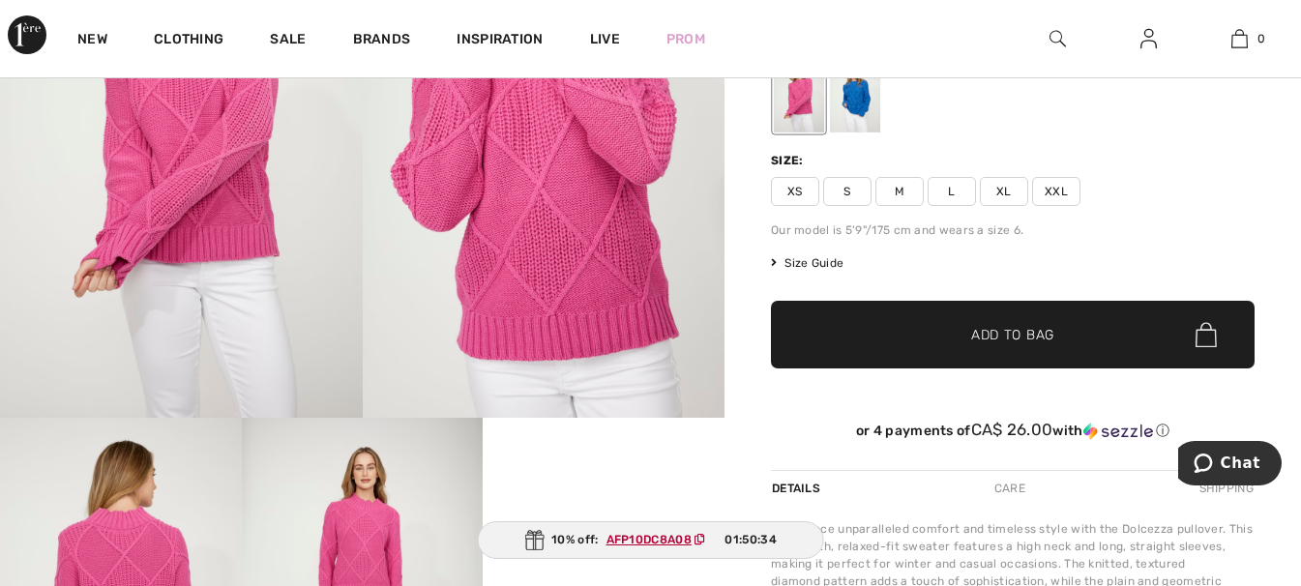
click at [824, 263] on span "Size Guide" at bounding box center [807, 262] width 73 height 17
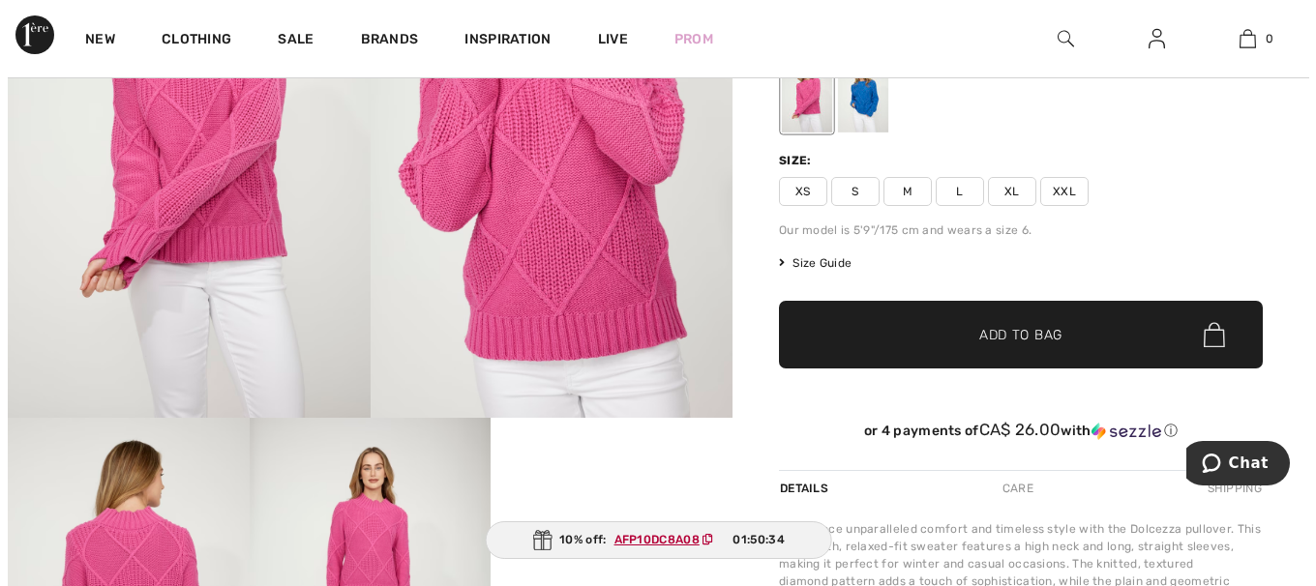
scroll to position [323, 0]
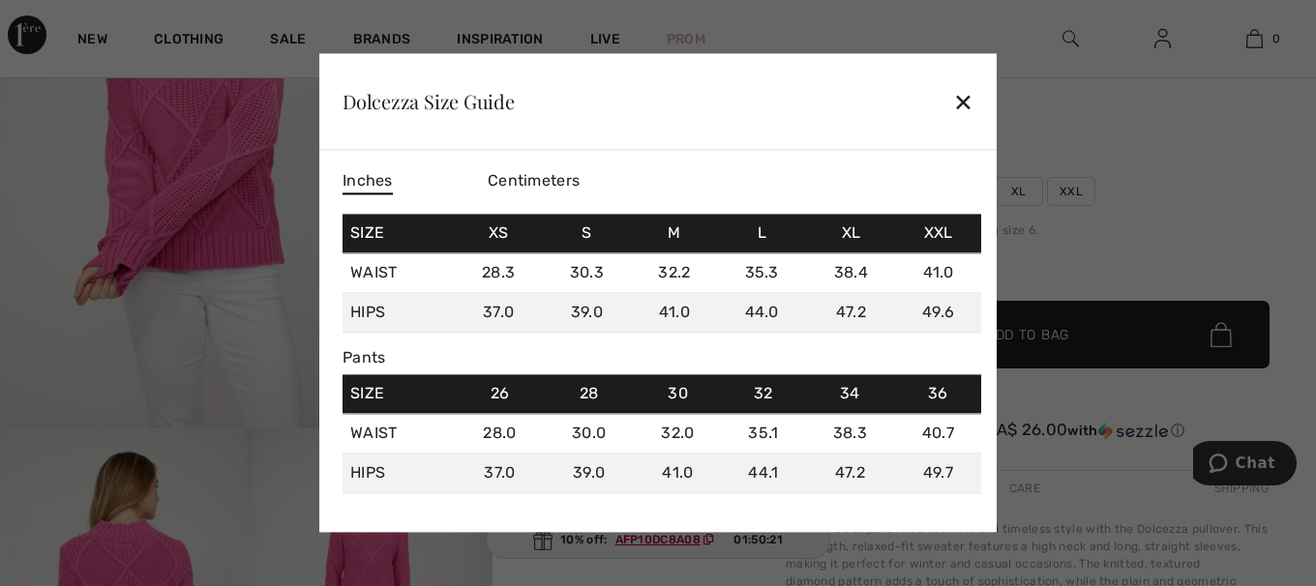
click at [966, 104] on div "✕" at bounding box center [963, 101] width 20 height 41
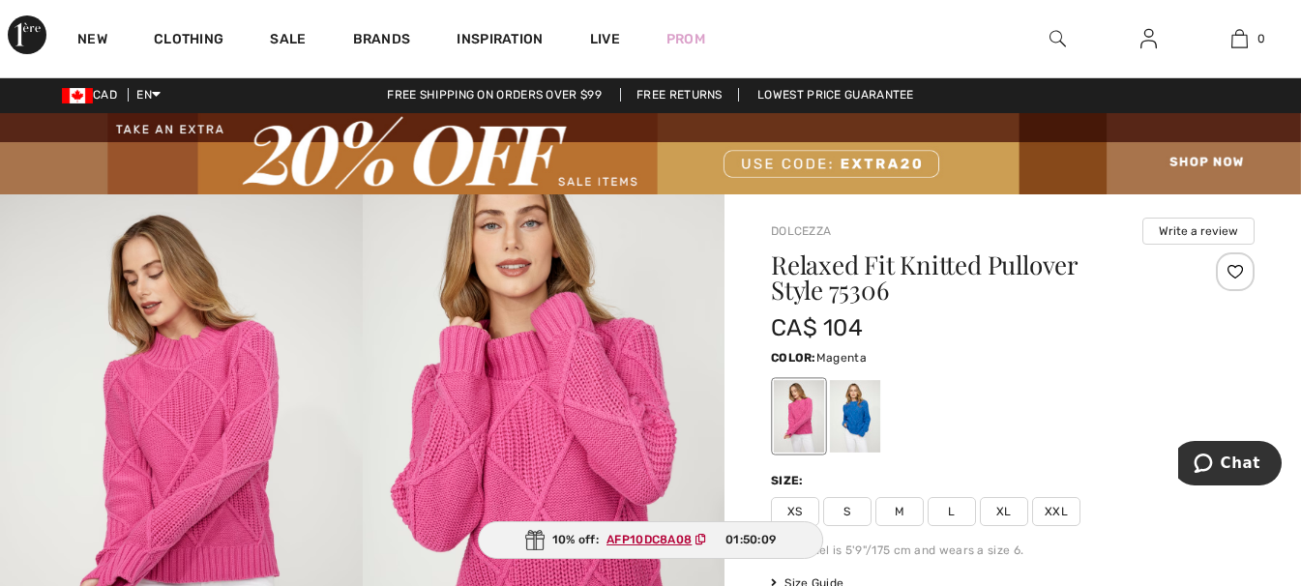
scroll to position [0, 0]
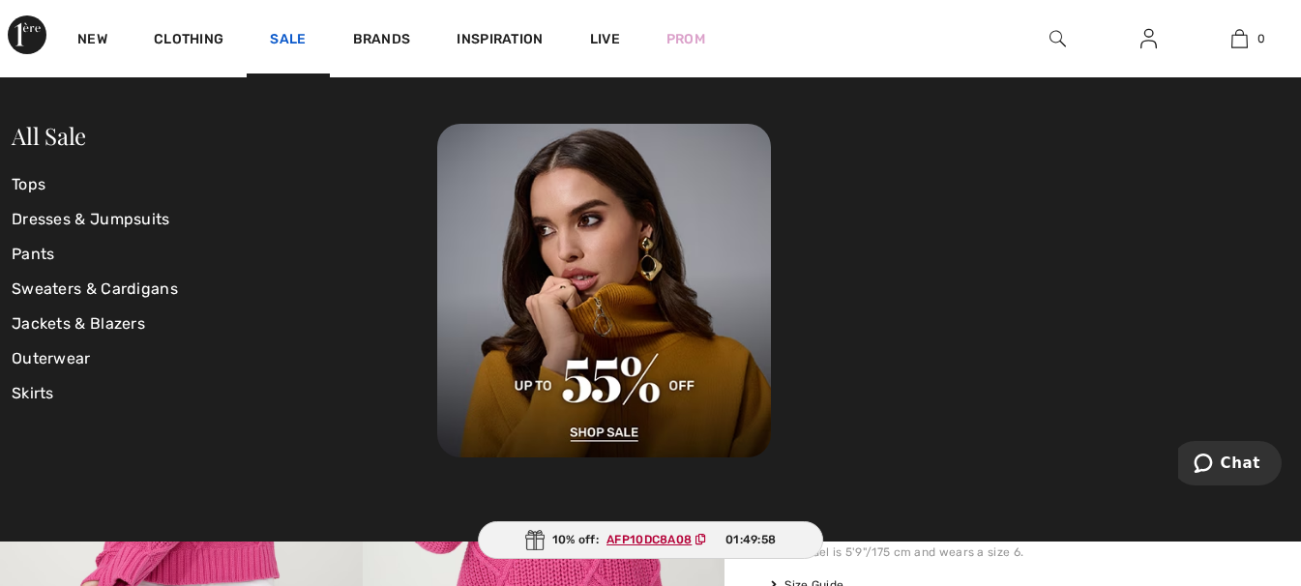
click at [285, 40] on link "Sale" at bounding box center [288, 41] width 36 height 20
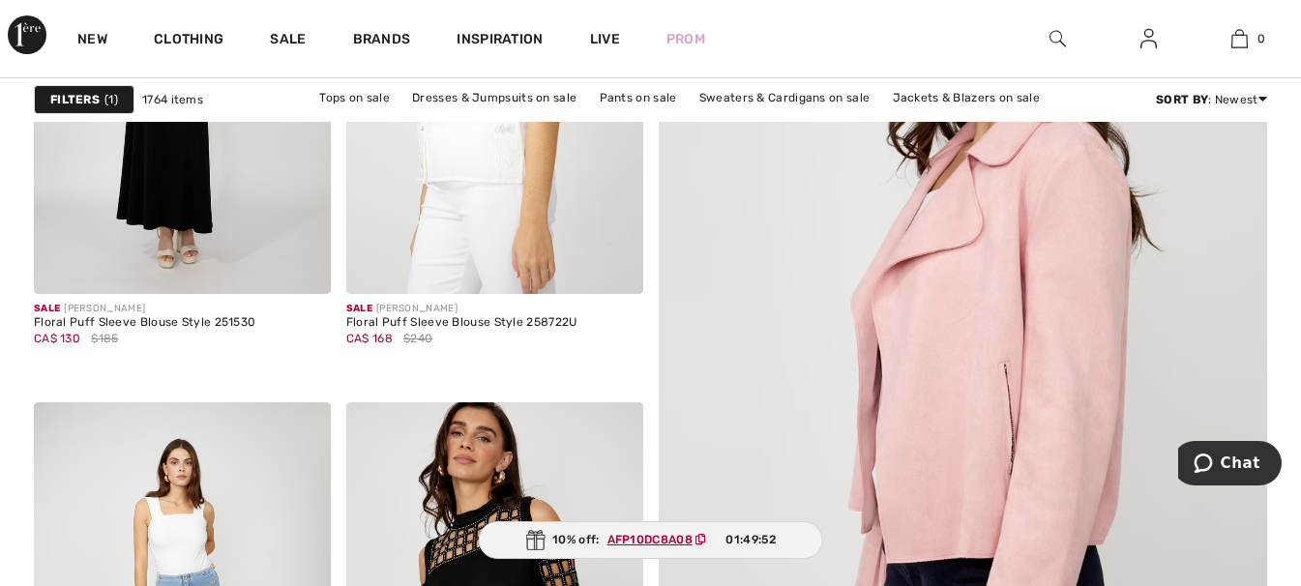
scroll to position [774, 0]
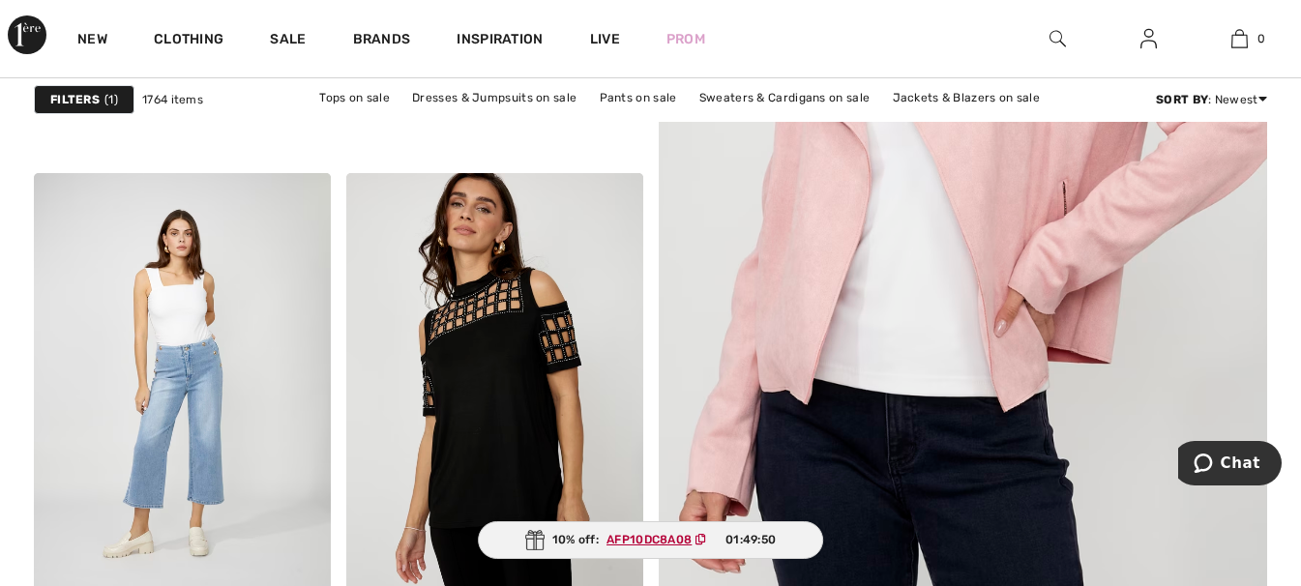
click at [664, 541] on ins "AFP10DC8A08" at bounding box center [649, 540] width 85 height 14
click at [353, 95] on link "Tops on sale" at bounding box center [355, 97] width 90 height 25
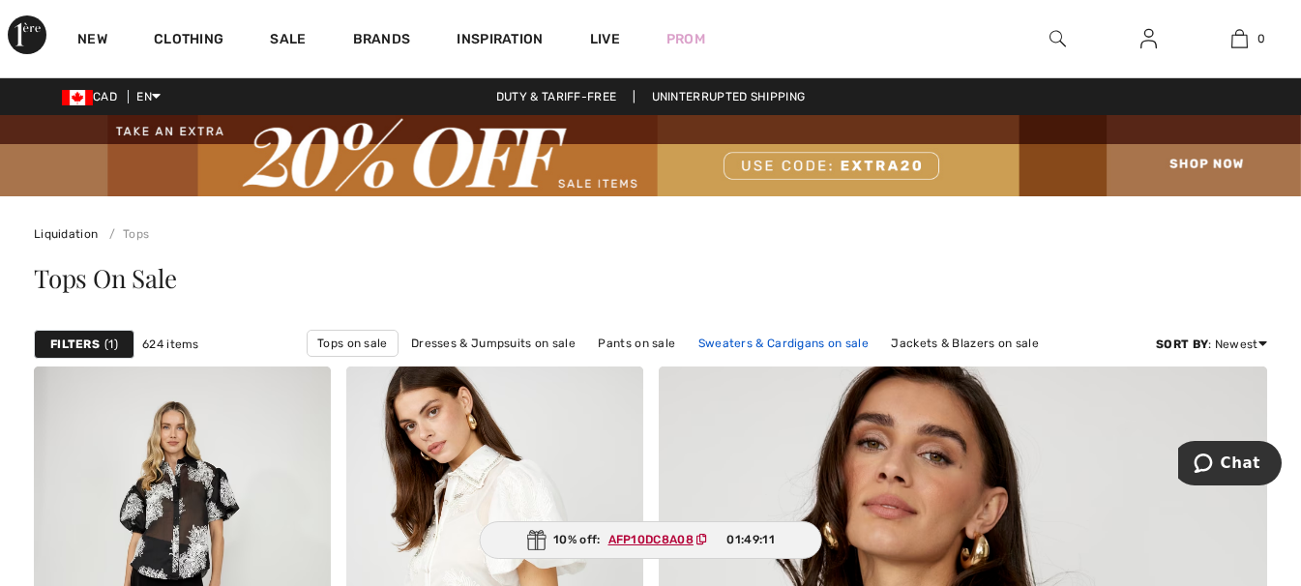
click at [793, 344] on link "Sweaters & Cardigans on sale" at bounding box center [784, 343] width 190 height 25
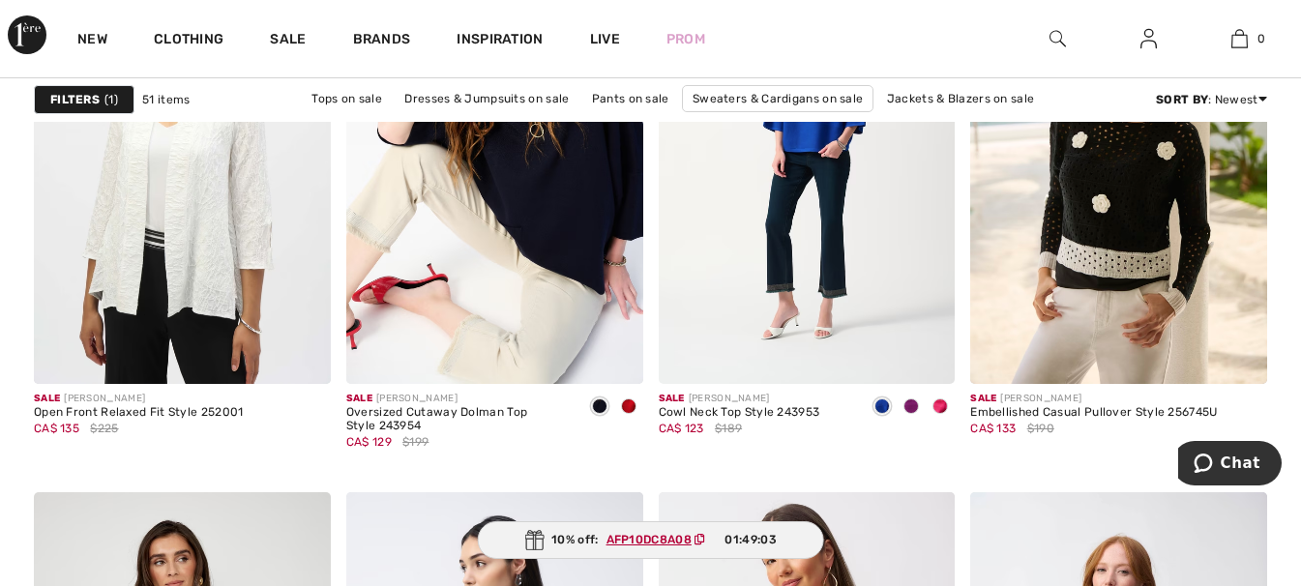
scroll to position [1548, 0]
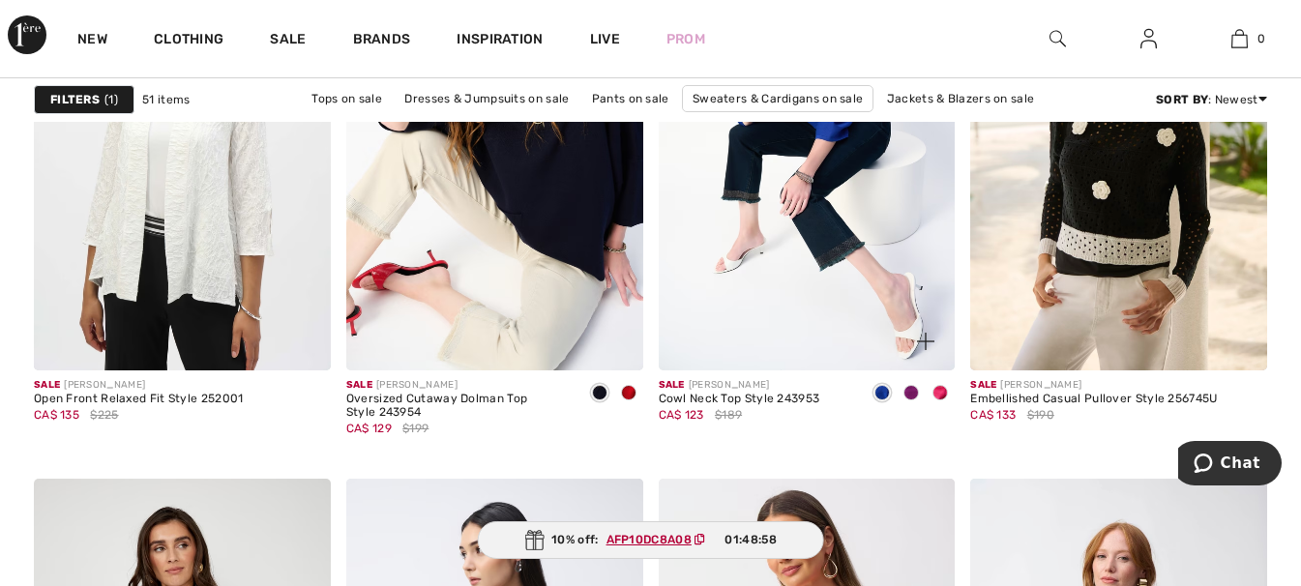
click at [939, 390] on span at bounding box center [940, 392] width 15 height 15
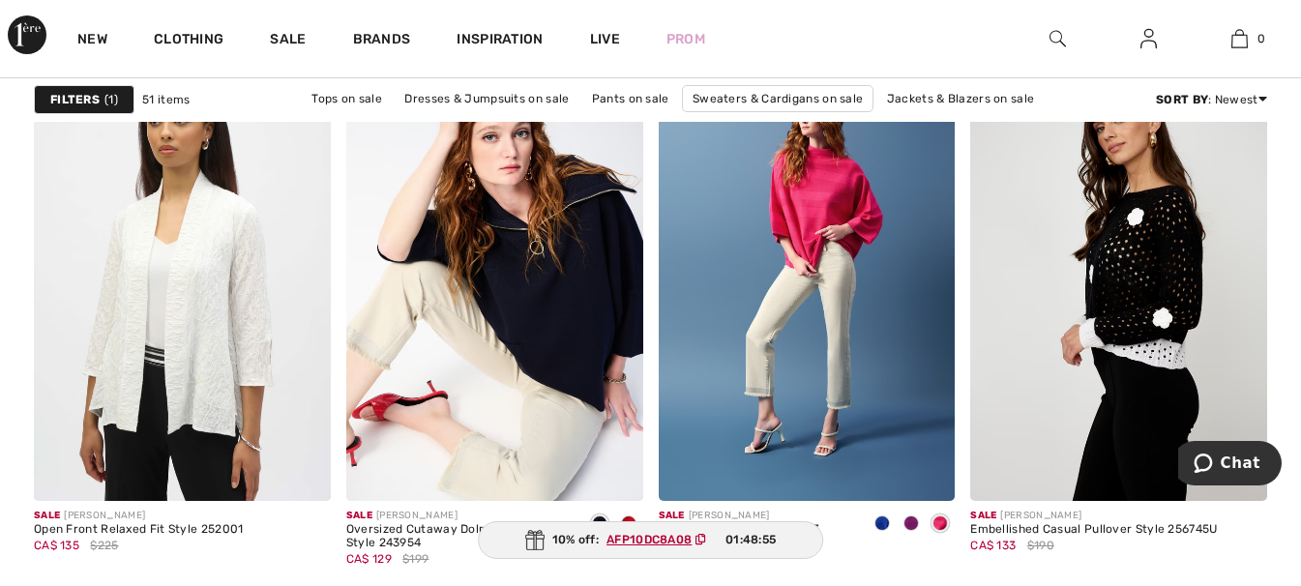
scroll to position [1419, 0]
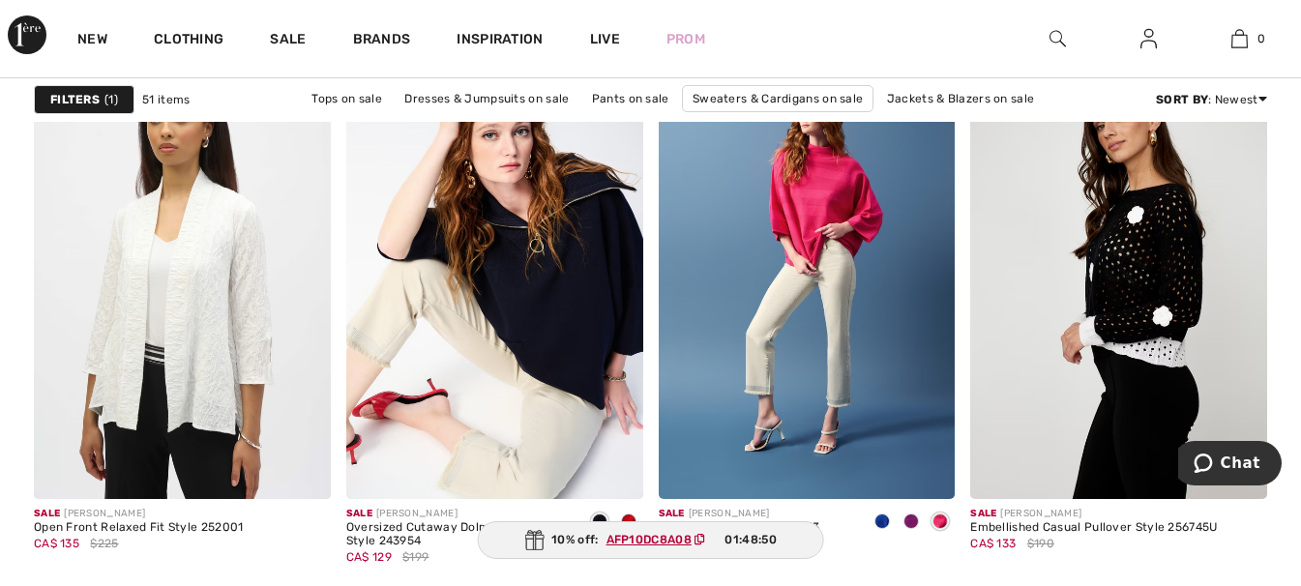
click at [1116, 306] on img at bounding box center [1118, 276] width 297 height 445
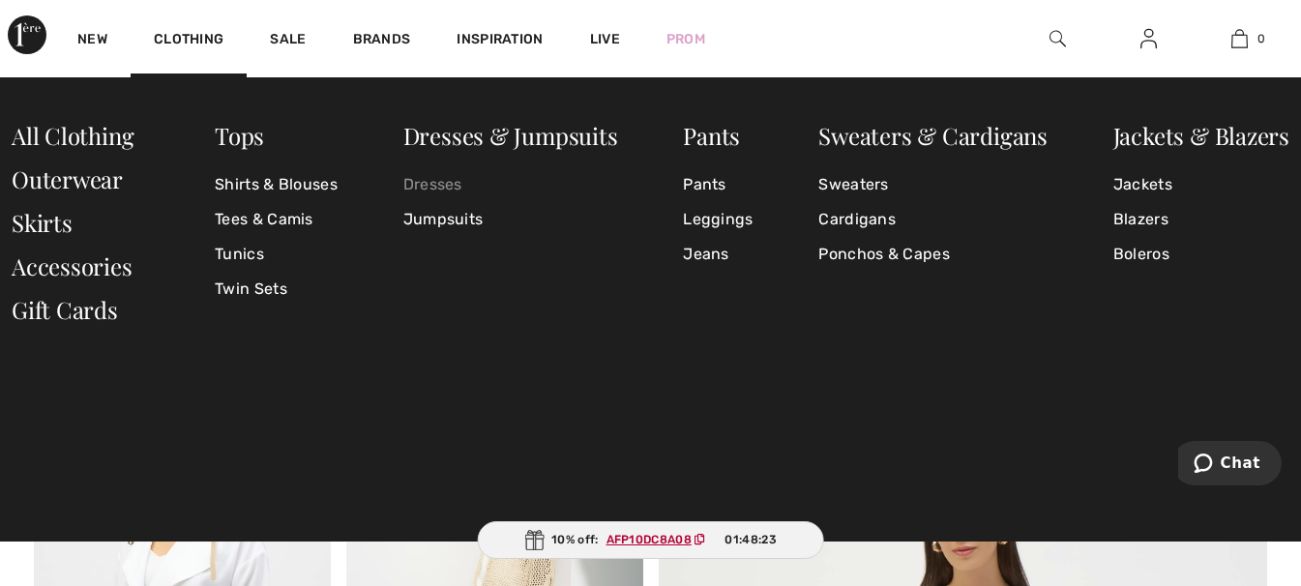
click at [459, 187] on link "Dresses" at bounding box center [510, 184] width 215 height 35
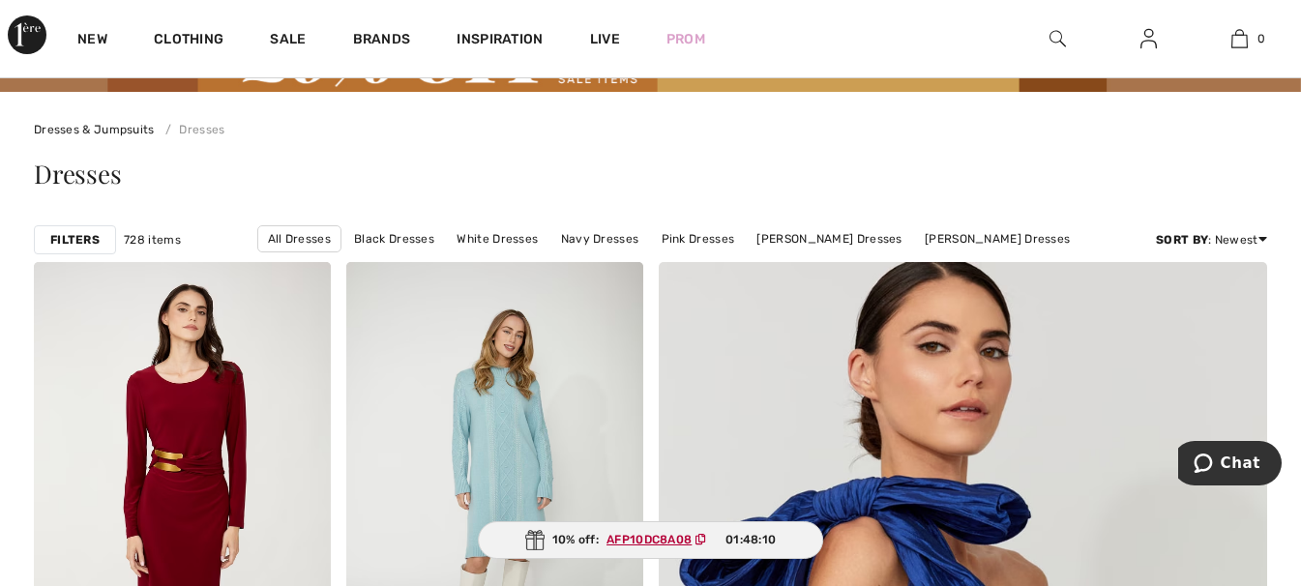
scroll to position [65, 0]
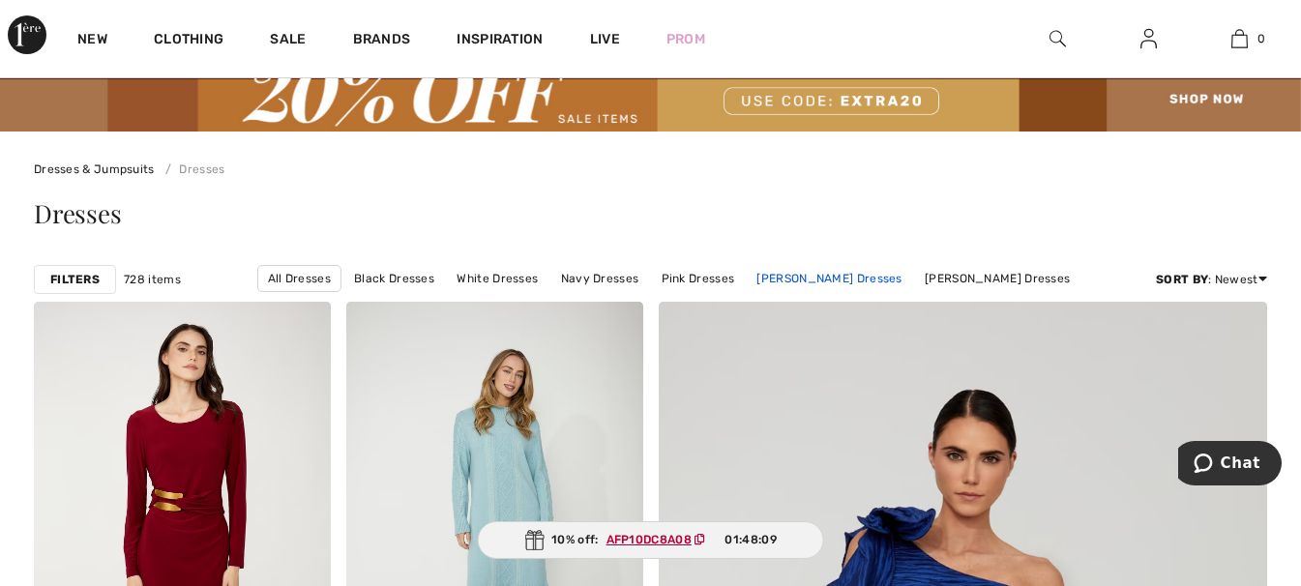
click at [829, 279] on link "[PERSON_NAME] Dresses" at bounding box center [829, 278] width 164 height 25
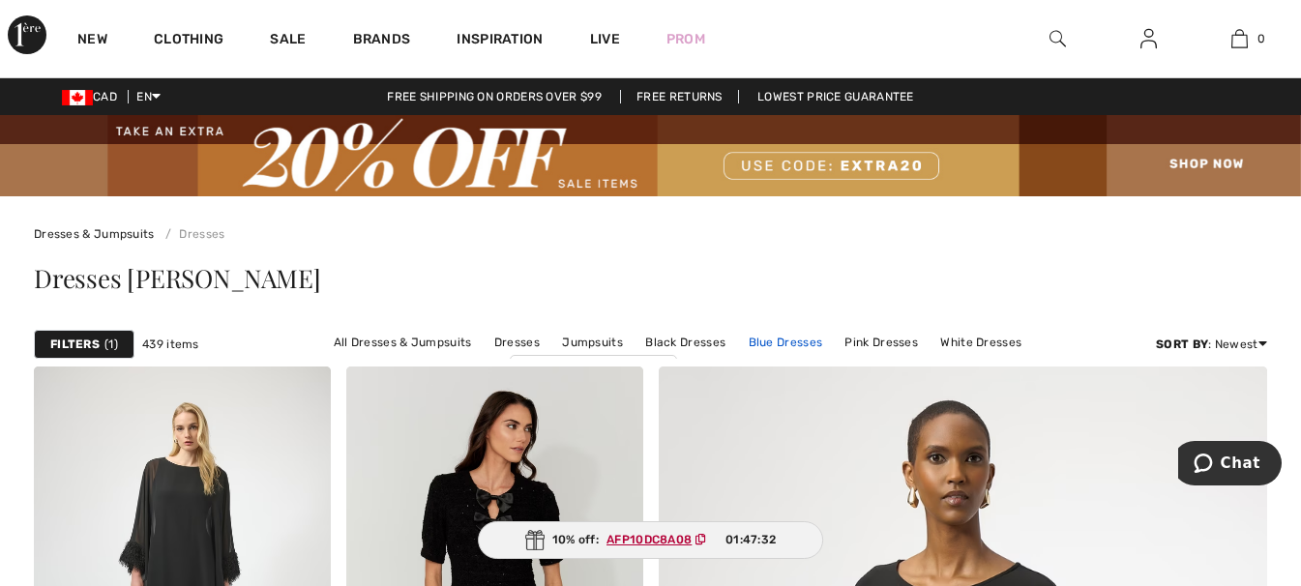
click at [790, 344] on link "Blue Dresses" at bounding box center [786, 342] width 94 height 25
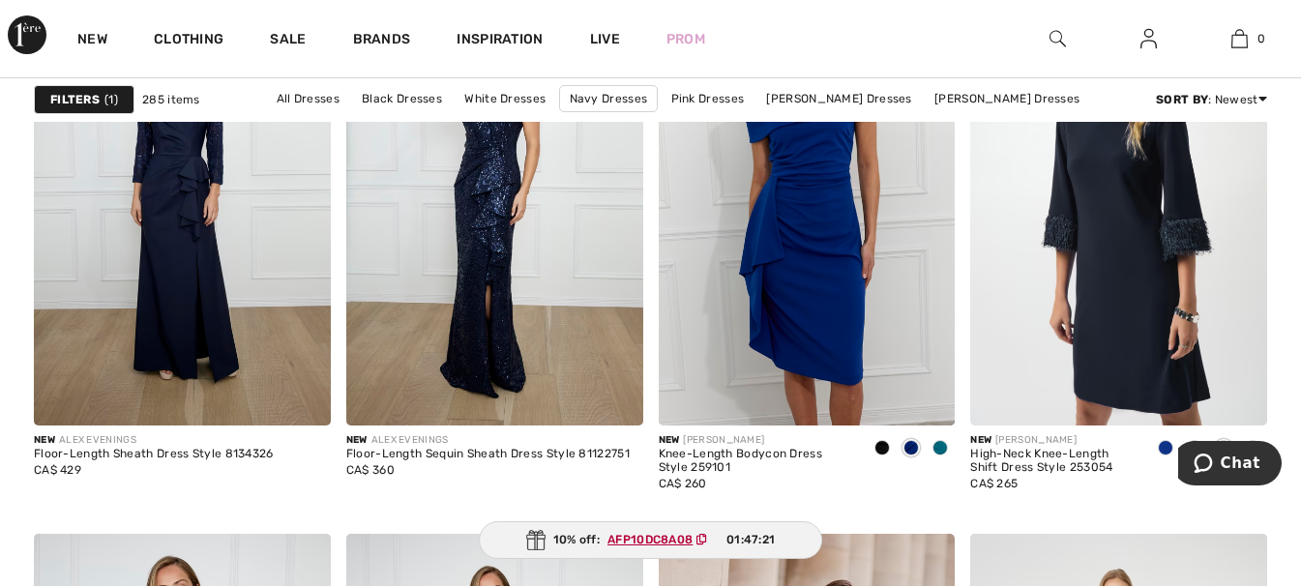
scroll to position [2516, 0]
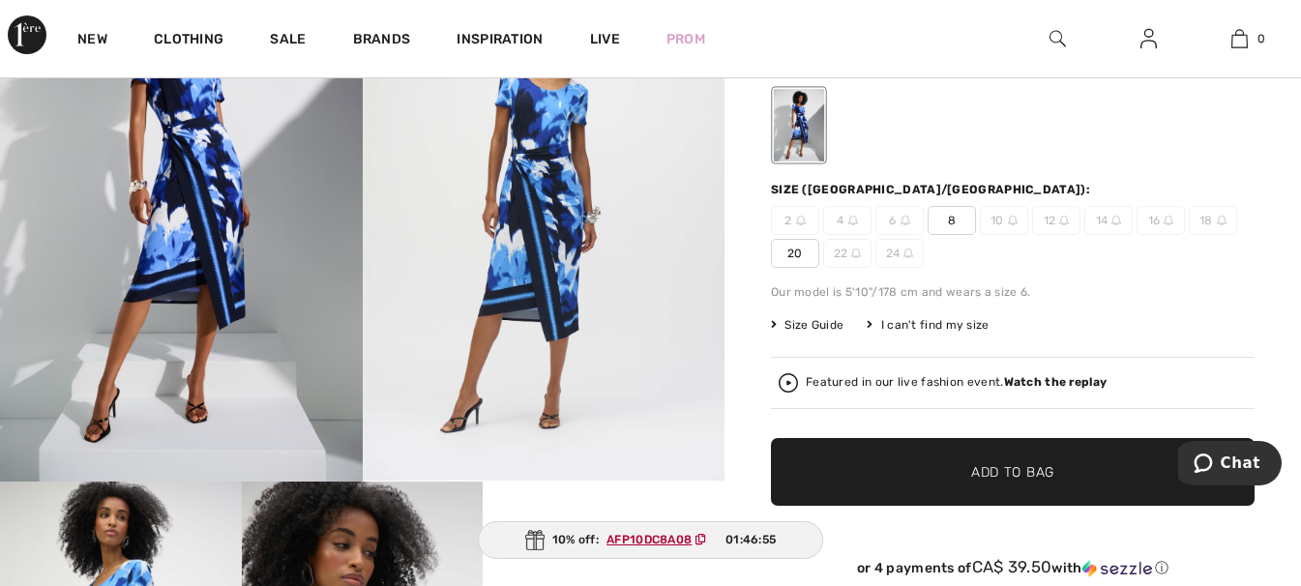
click at [958, 221] on span "8" at bounding box center [952, 220] width 48 height 29
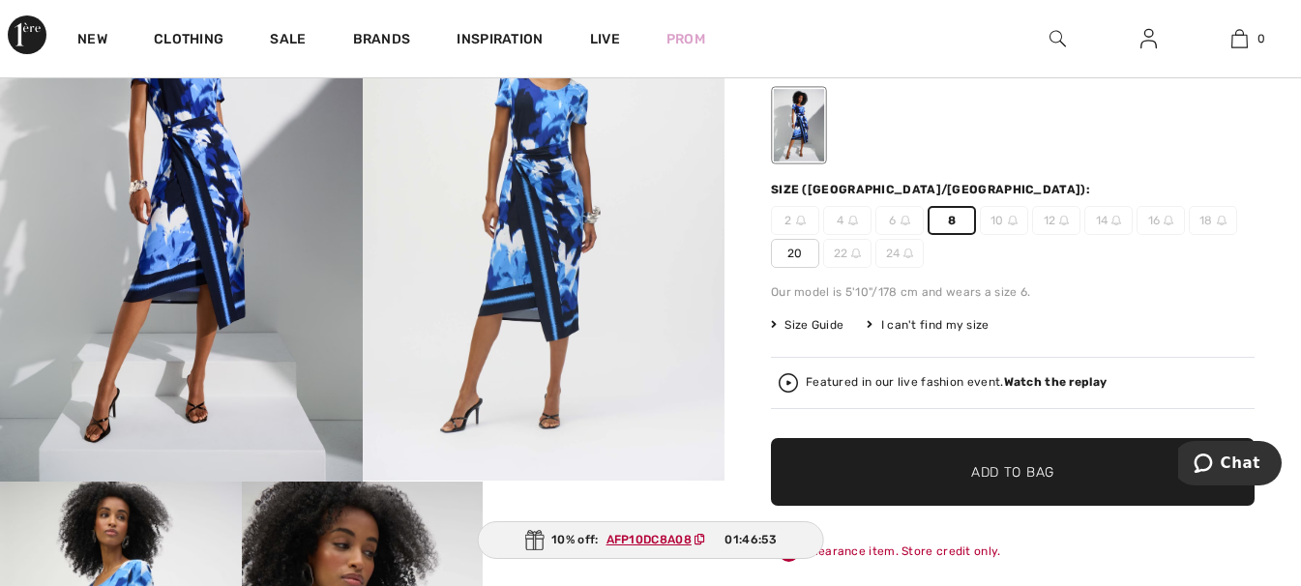
click at [981, 451] on span "✔ Added to Bag Add to Bag" at bounding box center [1013, 472] width 484 height 68
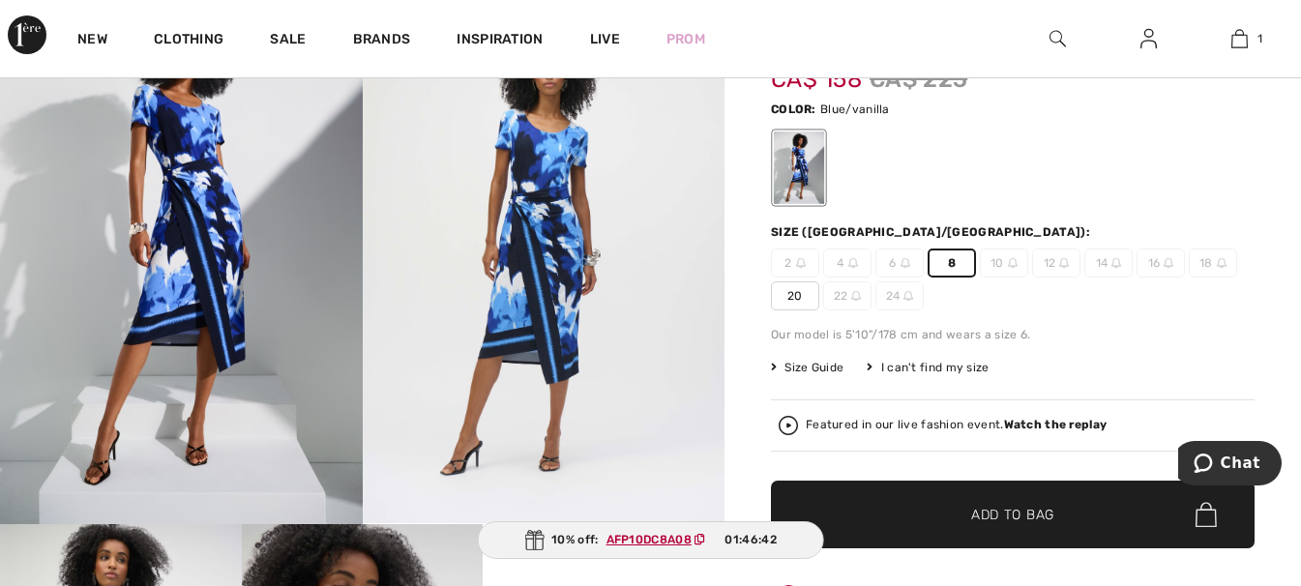
scroll to position [194, 0]
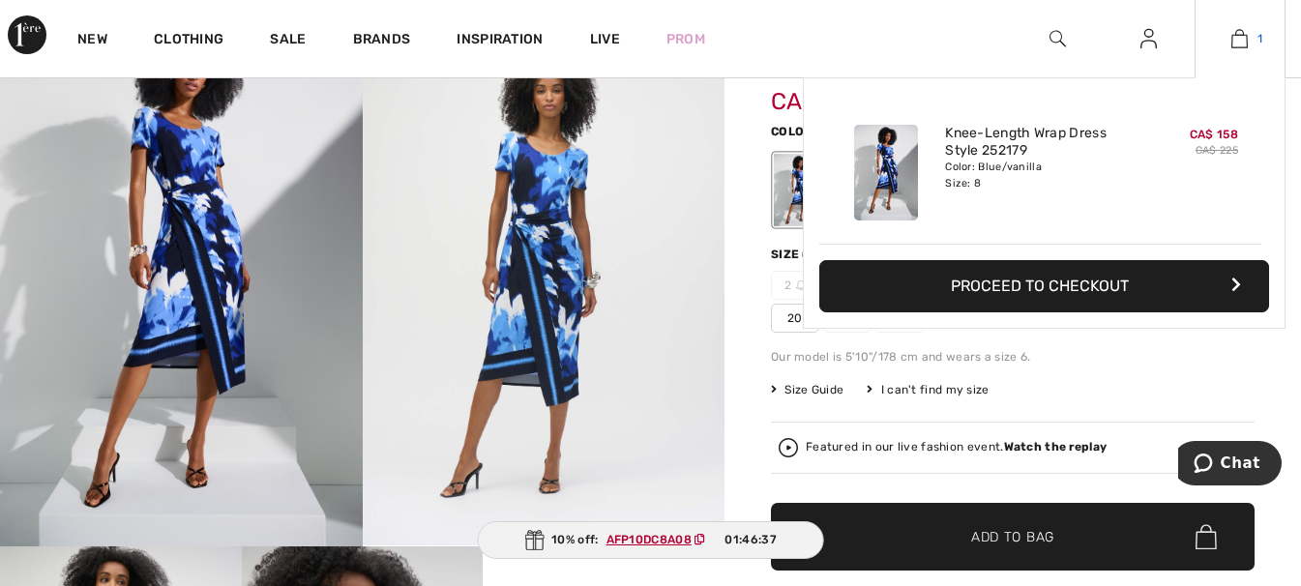
click at [1240, 38] on img at bounding box center [1240, 38] width 16 height 23
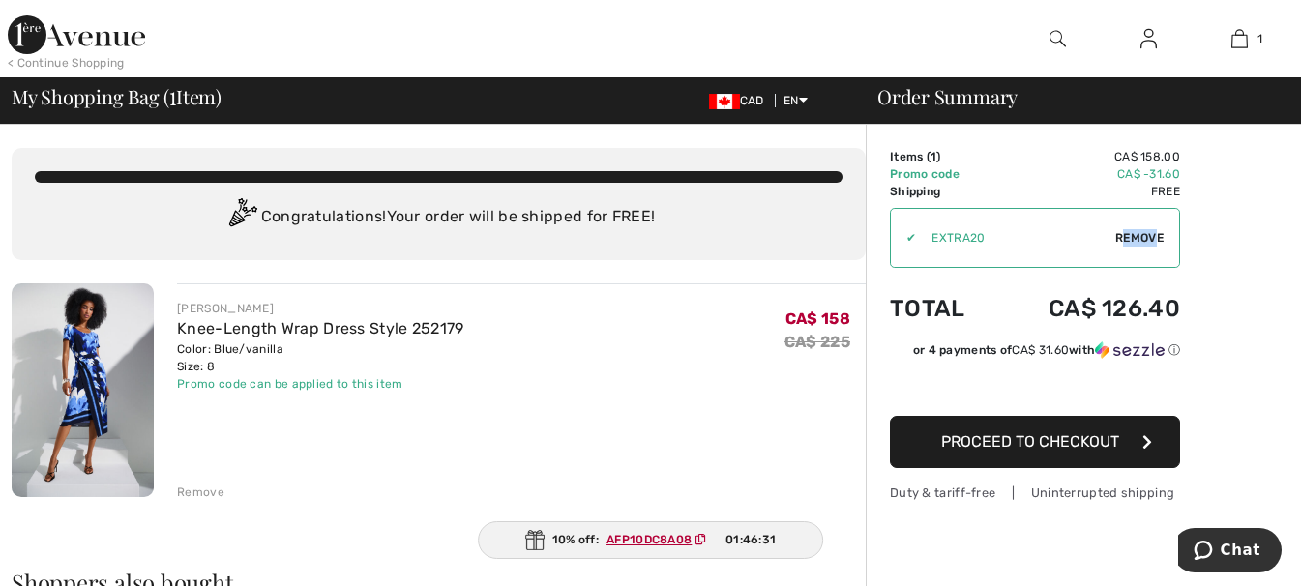
drag, startPoint x: 1125, startPoint y: 229, endPoint x: 1188, endPoint y: 263, distance: 71.4
click at [1177, 261] on div "✔ Apply Remove" at bounding box center [1035, 238] width 290 height 60
click at [1147, 244] on span "Remove" at bounding box center [1140, 237] width 48 height 17
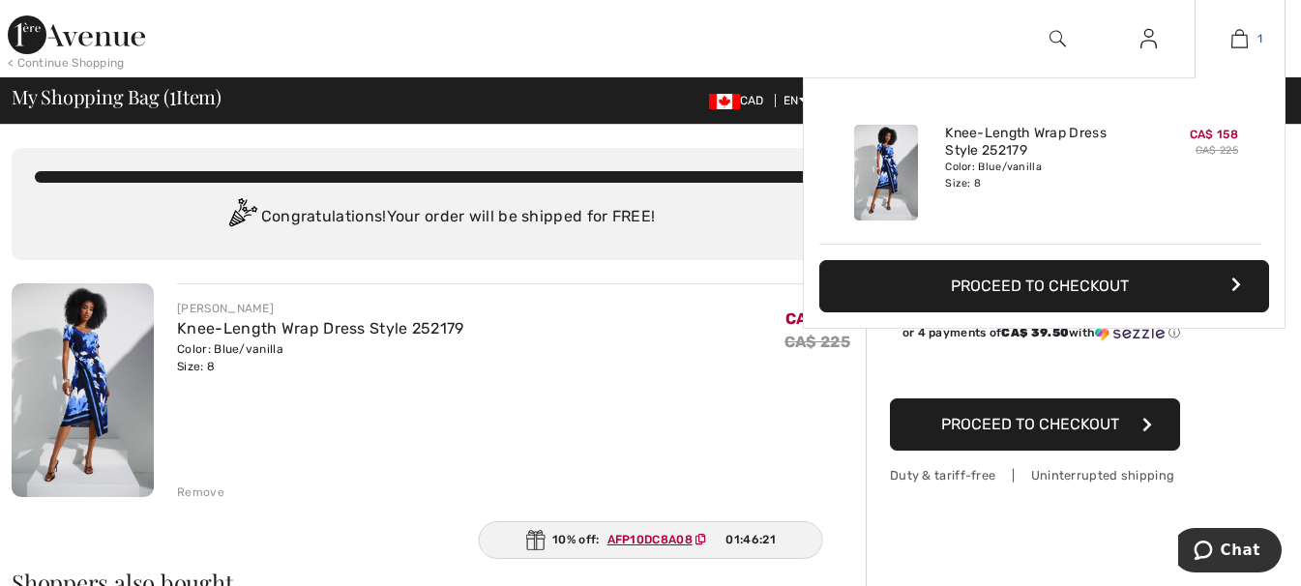
click at [1244, 38] on img at bounding box center [1240, 38] width 16 height 23
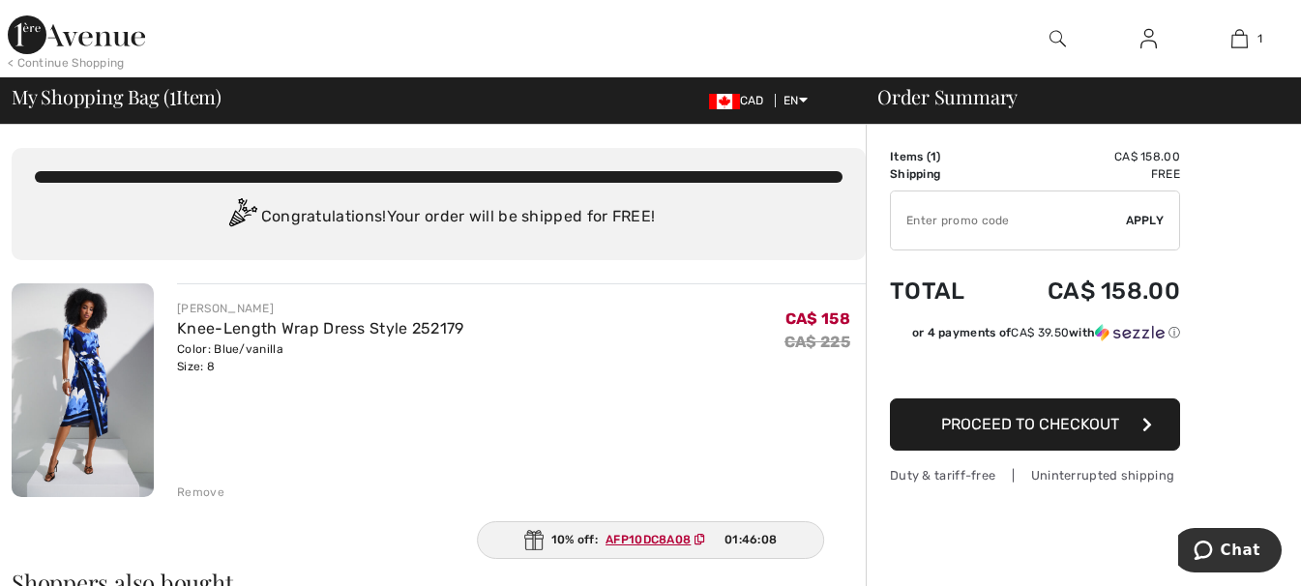
scroll to position [65, 0]
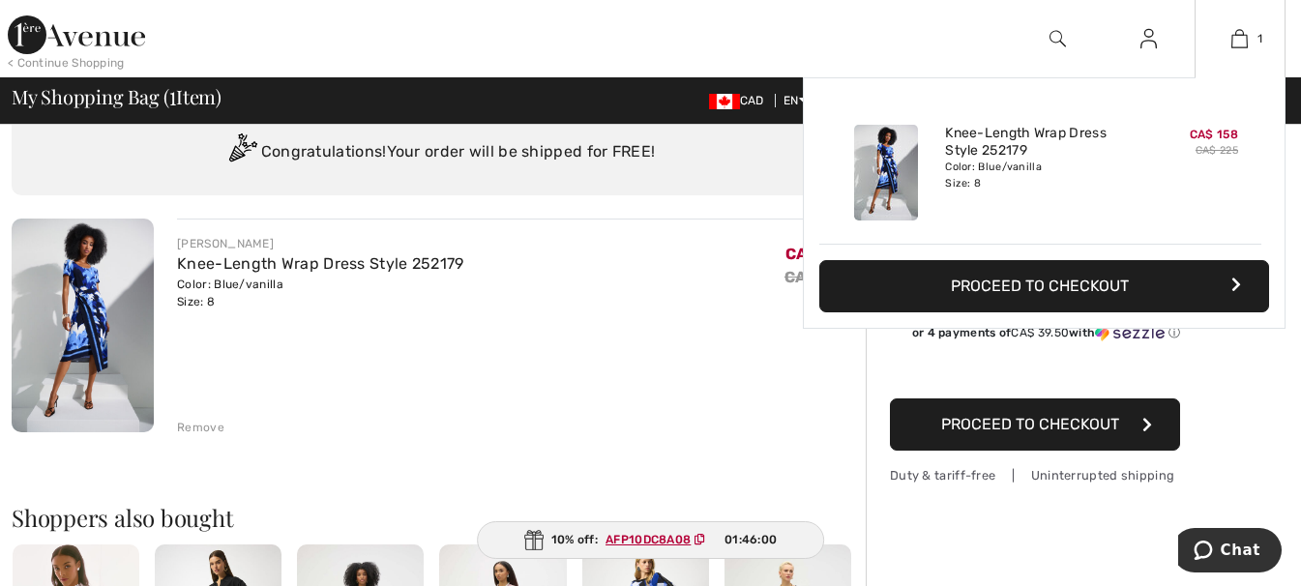
click at [1214, 272] on button "Proceed to Checkout" at bounding box center [1044, 286] width 450 height 52
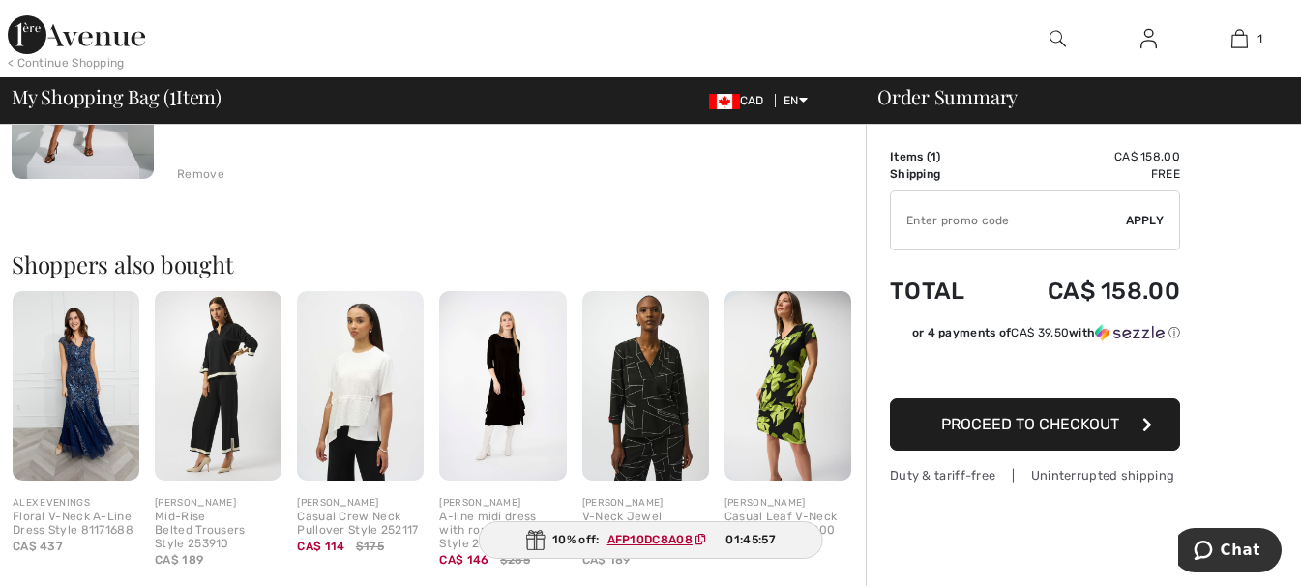
scroll to position [322, 0]
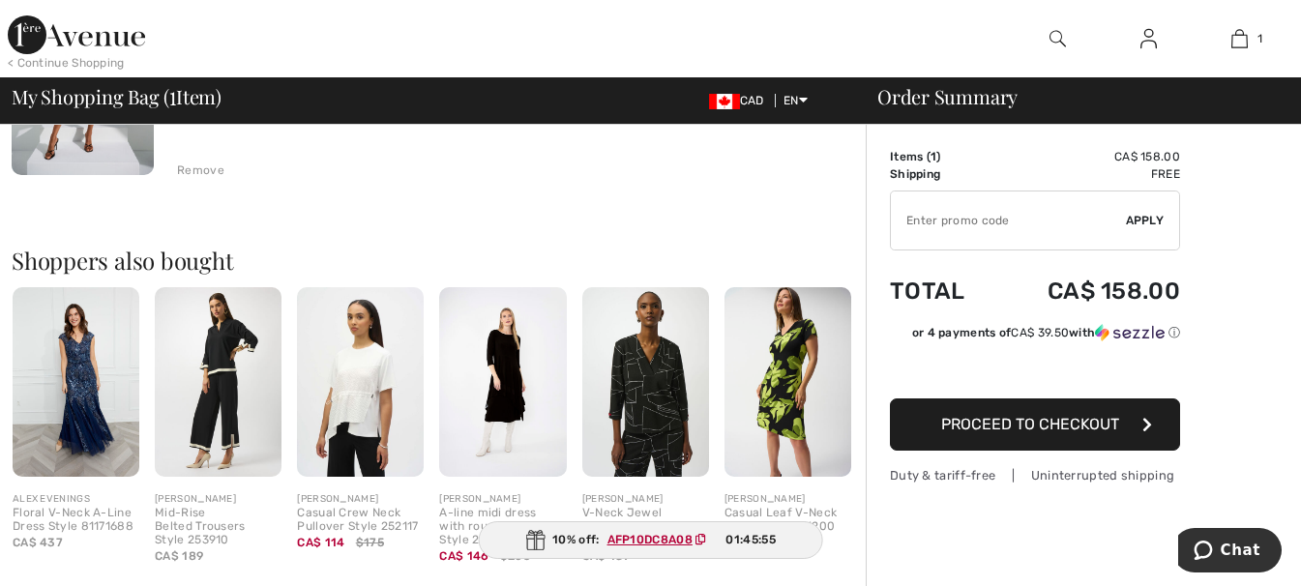
click at [1101, 419] on span "Proceed to Checkout" at bounding box center [1030, 424] width 178 height 18
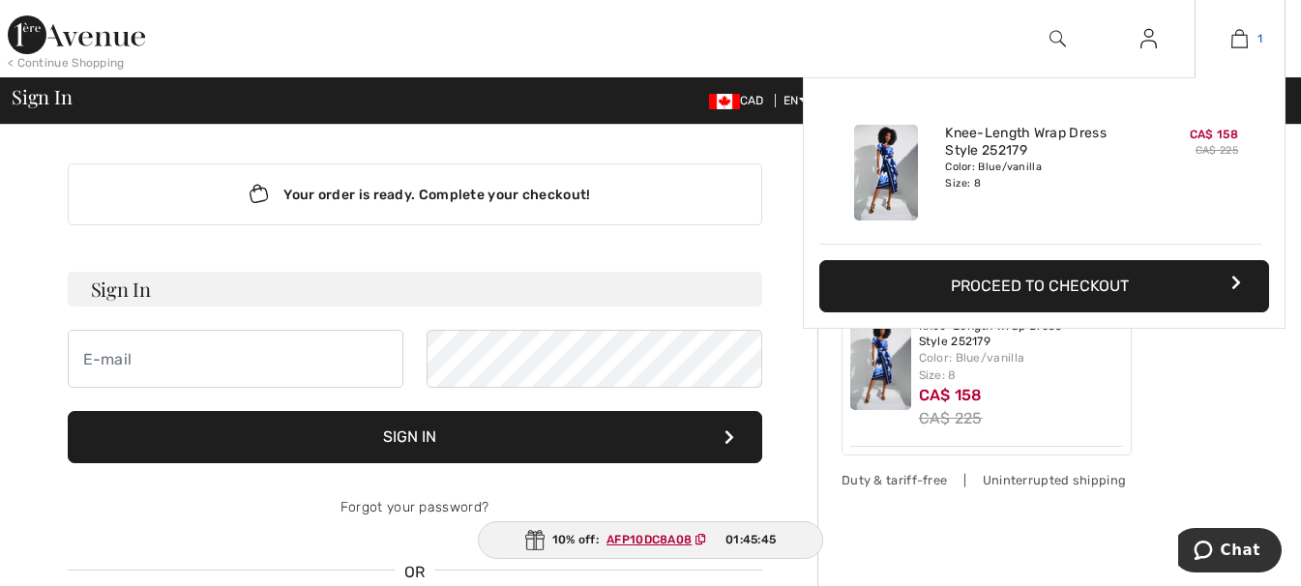
click at [1231, 44] on link "1" at bounding box center [1240, 38] width 89 height 23
